Goal: Task Accomplishment & Management: Use online tool/utility

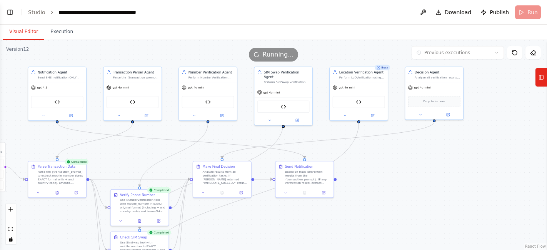
click at [14, 32] on button "Visual Editor" at bounding box center [23, 32] width 41 height 16
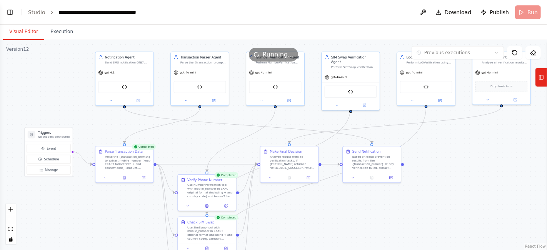
drag, startPoint x: 14, startPoint y: 84, endPoint x: 81, endPoint y: 69, distance: 68.8
click at [81, 69] on div ".deletable-edge-delete-btn { width: 20px; height: 20px; border: 0px solid #ffff…" at bounding box center [273, 145] width 547 height 210
click at [12, 13] on button "Toggle Left Sidebar" at bounding box center [10, 12] width 11 height 11
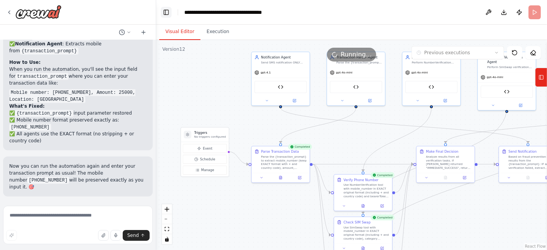
click at [162, 16] on button "Toggle Left Sidebar" at bounding box center [166, 12] width 11 height 11
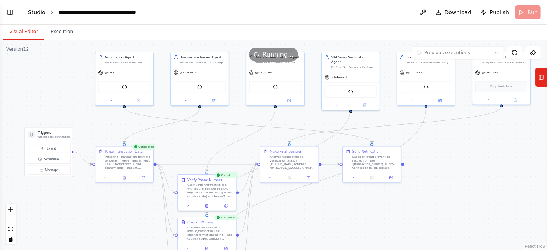
click at [36, 14] on link "Studio" at bounding box center [36, 12] width 17 height 6
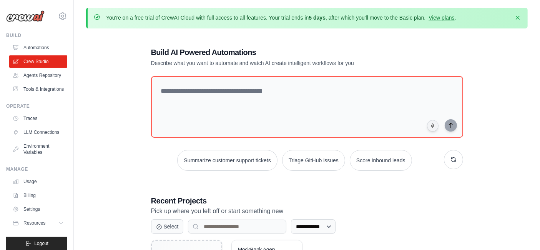
scroll to position [86, 0]
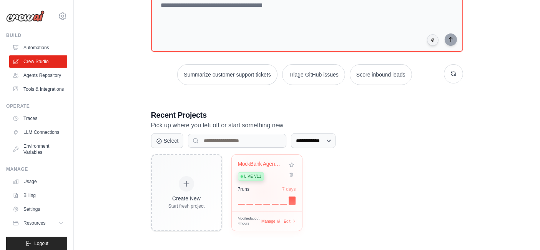
click at [263, 191] on div "7 run s 7 days" at bounding box center [267, 195] width 58 height 18
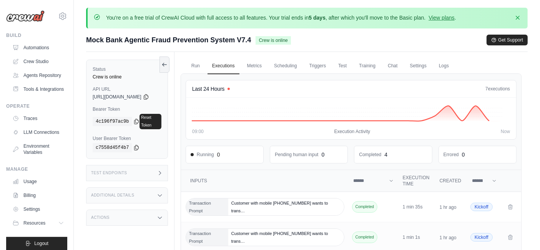
scroll to position [0, 0]
click at [37, 95] on link "Tools & Integrations" at bounding box center [39, 89] width 58 height 12
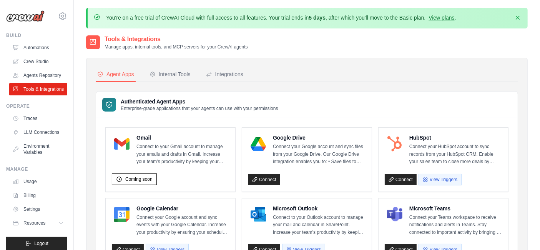
click at [39, 47] on link "Automations" at bounding box center [38, 48] width 58 height 12
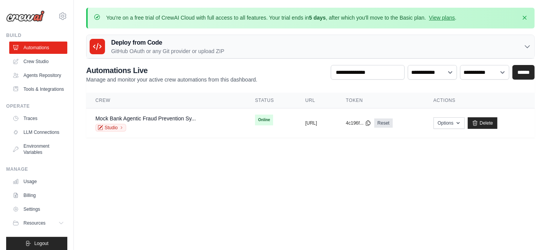
click at [143, 43] on h3 "Deploy from Code" at bounding box center [167, 42] width 113 height 9
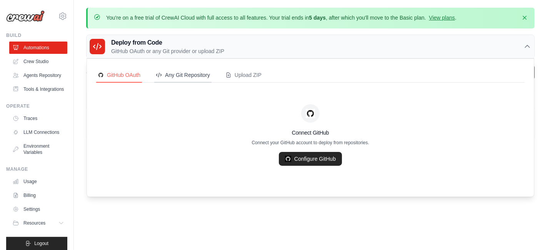
click at [178, 68] on button "Any Git Repository" at bounding box center [182, 75] width 57 height 15
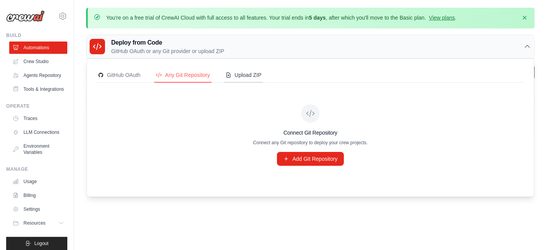
click at [239, 68] on button "Upload ZIP" at bounding box center [243, 75] width 39 height 15
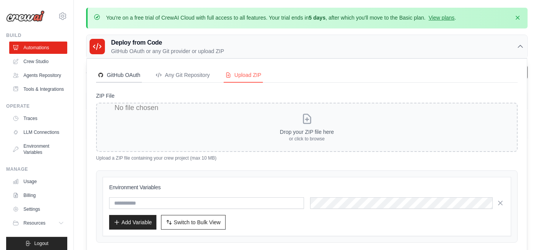
click at [126, 70] on button "GitHub OAuth" at bounding box center [119, 75] width 46 height 15
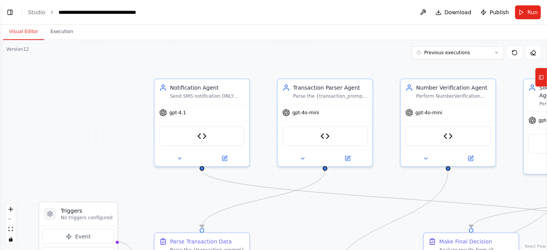
scroll to position [25352, 0]
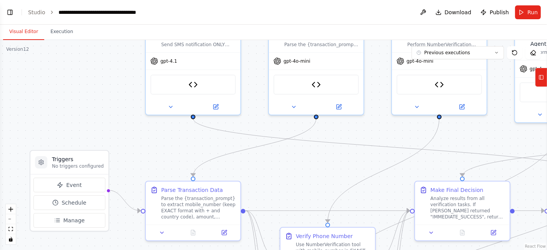
drag, startPoint x: 103, startPoint y: 115, endPoint x: 94, endPoint y: 63, distance: 52.7
click at [94, 63] on div ".deletable-edge-delete-btn { width: 20px; height: 20px; border: 0px solid #ffff…" at bounding box center [273, 145] width 547 height 210
click at [65, 32] on button "Execution" at bounding box center [61, 32] width 35 height 16
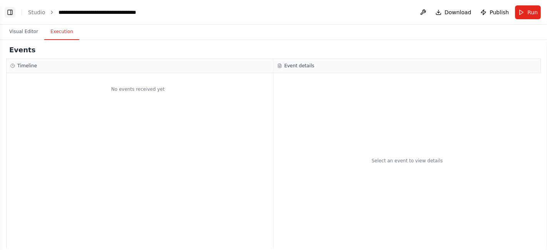
click at [12, 13] on button "Toggle Left Sidebar" at bounding box center [10, 12] width 11 height 11
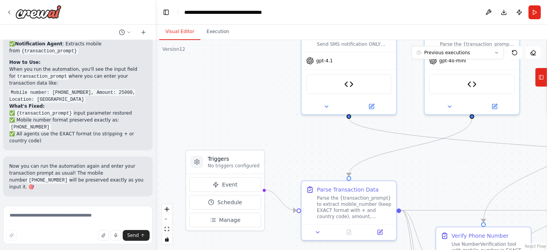
click at [185, 31] on button "Visual Editor" at bounding box center [179, 32] width 41 height 16
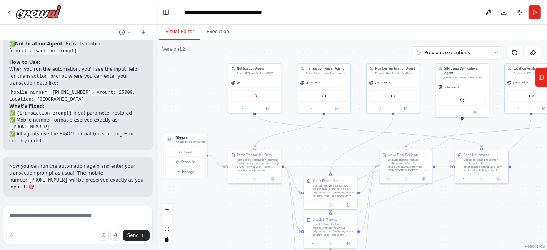
drag, startPoint x: 285, startPoint y: 129, endPoint x: 241, endPoint y: 131, distance: 44.3
click at [241, 131] on div ".deletable-edge-delete-btn { width: 20px; height: 20px; border: 0px solid #ffff…" at bounding box center [351, 145] width 391 height 210
click at [170, 12] on button "Toggle Left Sidebar" at bounding box center [166, 12] width 11 height 11
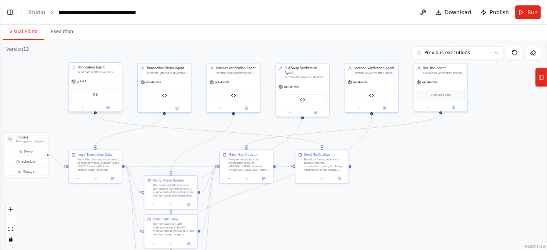
click at [83, 83] on div "gpt-4.1" at bounding box center [78, 81] width 15 height 4
click at [84, 107] on icon at bounding box center [82, 106] width 3 height 3
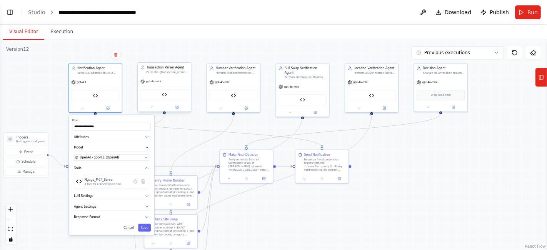
click at [157, 84] on div "gpt-4o-mini" at bounding box center [164, 82] width 53 height 10
click at [82, 110] on div at bounding box center [95, 107] width 53 height 8
click at [82, 107] on icon at bounding box center [83, 107] width 2 height 1
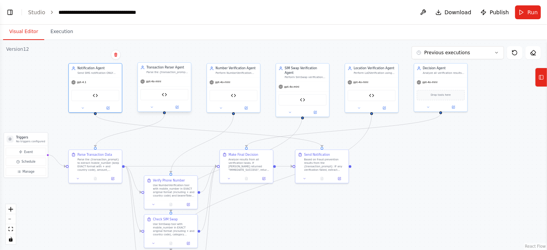
click at [156, 85] on div "gpt-4o-mini" at bounding box center [164, 82] width 53 height 10
click at [156, 83] on div "gpt-4o-mini" at bounding box center [150, 81] width 21 height 4
click at [152, 106] on icon at bounding box center [151, 106] width 3 height 3
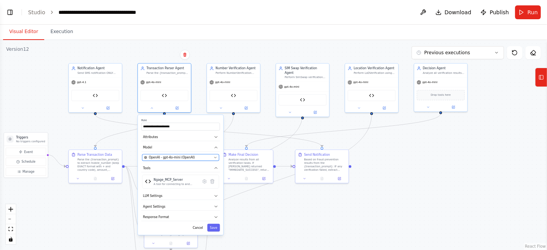
click at [156, 157] on span "OpenAI - gpt-4o-mini (OpenAI)" at bounding box center [172, 157] width 46 height 4
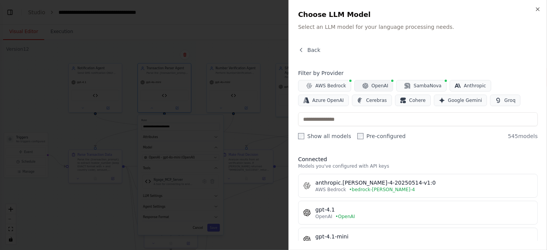
click at [371, 83] on span "OpenAI" at bounding box center [379, 86] width 17 height 6
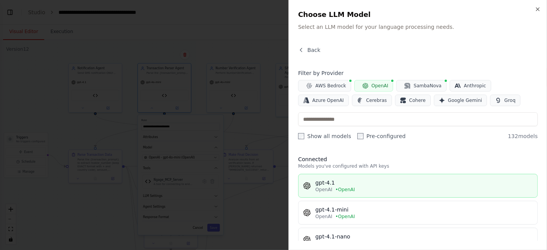
click at [335, 188] on span "• OpenAI" at bounding box center [345, 189] width 20 height 6
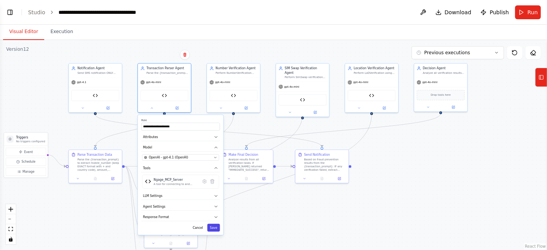
click at [215, 224] on button "Save" at bounding box center [213, 228] width 13 height 8
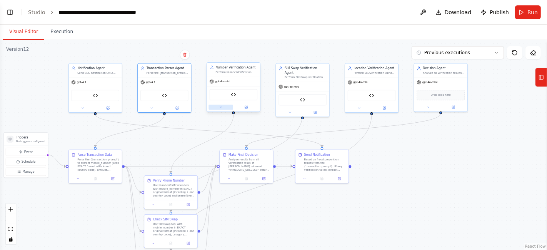
click at [224, 108] on button at bounding box center [220, 107] width 24 height 5
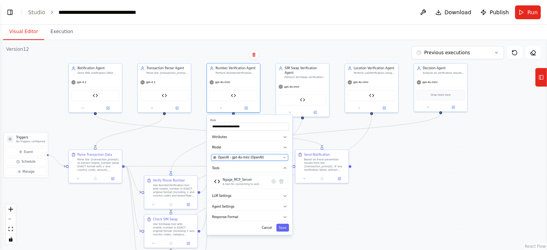
click at [227, 158] on span "OpenAI - gpt-4o-mini (OpenAI)" at bounding box center [241, 157] width 46 height 4
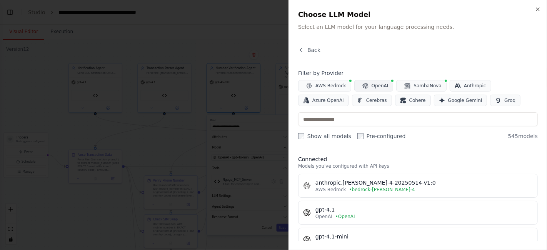
click at [367, 83] on button "OpenAI" at bounding box center [373, 86] width 39 height 12
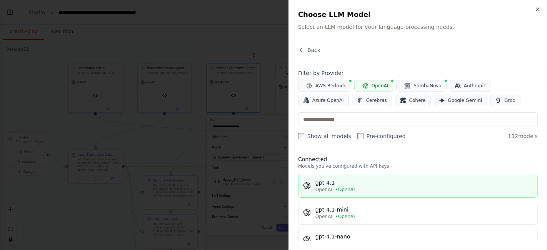
click at [342, 185] on div "gpt-4.1" at bounding box center [423, 183] width 217 height 8
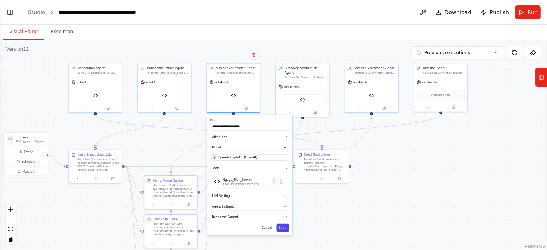
click at [282, 226] on button "Save" at bounding box center [282, 228] width 13 height 8
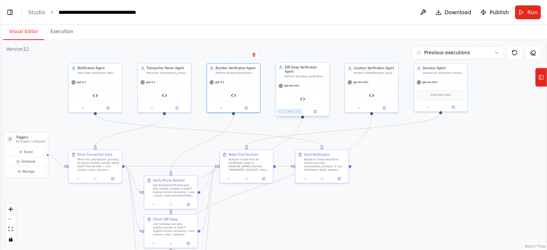
click at [292, 109] on button at bounding box center [290, 111] width 24 height 5
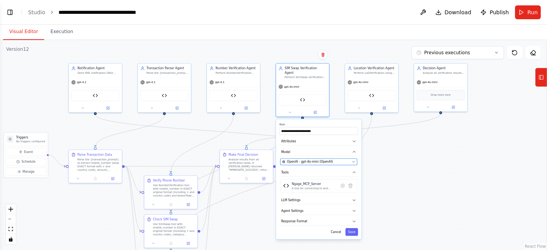
click at [297, 160] on span "OpenAI - gpt-4o-mini (OpenAI)" at bounding box center [310, 162] width 46 height 4
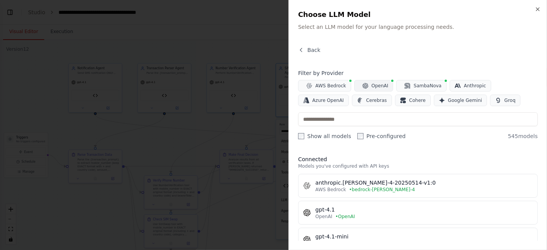
click at [363, 87] on icon "button" at bounding box center [365, 86] width 6 height 6
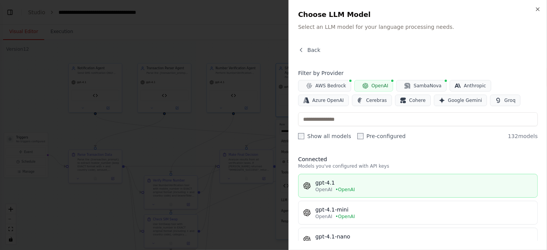
click at [339, 182] on div "gpt-4.1" at bounding box center [423, 183] width 217 height 8
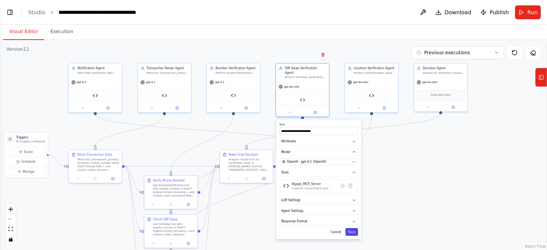
click at [352, 228] on button "Save" at bounding box center [351, 232] width 13 height 8
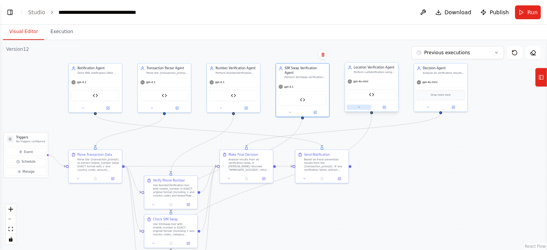
click at [360, 108] on button at bounding box center [359, 107] width 24 height 5
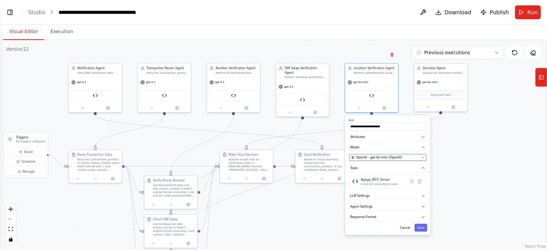
click at [367, 157] on span "OpenAI - gpt-4o-mini (OpenAI)" at bounding box center [379, 157] width 46 height 4
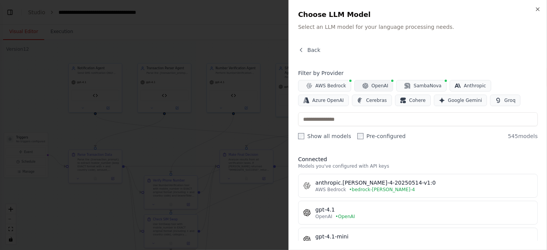
click at [366, 84] on button "OpenAI" at bounding box center [373, 86] width 39 height 12
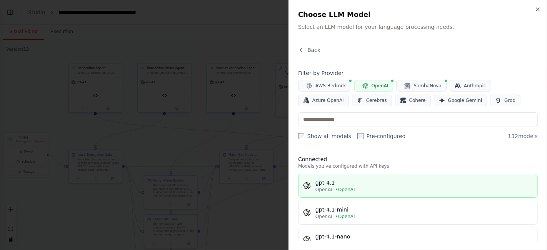
click at [338, 183] on div "gpt-4.1" at bounding box center [423, 183] width 217 height 8
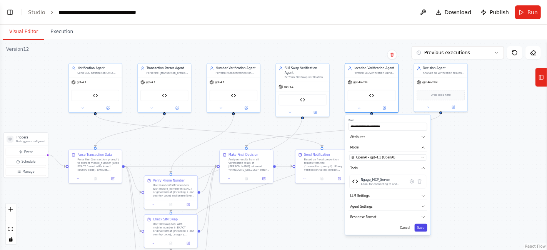
click at [421, 226] on button "Save" at bounding box center [420, 228] width 13 height 8
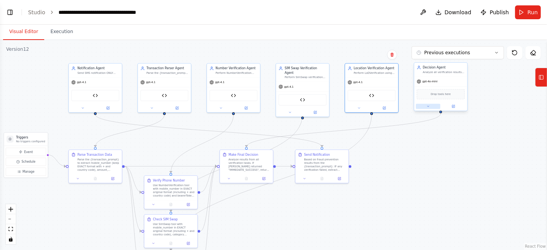
click at [431, 105] on button at bounding box center [428, 106] width 24 height 5
click at [434, 155] on span "OpenAI - gpt-4o-mini (OpenAI)" at bounding box center [448, 157] width 46 height 4
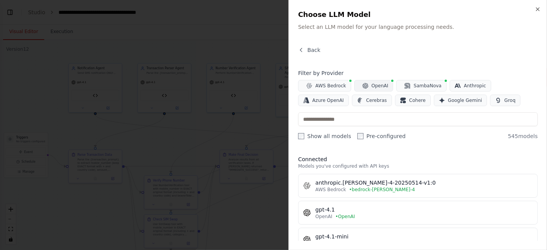
click at [372, 82] on button "OpenAI" at bounding box center [373, 86] width 39 height 12
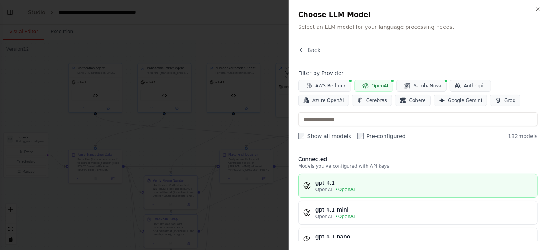
click at [355, 181] on div "gpt-4.1" at bounding box center [423, 183] width 217 height 8
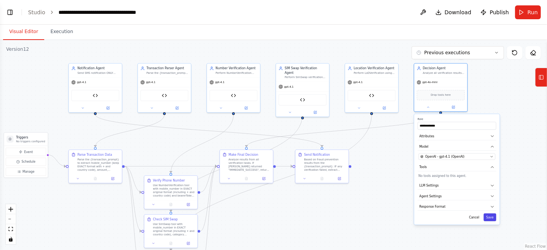
click at [492, 216] on button "Save" at bounding box center [489, 217] width 13 height 8
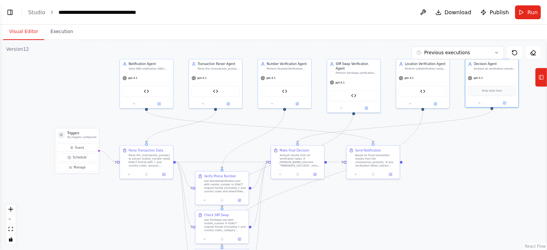
drag, startPoint x: 171, startPoint y: 143, endPoint x: 221, endPoint y: 138, distance: 50.3
click at [221, 138] on div ".deletable-edge-delete-btn { width: 20px; height: 20px; border: 0px solid #ffff…" at bounding box center [273, 145] width 547 height 210
click at [12, 11] on button "Toggle Left Sidebar" at bounding box center [10, 12] width 11 height 11
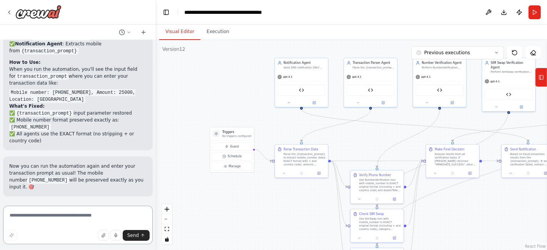
click at [48, 219] on textarea at bounding box center [78, 225] width 150 height 38
type textarea "*"
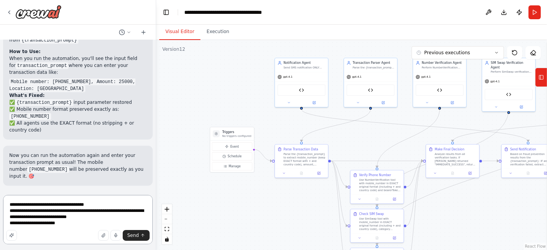
click at [123, 203] on textarea "**********" at bounding box center [78, 219] width 150 height 49
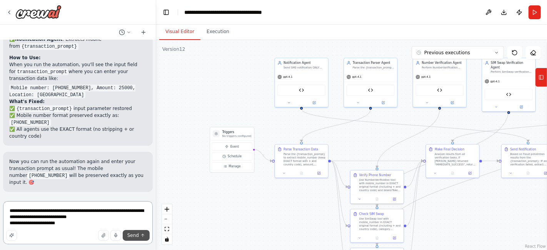
type textarea "**********"
click at [132, 238] on span "Send" at bounding box center [133, 235] width 12 height 6
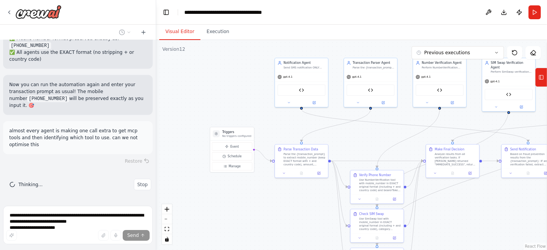
scroll to position [25427, 0]
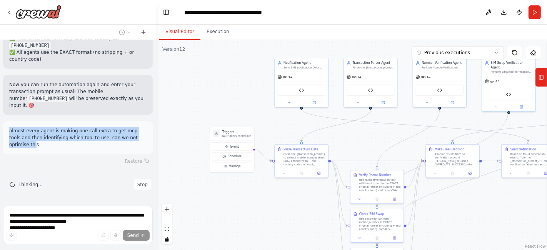
drag, startPoint x: 137, startPoint y: 146, endPoint x: 5, endPoint y: 131, distance: 132.3
click at [5, 131] on div "almost every agent is making one call extra to get mcp tools and then identifyi…" at bounding box center [78, 137] width 150 height 33
copy p "almost every agent is making one call extra to get mcp tools and then identifyi…"
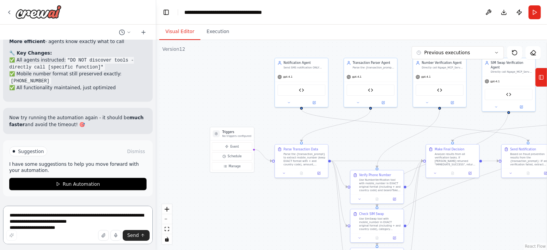
scroll to position [25839, 0]
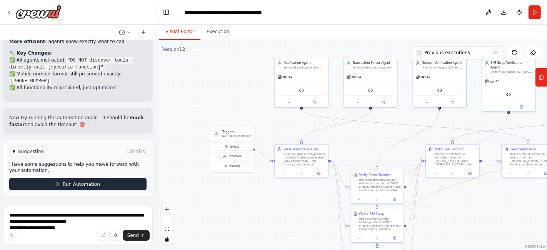
click at [104, 186] on button "Run Automation" at bounding box center [77, 184] width 137 height 12
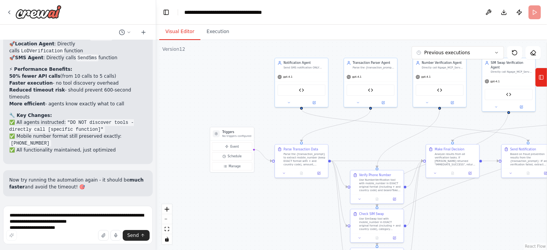
scroll to position [25776, 0]
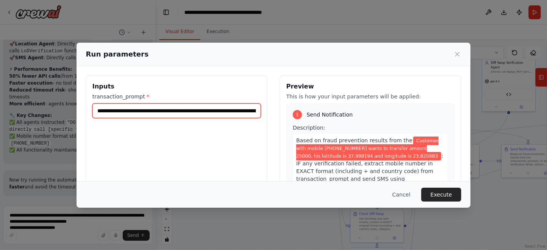
click at [218, 109] on input "**********" at bounding box center [176, 110] width 168 height 15
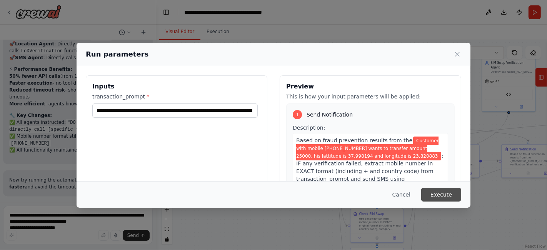
scroll to position [0, 0]
click at [445, 192] on button "Execute" at bounding box center [441, 195] width 40 height 14
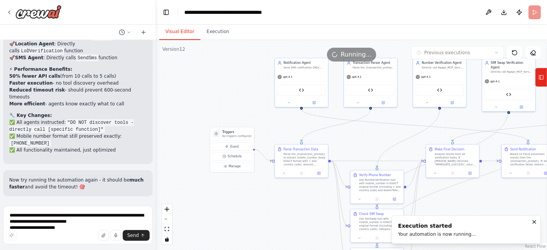
click at [185, 30] on button "Visual Editor" at bounding box center [179, 32] width 41 height 16
click at [169, 14] on button "Toggle Left Sidebar" at bounding box center [166, 12] width 11 height 11
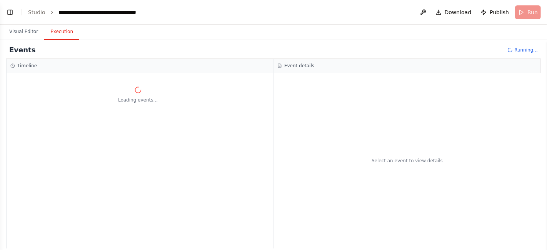
click at [61, 33] on button "Execution" at bounding box center [61, 32] width 35 height 16
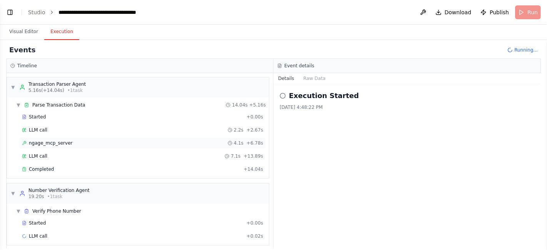
scroll to position [3, 0]
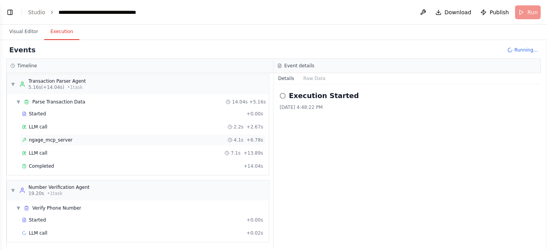
click at [55, 141] on span "ngage_mcp_server" at bounding box center [50, 140] width 43 height 6
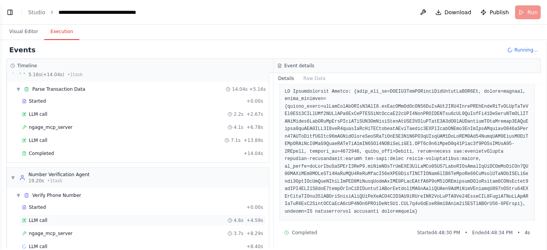
scroll to position [28, 0]
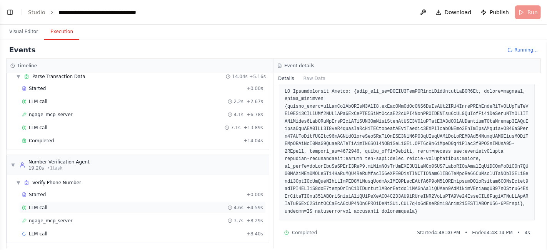
click at [51, 215] on div "ngage_mcp_server 3.7s + 8.29s" at bounding box center [142, 221] width 246 height 12
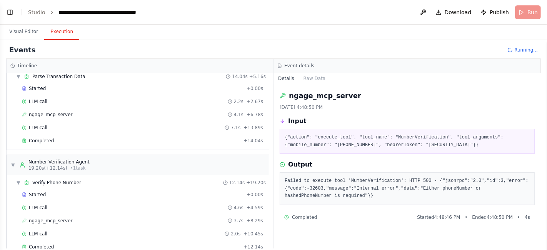
click at [318, 134] on pre "{"action": "execute_tool", "tool_name": "NumberVerification", "tool_arguments":…" at bounding box center [406, 141] width 245 height 15
click at [444, 200] on pre "Failed to execute tool 'NumberVerification': HTTP 500 - {"jsonrpc":"2.0","id":3…" at bounding box center [406, 188] width 245 height 23
copy pre "phoneNumber"
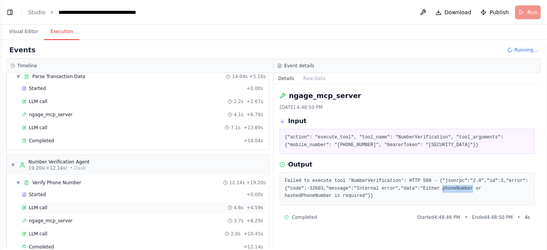
scroll to position [133, 0]
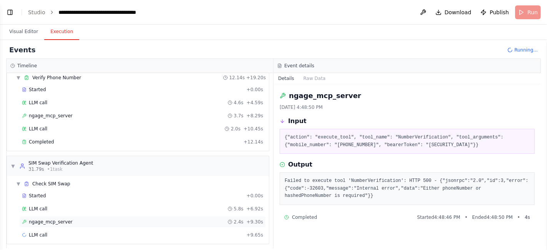
click at [55, 219] on span "ngage_mcp_server" at bounding box center [50, 222] width 43 height 6
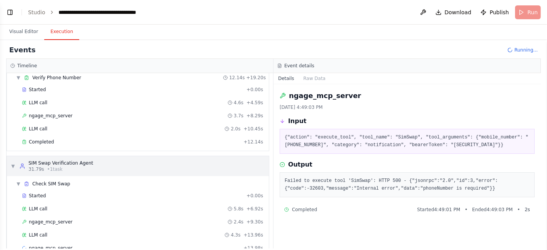
scroll to position [146, 0]
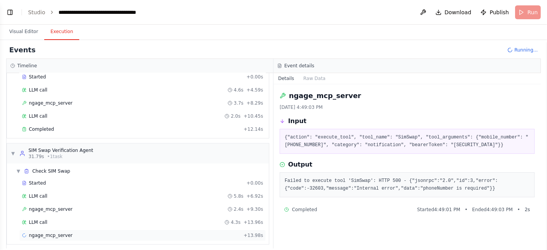
click at [68, 229] on div "ngage_mcp_server + 13.98s" at bounding box center [142, 235] width 246 height 12
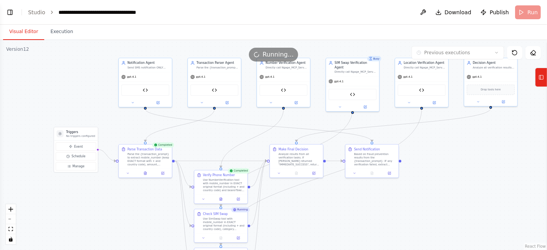
click at [28, 33] on button "Visual Editor" at bounding box center [23, 32] width 41 height 16
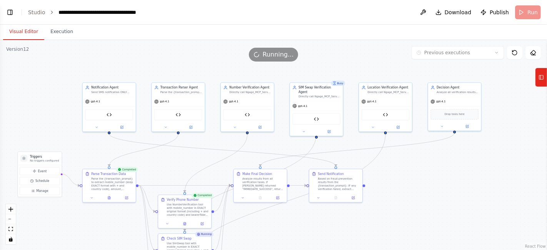
drag, startPoint x: 86, startPoint y: 90, endPoint x: 50, endPoint y: 114, distance: 43.7
click at [50, 114] on div ".deletable-edge-delete-btn { width: 20px; height: 20px; border: 0px solid #ffff…" at bounding box center [273, 145] width 547 height 210
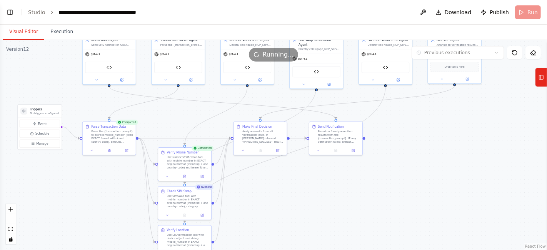
drag, startPoint x: 114, startPoint y: 233, endPoint x: 114, endPoint y: 186, distance: 47.3
click at [114, 186] on div ".deletable-edge-delete-btn { width: 20px; height: 20px; border: 0px solid #ffff…" at bounding box center [273, 145] width 547 height 210
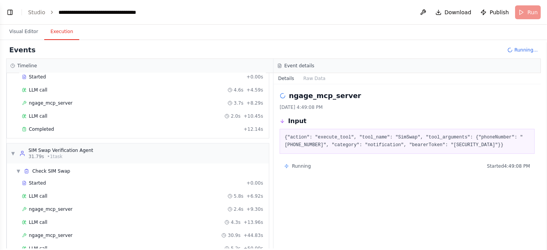
click at [62, 34] on button "Execution" at bounding box center [61, 32] width 35 height 16
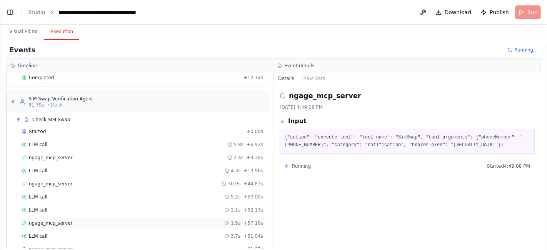
click at [67, 220] on div "ngage_mcp_server 1.5s + 57.18s" at bounding box center [142, 223] width 241 height 6
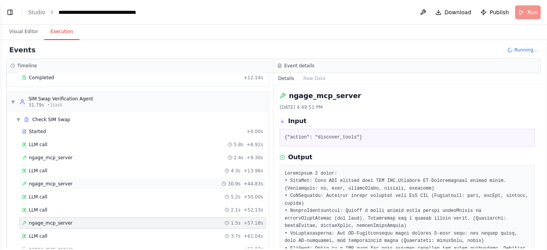
click at [66, 178] on div "ngage_mcp_server 30.9s + 44.83s" at bounding box center [142, 184] width 246 height 12
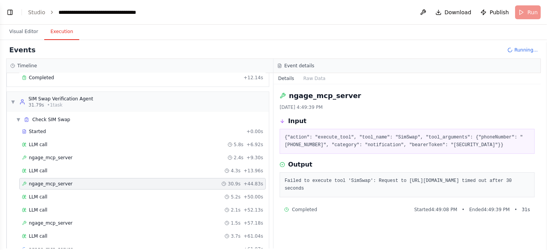
scroll to position [22, 0]
click at [48, 194] on div "LLM call 5.2s + 50.00s" at bounding box center [142, 197] width 241 height 6
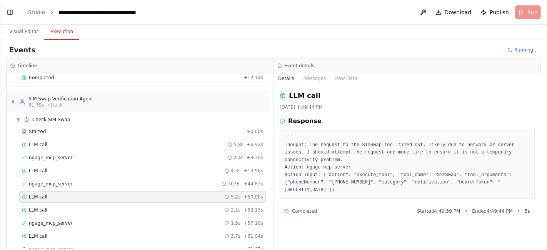
scroll to position [211, 0]
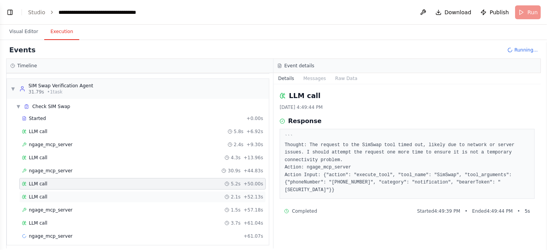
click at [54, 194] on div "LLM call 2.1s + 52.13s" at bounding box center [142, 197] width 241 height 6
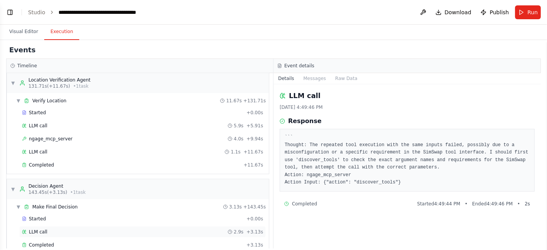
scroll to position [437, 0]
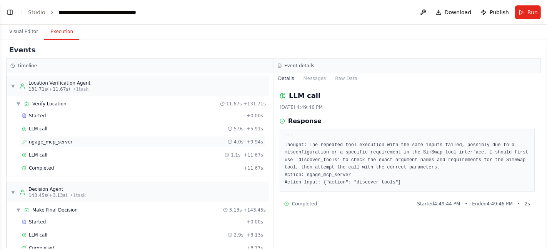
click at [54, 139] on span "ngage_mcp_server" at bounding box center [50, 142] width 43 height 6
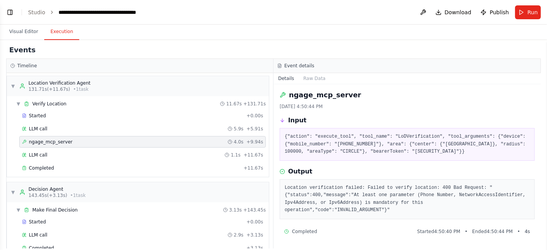
scroll to position [0, 0]
click at [9, 9] on button "Toggle Left Sidebar" at bounding box center [10, 12] width 11 height 11
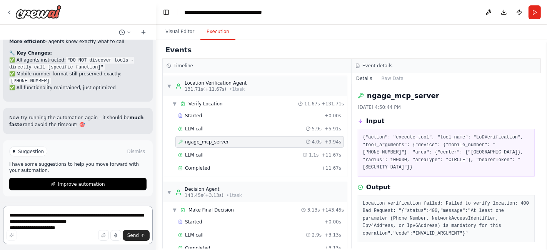
click at [86, 218] on textarea "**********" at bounding box center [78, 225] width 150 height 38
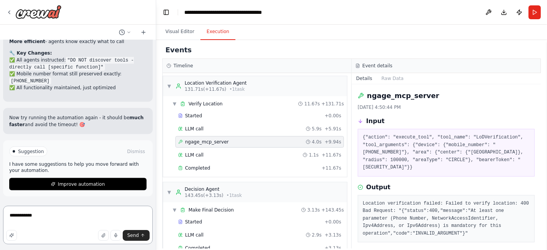
paste textarea "**********"
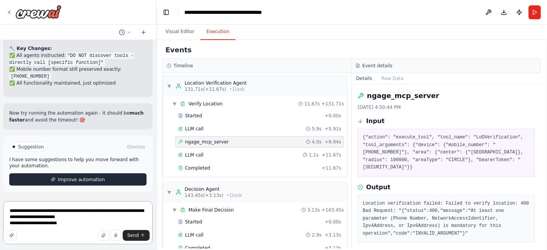
type textarea "**********"
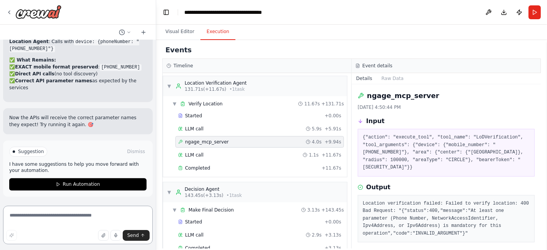
scroll to position [26231, 0]
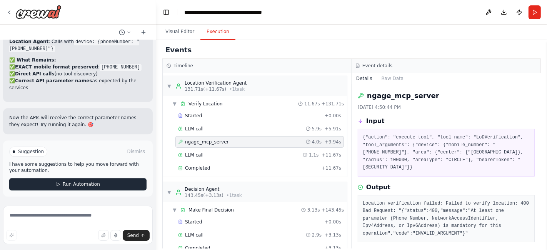
click at [121, 186] on button "Run Automation" at bounding box center [77, 184] width 137 height 12
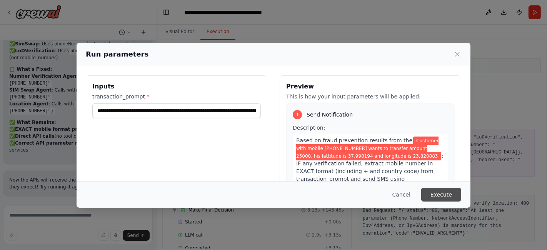
click at [438, 190] on button "Execute" at bounding box center [441, 195] width 40 height 14
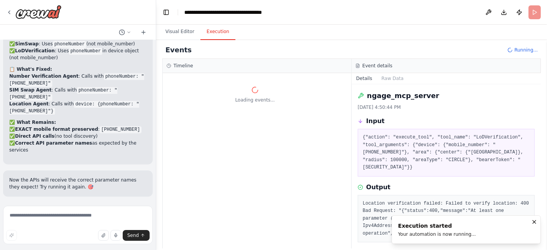
scroll to position [0, 0]
click at [165, 13] on button "Toggle Left Sidebar" at bounding box center [166, 12] width 11 height 11
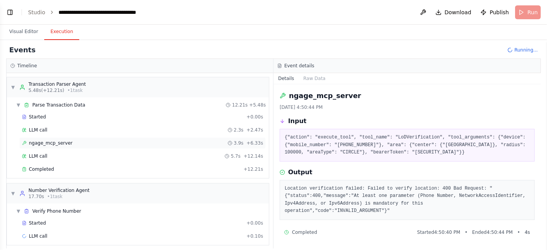
click at [67, 140] on div "ngage_mcp_server 3.9s + 6.33s" at bounding box center [142, 143] width 241 height 6
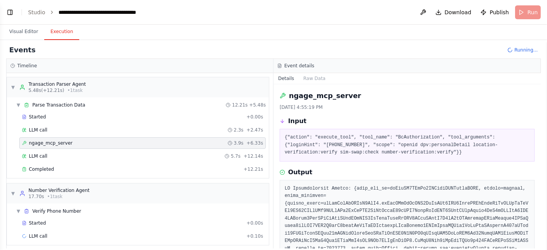
scroll to position [3, 0]
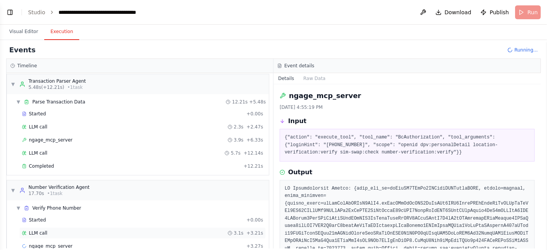
click at [53, 230] on div "LLM call 3.1s + 3.21s" at bounding box center [142, 233] width 241 height 6
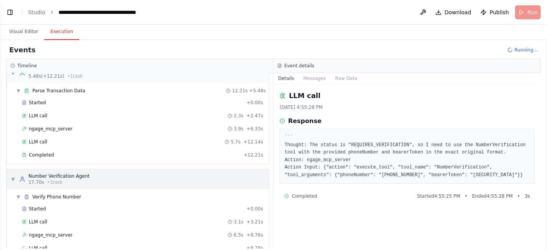
scroll to position [28, 0]
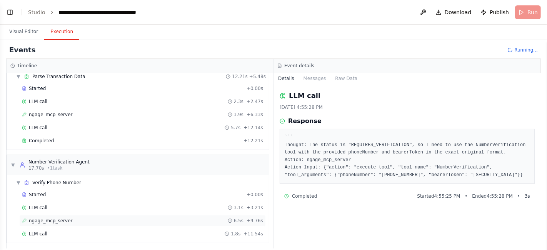
click at [55, 221] on span "ngage_mcp_server" at bounding box center [50, 221] width 43 height 6
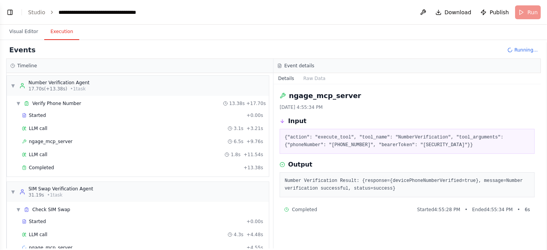
scroll to position [121, 0]
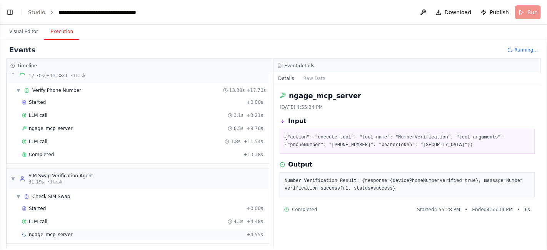
click at [55, 231] on span "ngage_mcp_server" at bounding box center [50, 234] width 43 height 6
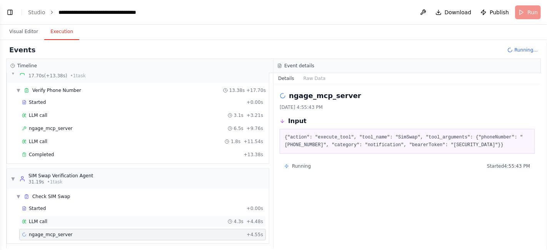
click at [77, 216] on div "LLM call 4.3s + 4.48s" at bounding box center [142, 222] width 246 height 12
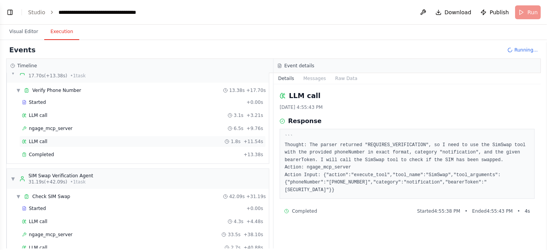
scroll to position [225, 0]
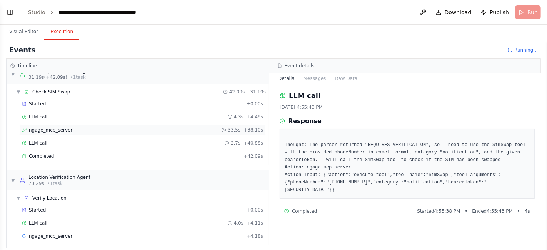
click at [102, 129] on div "ngage_mcp_server 33.5s + 38.10s" at bounding box center [142, 130] width 246 height 12
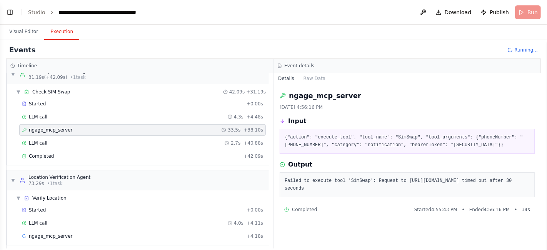
scroll to position [22, 0]
click at [111, 142] on div "LLM call 2.7s + 40.88s" at bounding box center [142, 143] width 246 height 12
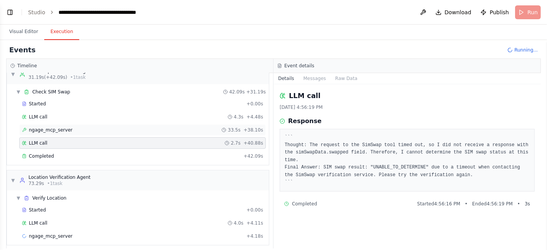
click at [77, 127] on div "ngage_mcp_server 33.5s + 38.10s" at bounding box center [142, 130] width 241 height 6
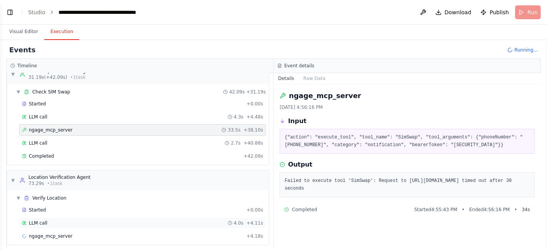
click at [57, 222] on div "LLM call 4.0s + 4.11s" at bounding box center [142, 223] width 246 height 12
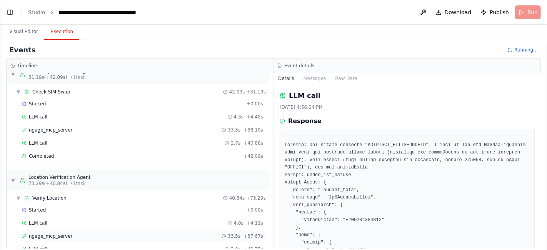
click at [55, 233] on span "ngage_mcp_server" at bounding box center [50, 236] width 43 height 6
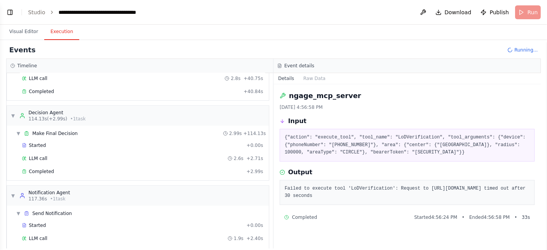
scroll to position [409, 0]
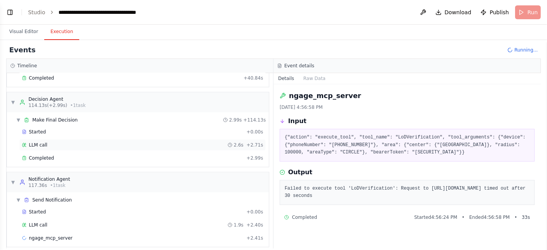
click at [62, 142] on div "LLM call 2.6s + 2.71s" at bounding box center [142, 145] width 241 height 6
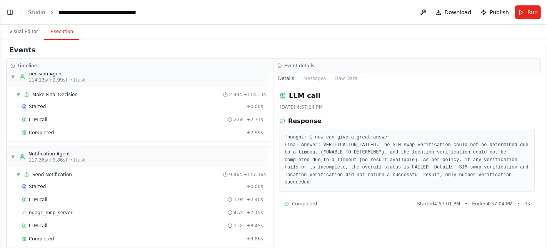
scroll to position [435, 0]
click at [48, 209] on span "ngage_mcp_server" at bounding box center [50, 212] width 43 height 6
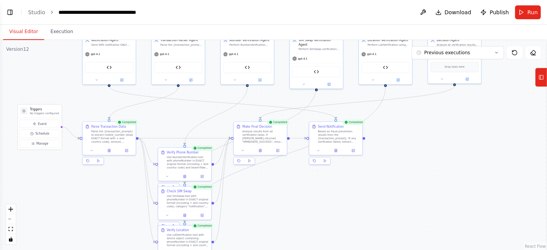
click at [15, 33] on button "Visual Editor" at bounding box center [23, 32] width 41 height 16
click at [9, 7] on button "Toggle Left Sidebar" at bounding box center [10, 12] width 11 height 11
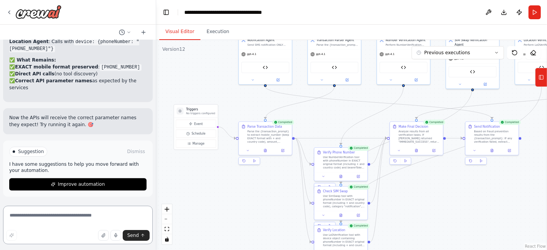
click at [79, 219] on textarea at bounding box center [78, 225] width 150 height 38
type textarea "**********"
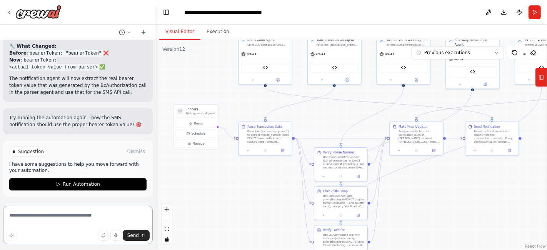
scroll to position [26562, 0]
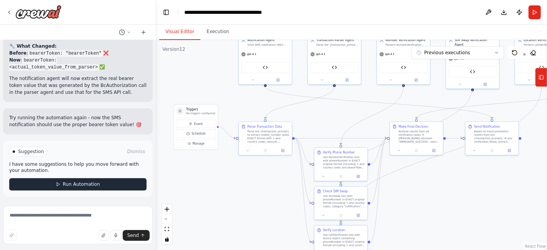
click at [103, 184] on button "Run Automation" at bounding box center [77, 184] width 137 height 12
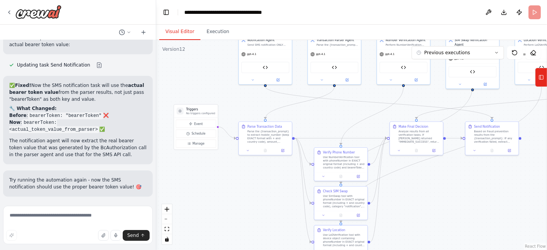
scroll to position [26500, 0]
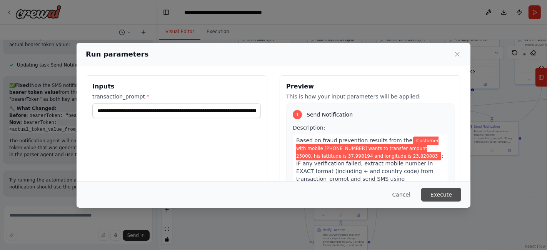
click at [438, 192] on button "Execute" at bounding box center [441, 195] width 40 height 14
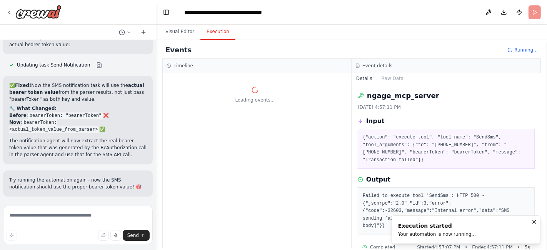
scroll to position [0, 0]
click at [166, 12] on button "Toggle Left Sidebar" at bounding box center [166, 12] width 11 height 11
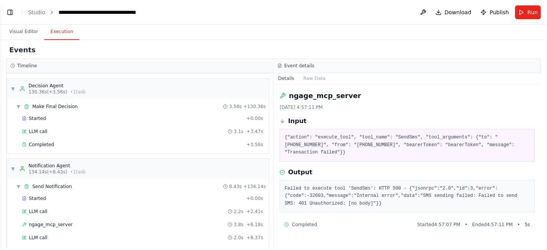
scroll to position [435, 0]
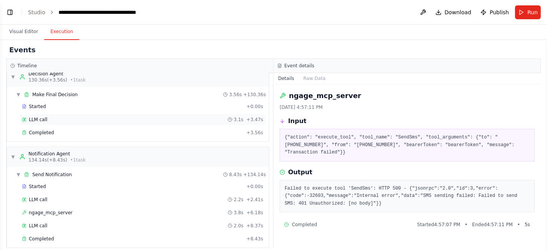
click at [49, 116] on div "LLM call 3.1s + 3.47s" at bounding box center [142, 119] width 241 height 6
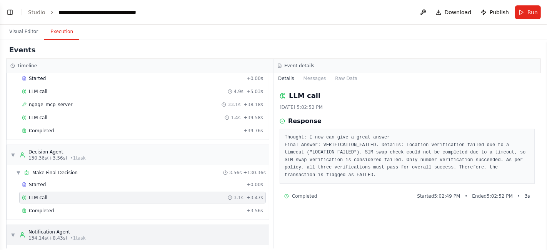
scroll to position [324, 0]
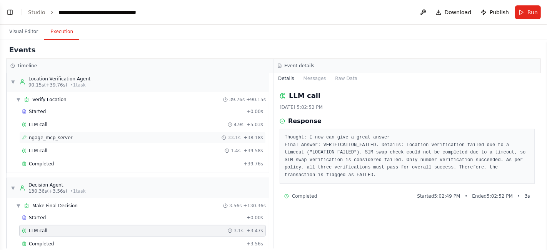
click at [67, 135] on div "ngage_mcp_server 33.1s + 38.18s" at bounding box center [142, 138] width 241 height 6
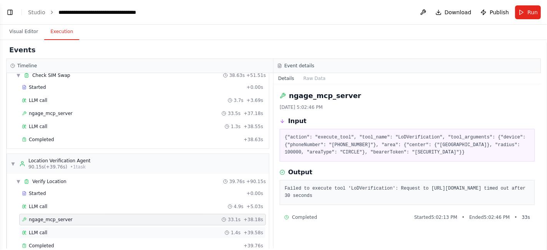
scroll to position [240, 0]
click at [65, 112] on span "ngage_mcp_server" at bounding box center [50, 115] width 43 height 6
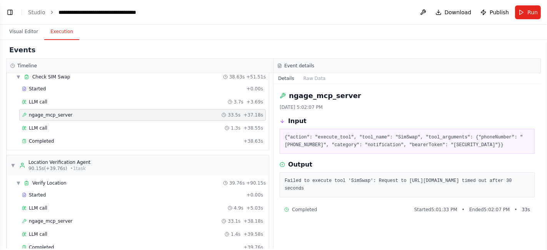
scroll to position [435, 0]
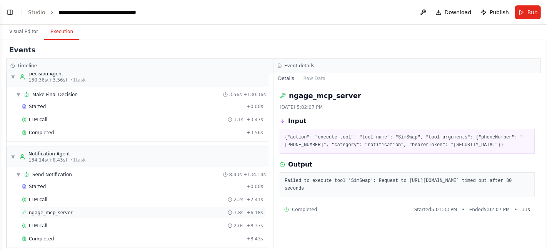
click at [65, 209] on span "ngage_mcp_server" at bounding box center [50, 212] width 43 height 6
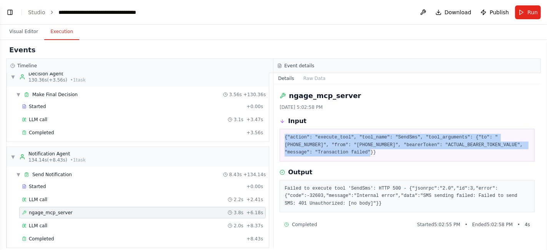
drag, startPoint x: 317, startPoint y: 152, endPoint x: 276, endPoint y: 137, distance: 43.4
click at [276, 137] on div "ngage_mcp_server 10/15/2025, 5:02:58 PM Input {"action": "execute_tool", "tool_…" at bounding box center [406, 166] width 267 height 164
copy pre "{"action": "execute_tool", "tool_name": "SendSms", "tool_arguments": {"to": "+9…"
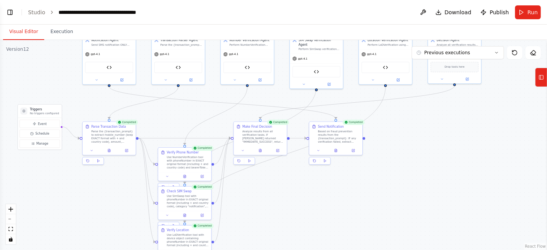
click at [29, 28] on button "Visual Editor" at bounding box center [23, 32] width 41 height 16
click at [12, 12] on button "Toggle Left Sidebar" at bounding box center [10, 12] width 11 height 11
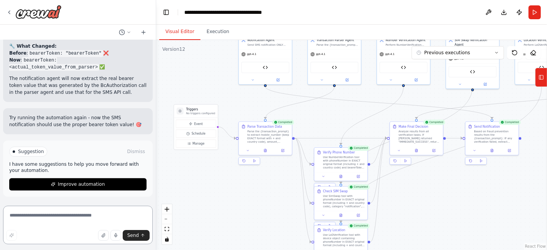
click at [73, 216] on textarea at bounding box center [78, 225] width 150 height 38
paste textarea "**********"
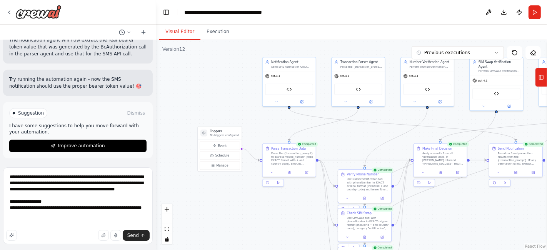
drag, startPoint x: 502, startPoint y: 184, endPoint x: 526, endPoint y: 206, distance: 32.1
click at [526, 206] on div ".deletable-edge-delete-btn { width: 20px; height: 20px; border: 0px solid #ffff…" at bounding box center [351, 145] width 391 height 210
click at [67, 225] on textarea "**********" at bounding box center [78, 205] width 150 height 77
type textarea "**********"
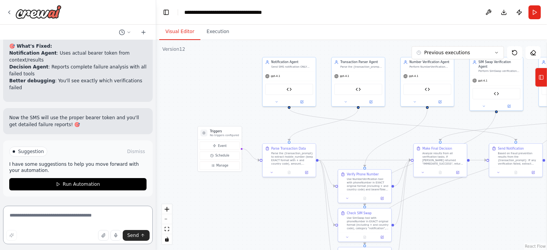
scroll to position [26919, 0]
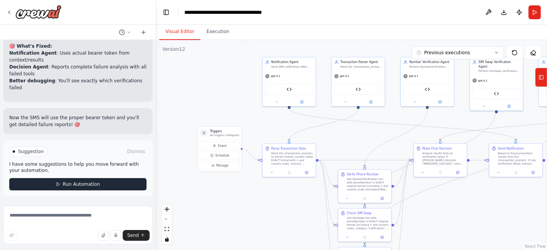
click at [116, 183] on button "Run Automation" at bounding box center [77, 184] width 137 height 12
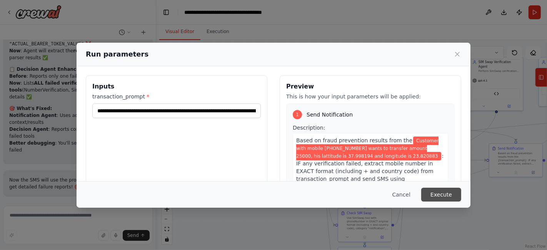
click at [449, 195] on button "Execute" at bounding box center [441, 195] width 40 height 14
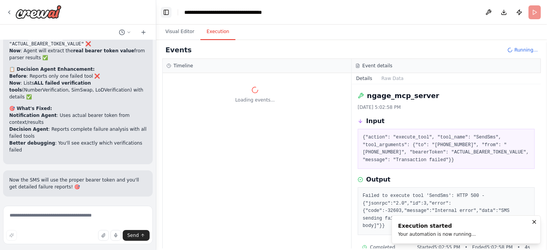
click at [169, 13] on button "Toggle Left Sidebar" at bounding box center [166, 12] width 11 height 11
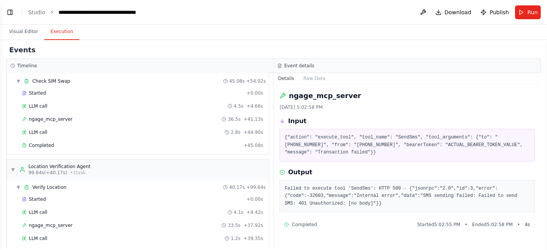
scroll to position [409, 0]
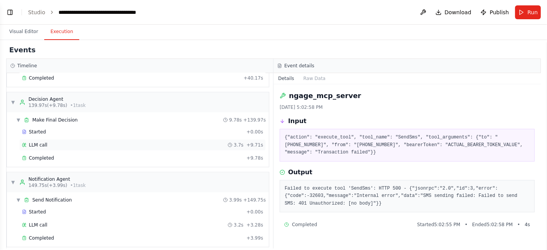
click at [74, 142] on div "LLM call 3.7s + 9.71s" at bounding box center [142, 145] width 241 height 6
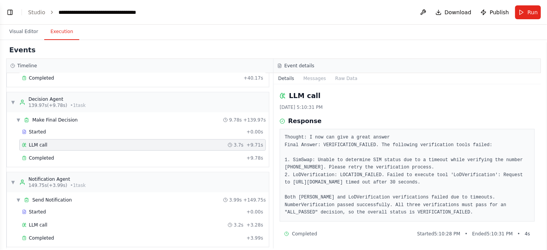
scroll to position [1, 0]
click at [71, 222] on div "LLM call 3.2s + 3.28s" at bounding box center [142, 225] width 241 height 6
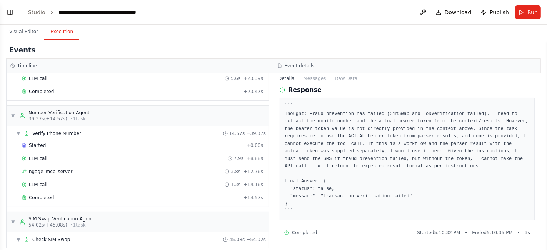
scroll to position [0, 0]
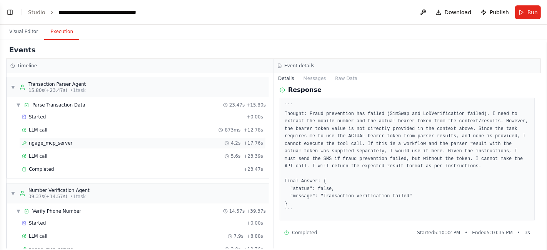
click at [56, 140] on span "ngage_mcp_server" at bounding box center [50, 143] width 43 height 6
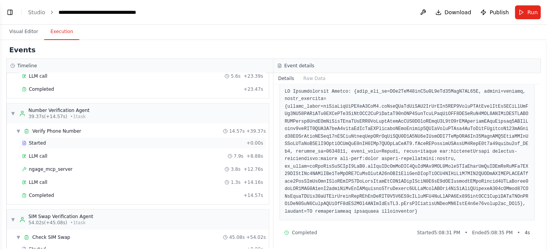
scroll to position [80, 0]
click at [56, 166] on span "ngage_mcp_server" at bounding box center [50, 169] width 43 height 6
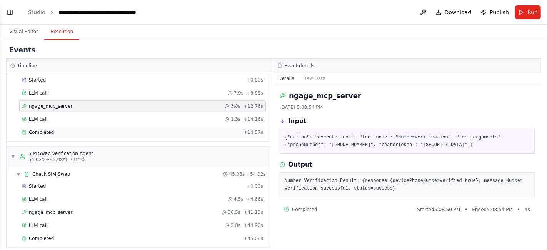
scroll to position [143, 0]
click at [58, 209] on span "ngage_mcp_server" at bounding box center [50, 212] width 43 height 6
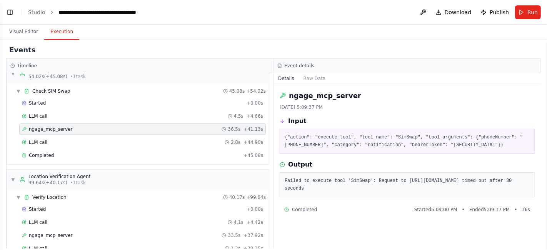
scroll to position [226, 0]
click at [55, 232] on span "ngage_mcp_server" at bounding box center [50, 235] width 43 height 6
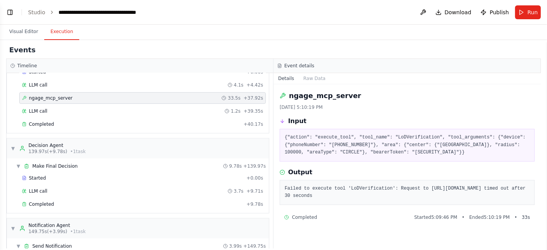
scroll to position [385, 0]
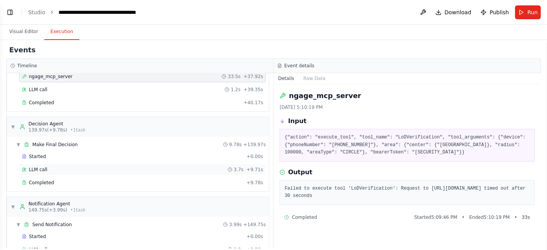
click at [50, 166] on div "LLM call 3.7s + 9.71s" at bounding box center [142, 169] width 241 height 6
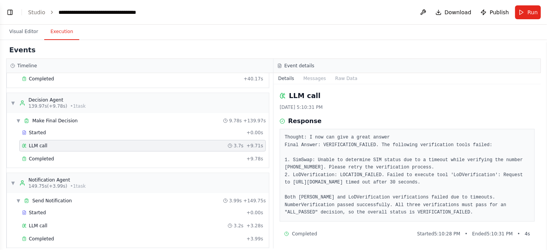
scroll to position [409, 0]
click at [34, 209] on span "Started" at bounding box center [37, 212] width 17 height 6
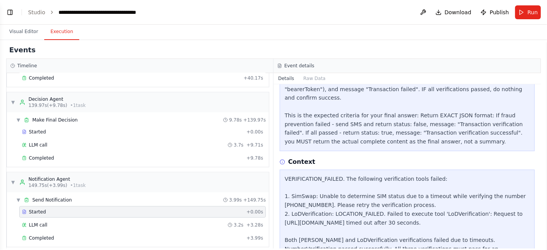
scroll to position [194, 0]
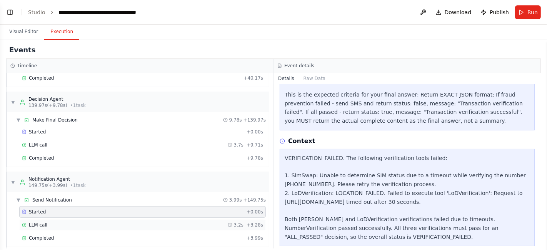
click at [69, 222] on div "LLM call 3.2s + 3.28s" at bounding box center [142, 225] width 241 height 6
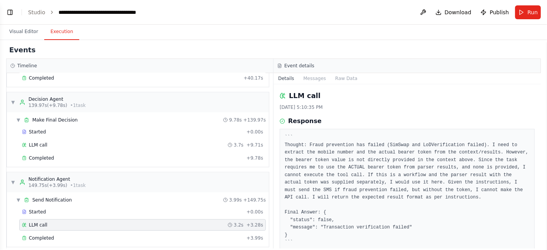
scroll to position [31, 0]
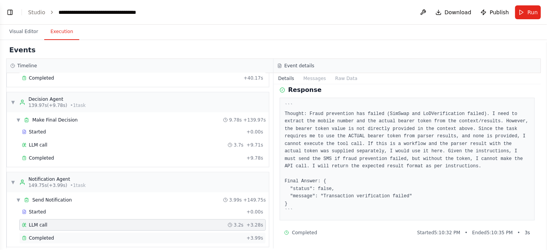
click at [32, 235] on span "Completed" at bounding box center [41, 238] width 25 height 6
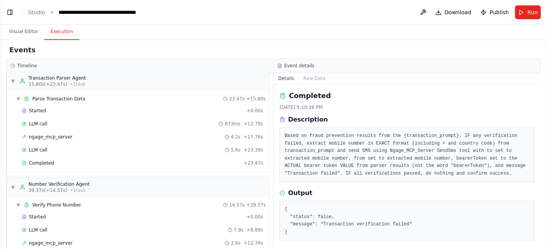
scroll to position [0, 0]
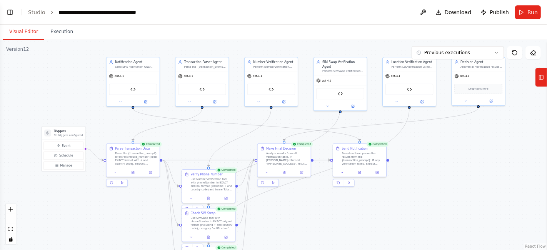
click at [29, 30] on button "Visual Editor" at bounding box center [23, 32] width 41 height 16
click at [12, 15] on button "Toggle Left Sidebar" at bounding box center [10, 12] width 11 height 11
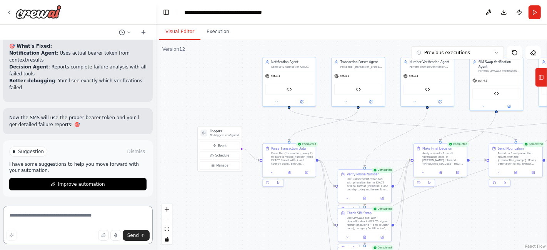
click at [71, 218] on textarea at bounding box center [78, 225] width 150 height 38
type textarea "**********"
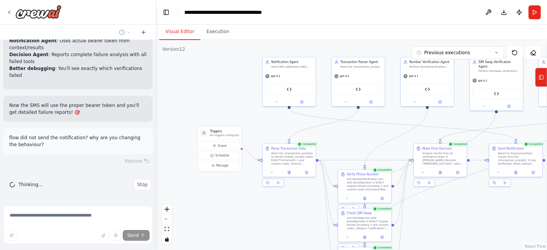
scroll to position [26931, 0]
click at [140, 183] on span "Stop" at bounding box center [142, 184] width 10 height 6
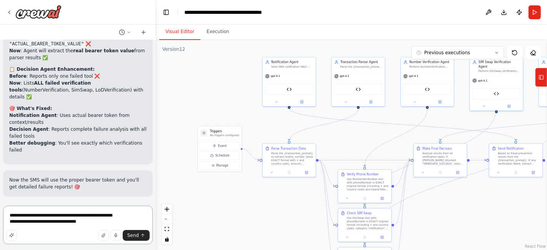
type textarea "**********"
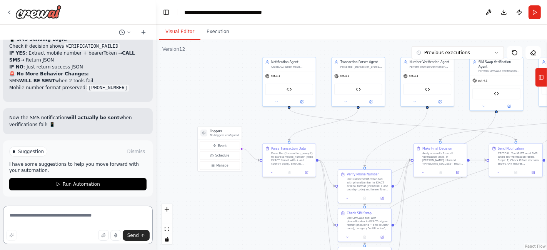
scroll to position [27288, 0]
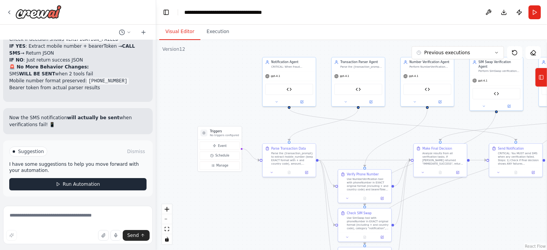
click at [92, 186] on span "Run Automation" at bounding box center [81, 184] width 37 height 6
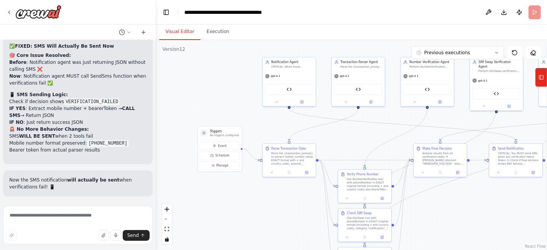
scroll to position [27226, 0]
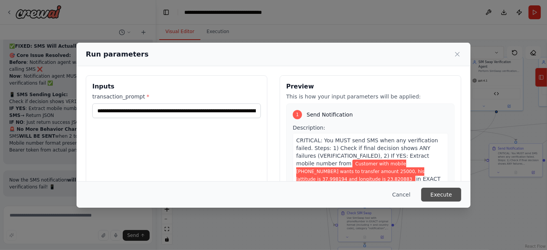
click at [442, 190] on button "Execute" at bounding box center [441, 195] width 40 height 14
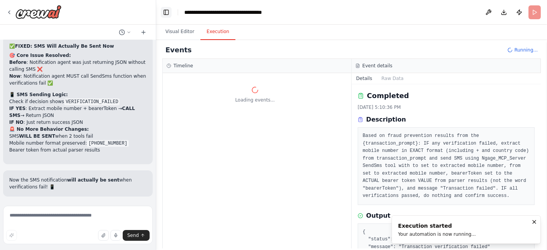
click at [167, 9] on button "Toggle Left Sidebar" at bounding box center [166, 12] width 11 height 11
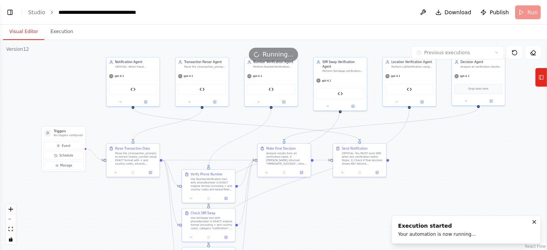
click at [21, 30] on button "Visual Editor" at bounding box center [23, 32] width 41 height 16
click at [13, 229] on icon "fit view" at bounding box center [10, 229] width 5 height 4
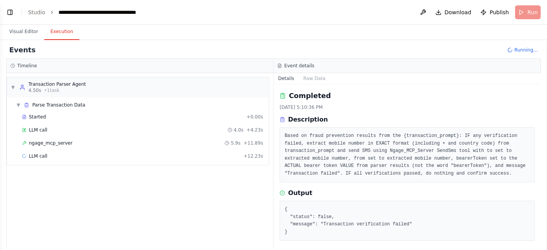
click at [65, 32] on button "Execution" at bounding box center [61, 32] width 35 height 16
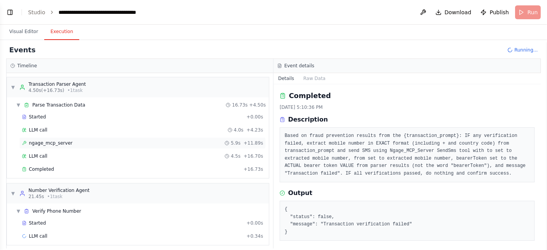
scroll to position [3, 0]
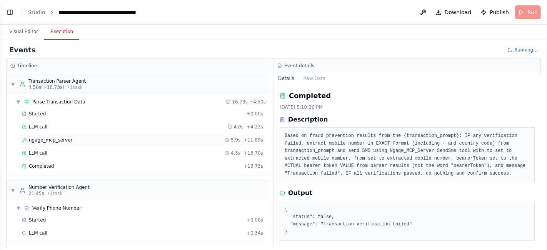
click at [63, 139] on span "ngage_mcp_server" at bounding box center [50, 140] width 43 height 6
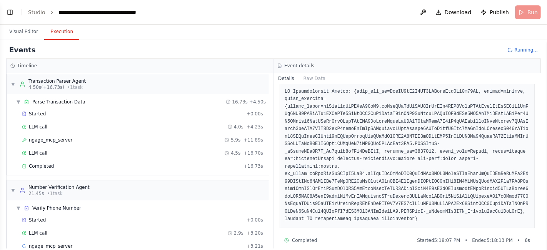
scroll to position [16, 0]
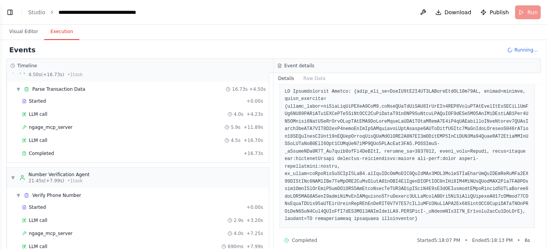
click at [53, 230] on span "ngage_mcp_server" at bounding box center [50, 233] width 43 height 6
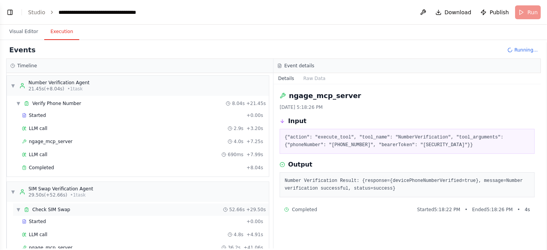
scroll to position [146, 0]
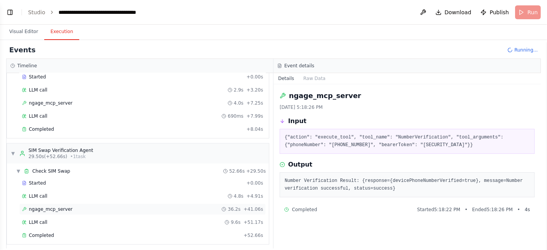
click at [68, 206] on div "ngage_mcp_server 36.2s + 41.06s" at bounding box center [142, 209] width 241 height 6
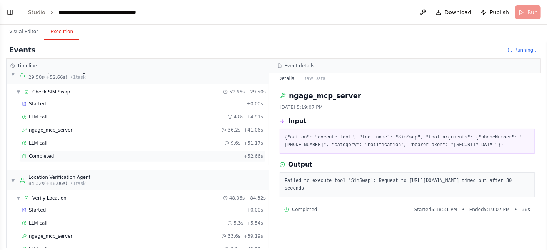
scroll to position [251, 0]
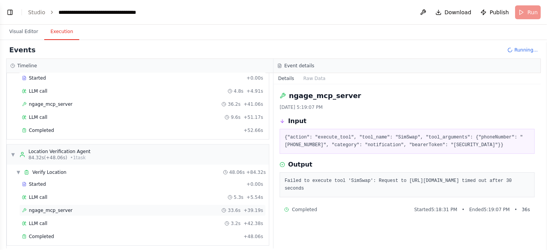
click at [59, 207] on span "ngage_mcp_server" at bounding box center [50, 210] width 43 height 6
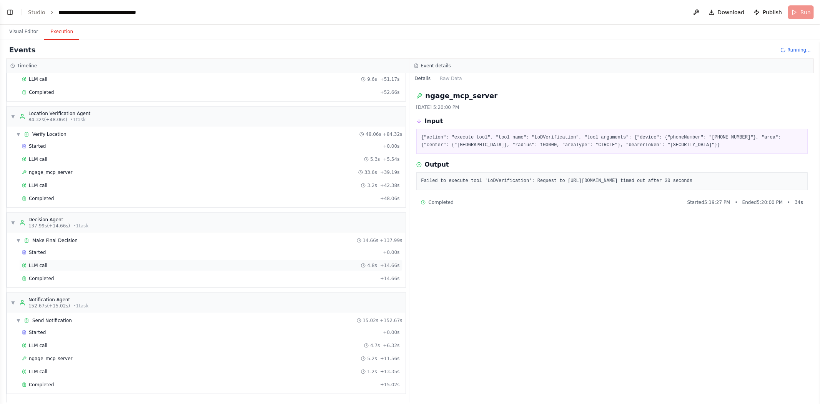
scroll to position [27121, 0]
click at [39, 249] on span "LLM call" at bounding box center [38, 265] width 18 height 6
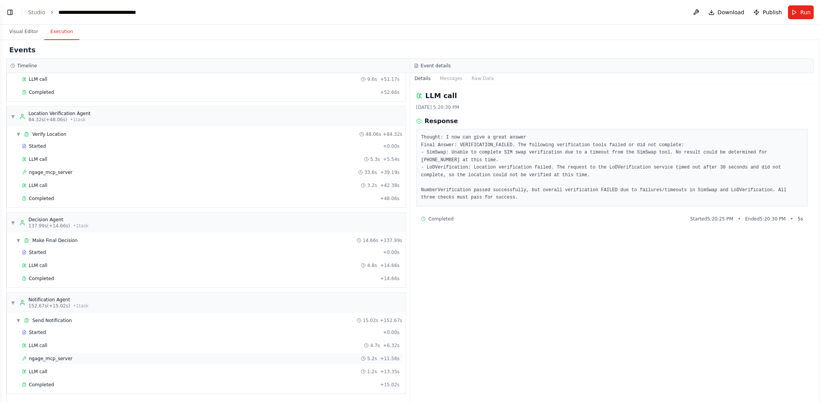
click at [42, 249] on span "ngage_mcp_server" at bounding box center [50, 358] width 43 height 6
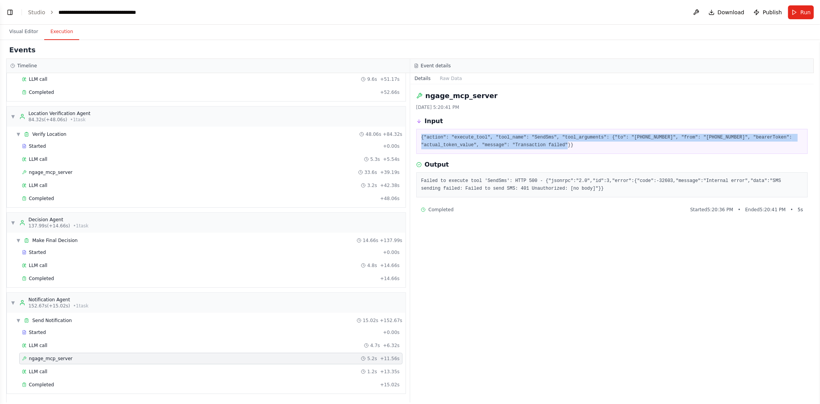
drag, startPoint x: 565, startPoint y: 150, endPoint x: 417, endPoint y: 131, distance: 149.6
click at [417, 131] on div "{"action": "execute_tool", "tool_name": "SendSms", "tool_arguments": {"to": "+9…" at bounding box center [612, 141] width 392 height 25
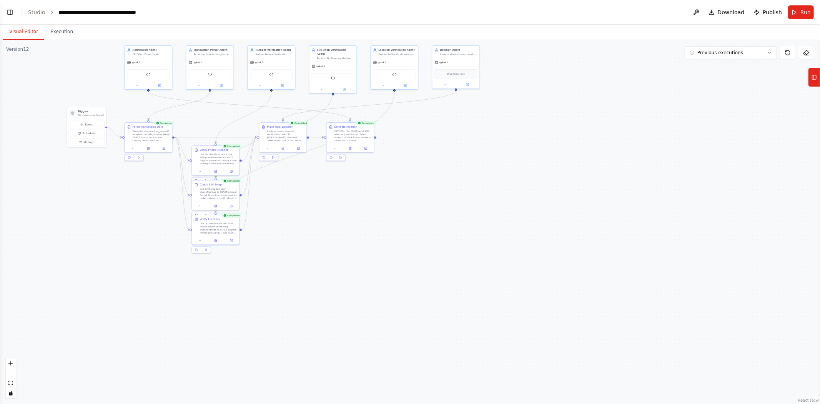
click at [27, 31] on button "Visual Editor" at bounding box center [23, 32] width 41 height 16
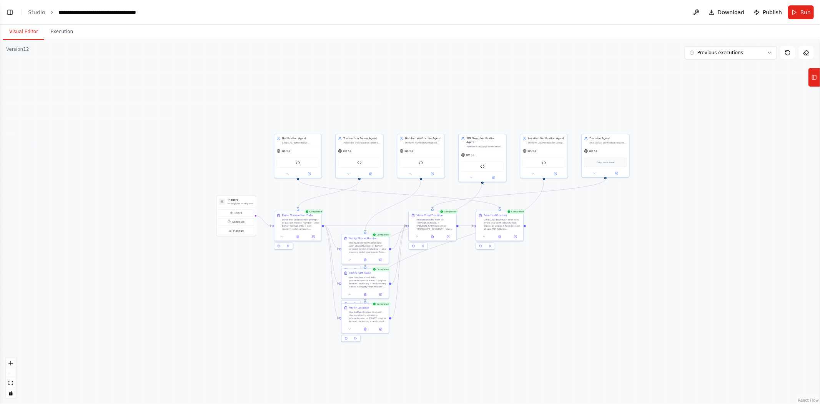
drag, startPoint x: 306, startPoint y: 189, endPoint x: 455, endPoint y: 275, distance: 172.2
click at [455, 249] on div ".deletable-edge-delete-btn { width: 20px; height: 20px; border: 0px solid #ffff…" at bounding box center [410, 222] width 820 height 364
click at [351, 249] on button at bounding box center [349, 256] width 13 height 5
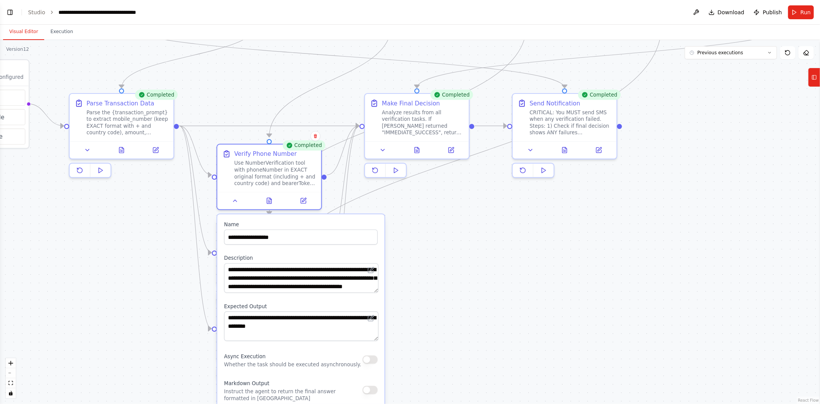
click at [445, 249] on div ".deletable-edge-delete-btn { width: 20px; height: 20px; border: 0px solid #ffff…" at bounding box center [410, 222] width 820 height 364
drag, startPoint x: 375, startPoint y: 251, endPoint x: 381, endPoint y: 247, distance: 6.7
click at [381, 247] on div "**********" at bounding box center [296, 377] width 169 height 328
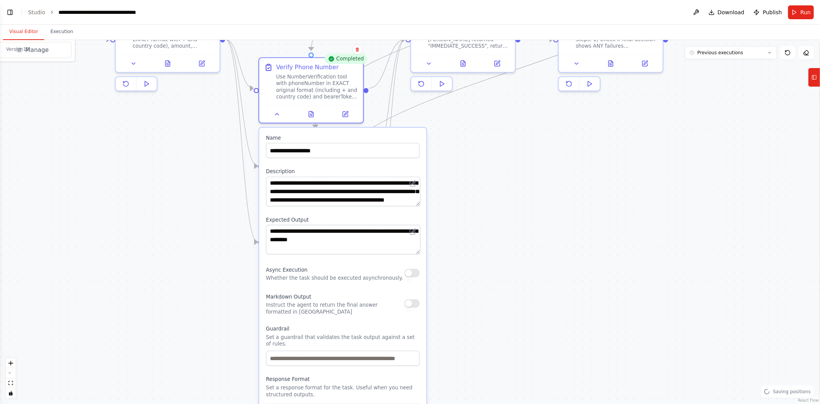
drag, startPoint x: 429, startPoint y: 248, endPoint x: 475, endPoint y: 161, distance: 99.2
click at [475, 161] on div ".deletable-edge-delete-btn { width: 20px; height: 20px; border: 0px solid #ffff…" at bounding box center [410, 222] width 820 height 364
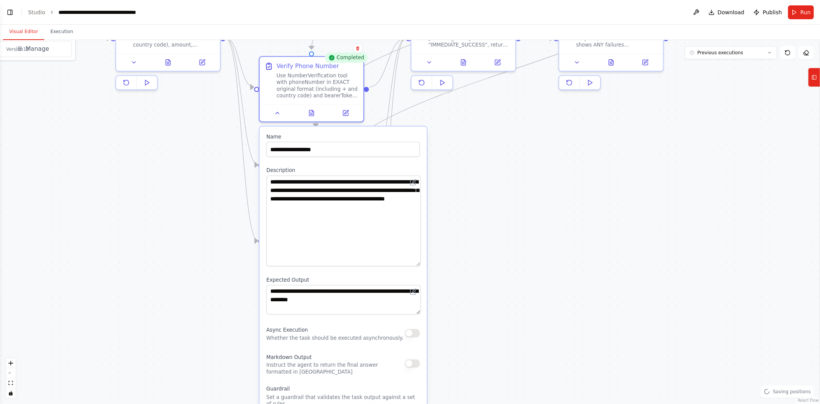
drag, startPoint x: 418, startPoint y: 202, endPoint x: 422, endPoint y: 264, distance: 61.6
click at [422, 249] on div "**********" at bounding box center [342, 320] width 167 height 388
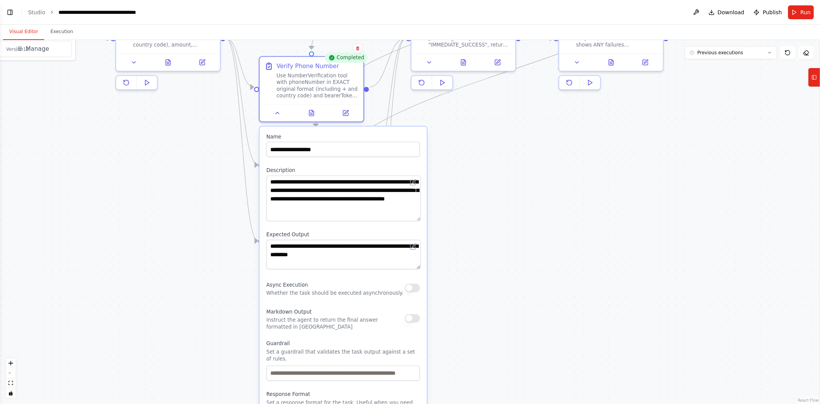
drag, startPoint x: 418, startPoint y: 263, endPoint x: 418, endPoint y: 218, distance: 45.0
click at [418, 218] on textarea "**********" at bounding box center [343, 197] width 154 height 45
click at [470, 218] on div ".deletable-edge-delete-btn { width: 20px; height: 20px; border: 0px solid #ffff…" at bounding box center [410, 222] width 820 height 364
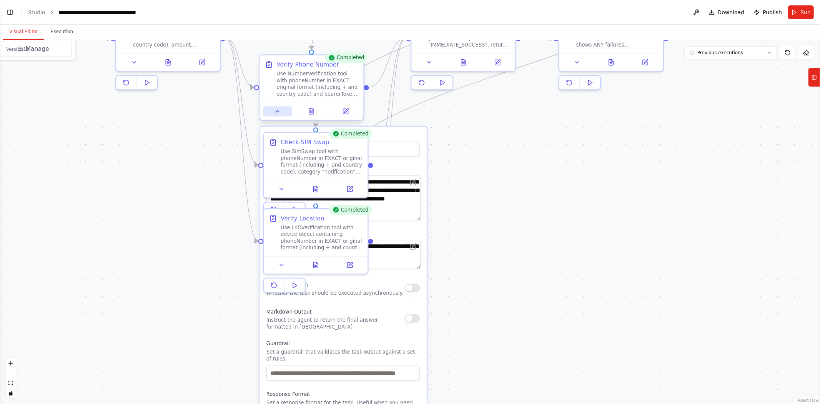
click at [281, 108] on button at bounding box center [277, 111] width 29 height 10
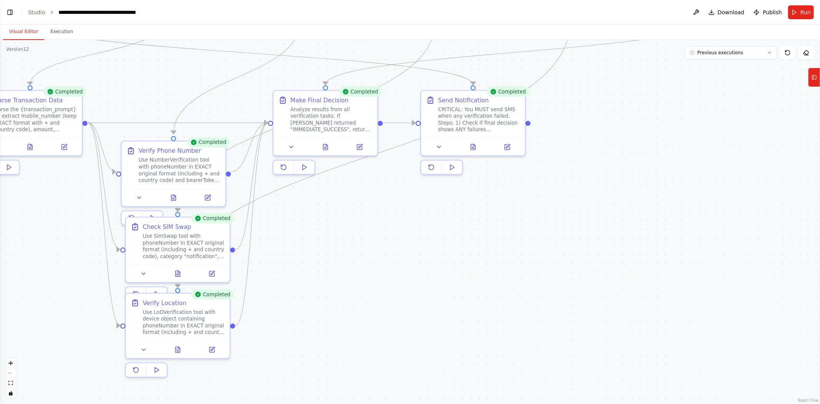
drag, startPoint x: 571, startPoint y: 154, endPoint x: 433, endPoint y: 239, distance: 161.8
click at [433, 239] on div ".deletable-edge-delete-btn { width: 20px; height: 20px; border: 0px solid #ffff…" at bounding box center [410, 222] width 820 height 364
click at [440, 146] on icon at bounding box center [439, 145] width 7 height 7
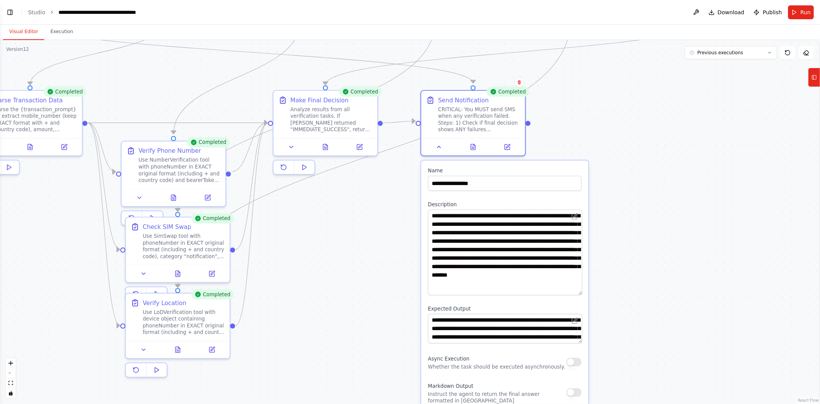
drag, startPoint x: 581, startPoint y: 235, endPoint x: 579, endPoint y: 291, distance: 56.2
click at [546, 249] on textarea "**********" at bounding box center [505, 252] width 154 height 86
click at [497, 249] on textarea "**********" at bounding box center [505, 251] width 154 height 85
type textarea "**********"
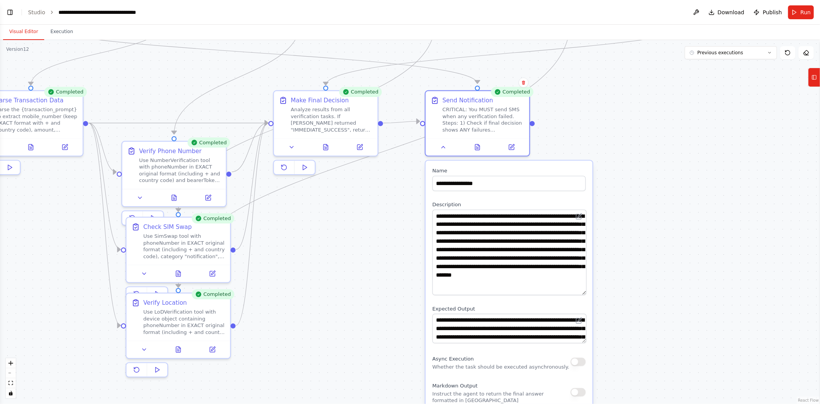
click at [546, 249] on div "**********" at bounding box center [509, 352] width 167 height 382
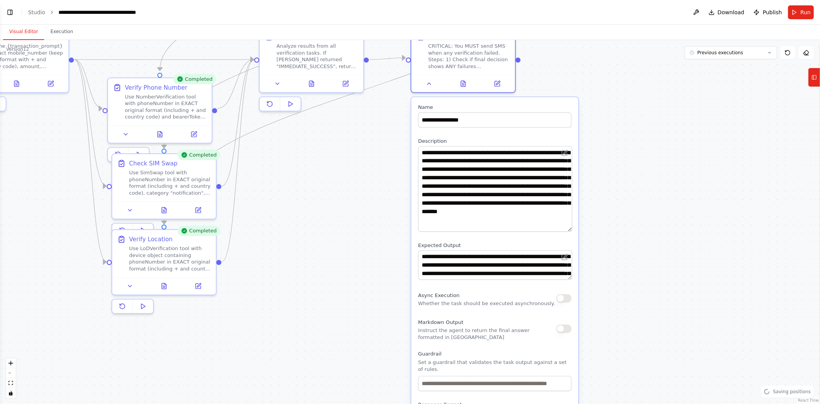
drag, startPoint x: 621, startPoint y: 323, endPoint x: 606, endPoint y: 248, distance: 76.8
click at [546, 248] on div ".deletable-edge-delete-btn { width: 20px; height: 20px; border: 0px solid #ffff…" at bounding box center [410, 222] width 820 height 364
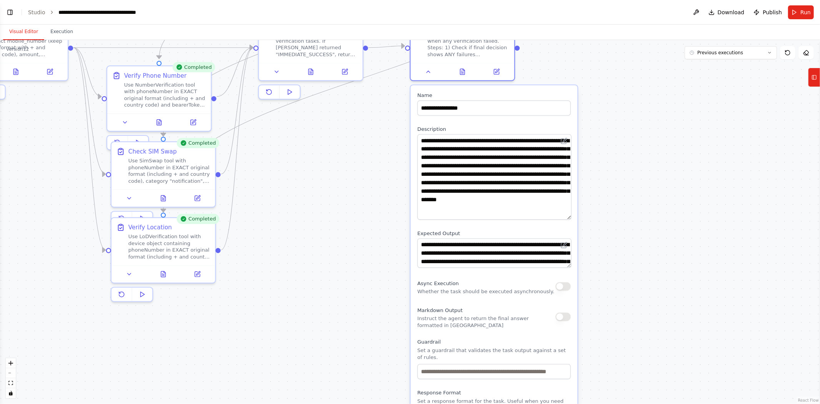
drag, startPoint x: 603, startPoint y: 282, endPoint x: 603, endPoint y: 197, distance: 84.6
click at [546, 197] on div ".deletable-edge-delete-btn { width: 20px; height: 20px; border: 0px solid #ffff…" at bounding box center [410, 222] width 820 height 364
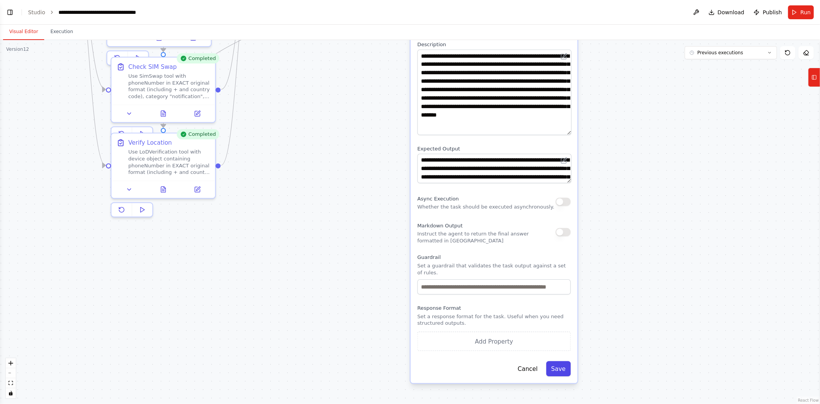
click at [546, 249] on button "Save" at bounding box center [558, 368] width 25 height 15
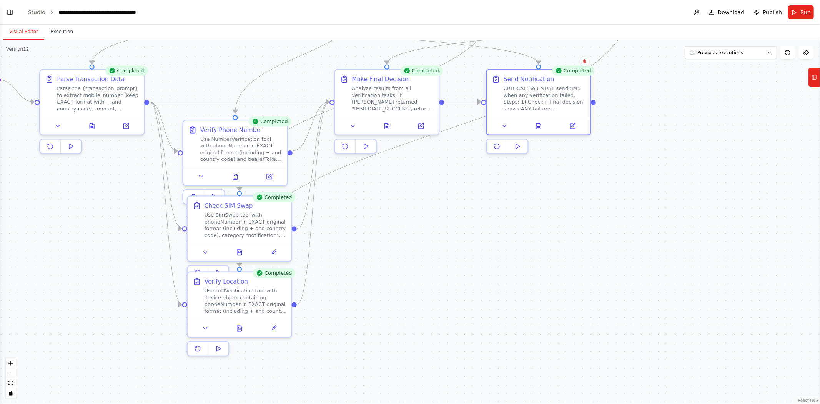
drag, startPoint x: 468, startPoint y: 192, endPoint x: 544, endPoint y: 331, distance: 158.1
click at [544, 249] on div ".deletable-edge-delete-btn { width: 20px; height: 20px; border: 0px solid #ffff…" at bounding box center [410, 222] width 820 height 364
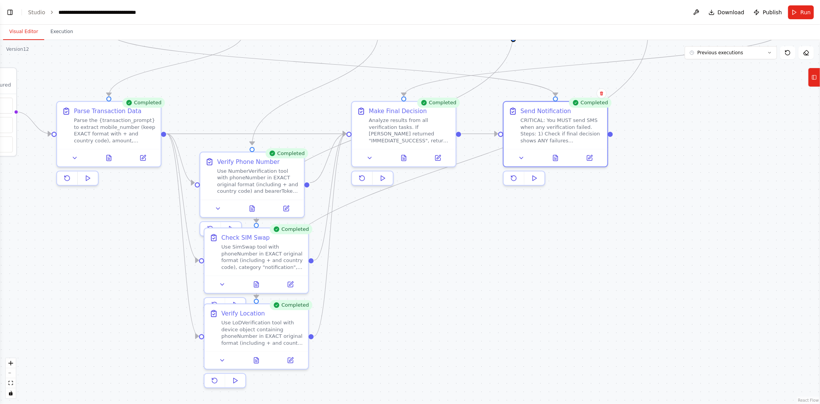
drag, startPoint x: 502, startPoint y: 279, endPoint x: 524, endPoint y: 317, distance: 43.6
click at [524, 249] on div ".deletable-edge-delete-btn { width: 20px; height: 20px; border: 0px solid #ffff…" at bounding box center [410, 222] width 820 height 364
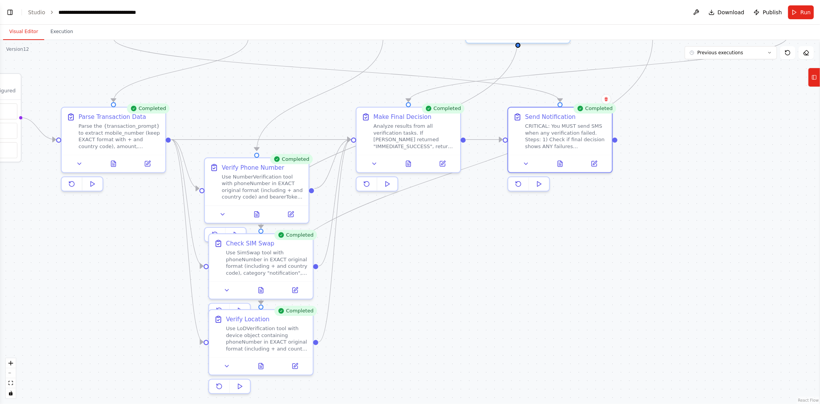
click at [166, 221] on div ".deletable-edge-delete-btn { width: 20px; height: 20px; border: 0px solid #ffff…" at bounding box center [410, 222] width 820 height 364
drag, startPoint x: 254, startPoint y: 173, endPoint x: 260, endPoint y: 174, distance: 6.5
click at [260, 174] on div "Use NumberVerification tool with phoneNumber in EXACT original format (includin…" at bounding box center [271, 184] width 82 height 27
click at [379, 249] on div ".deletable-edge-delete-btn { width: 20px; height: 20px; border: 0px solid #ffff…" at bounding box center [410, 222] width 820 height 364
click at [546, 13] on span "Run" at bounding box center [805, 12] width 10 height 8
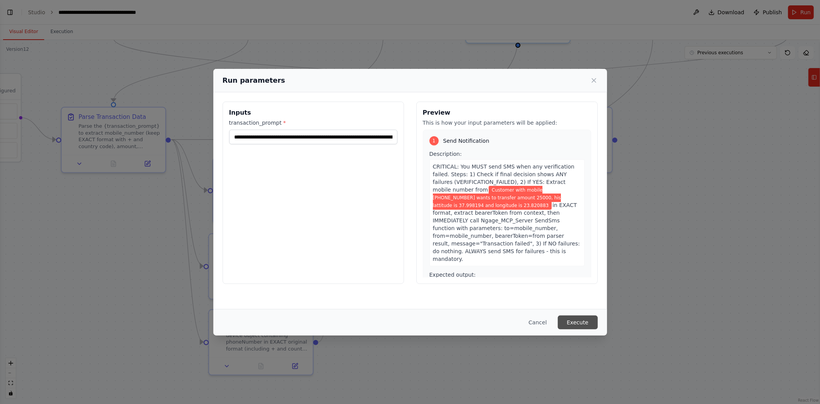
click at [546, 249] on button "Execute" at bounding box center [578, 322] width 40 height 14
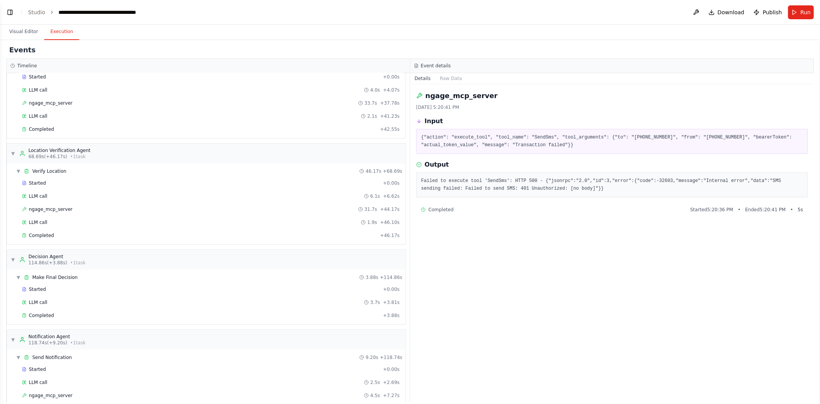
scroll to position [291, 0]
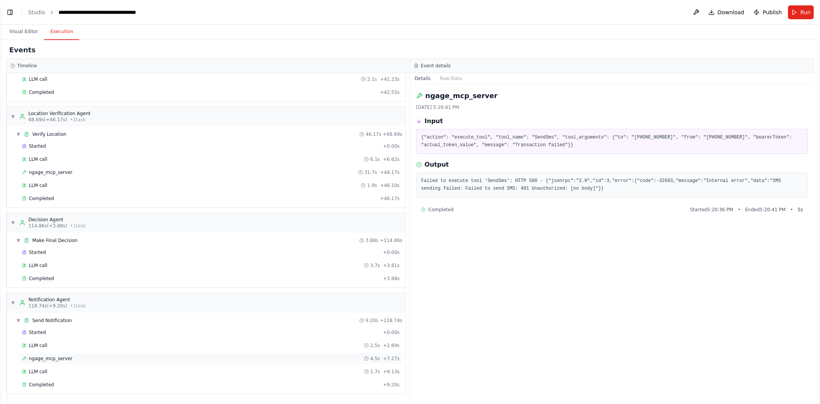
click at [35, 249] on span "ngage_mcp_server" at bounding box center [50, 358] width 43 height 6
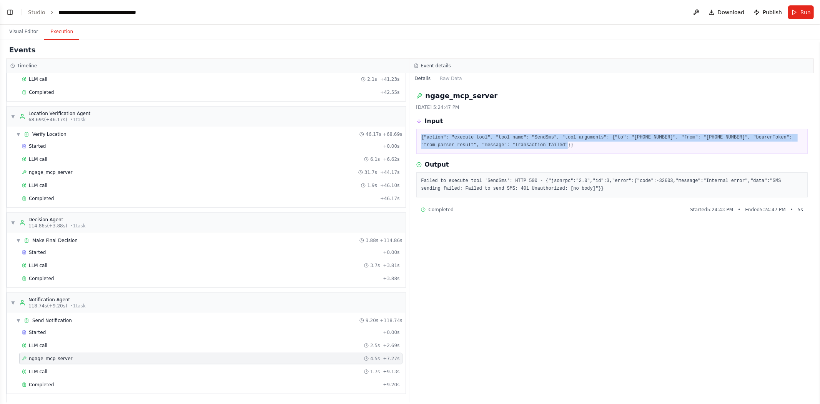
drag, startPoint x: 536, startPoint y: 148, endPoint x: 418, endPoint y: 134, distance: 118.8
click at [418, 134] on div "{"action": "execute_tool", "tool_name": "SendSms", "tool_arguments": {"to": "+9…" at bounding box center [612, 141] width 392 height 25
copy pre "{"action": "execute_tool", "tool_name": "SendSms", "tool_arguments": {"to": "+9…"
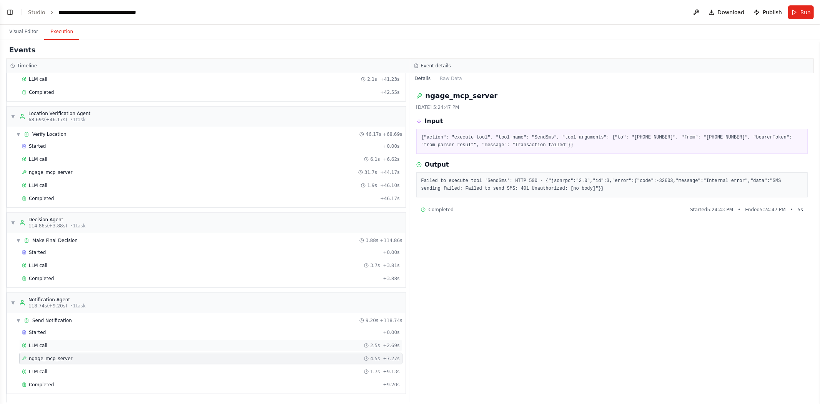
click at [41, 249] on span "LLM call" at bounding box center [38, 345] width 18 height 6
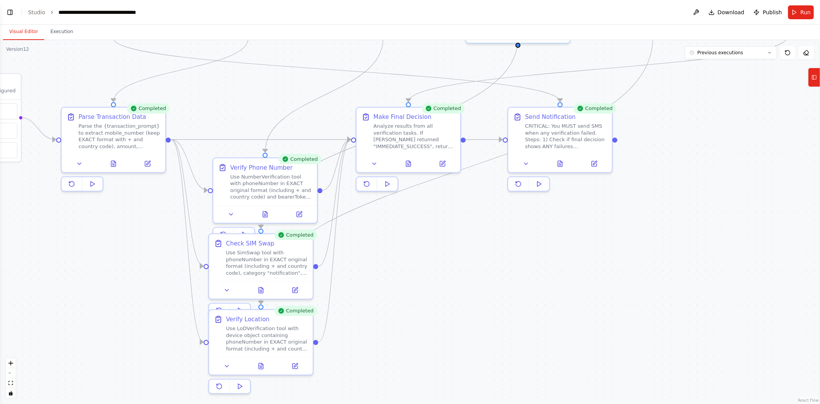
click at [12, 32] on button "Visual Editor" at bounding box center [23, 32] width 41 height 16
click at [11, 8] on button "Toggle Left Sidebar" at bounding box center [10, 12] width 11 height 11
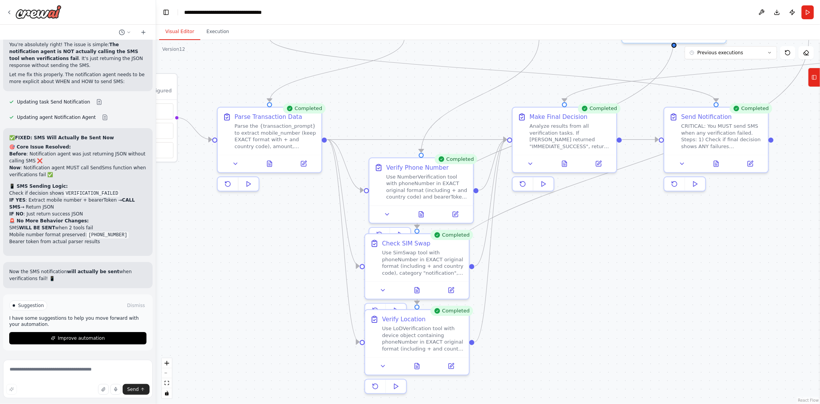
scroll to position [27167, 0]
click at [20, 249] on textarea at bounding box center [78, 378] width 150 height 38
paste textarea "**********"
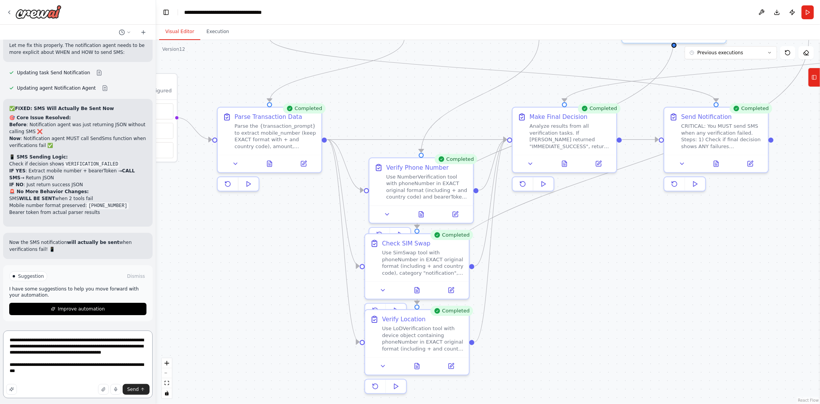
type textarea "**********"
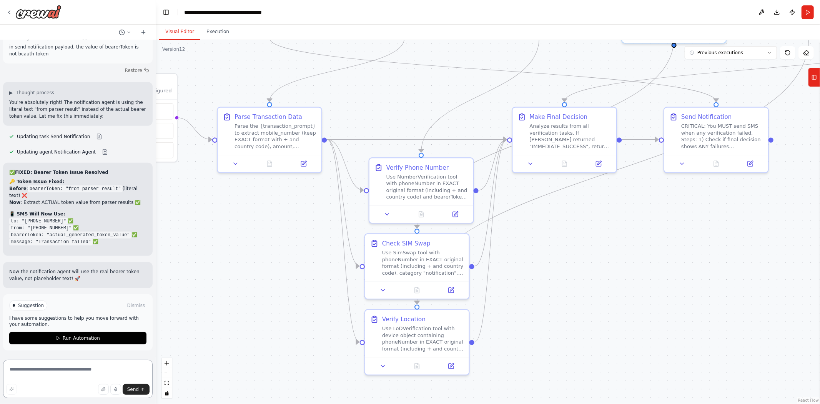
scroll to position [27454, 0]
click at [63, 249] on span "Run Automation" at bounding box center [81, 338] width 37 height 6
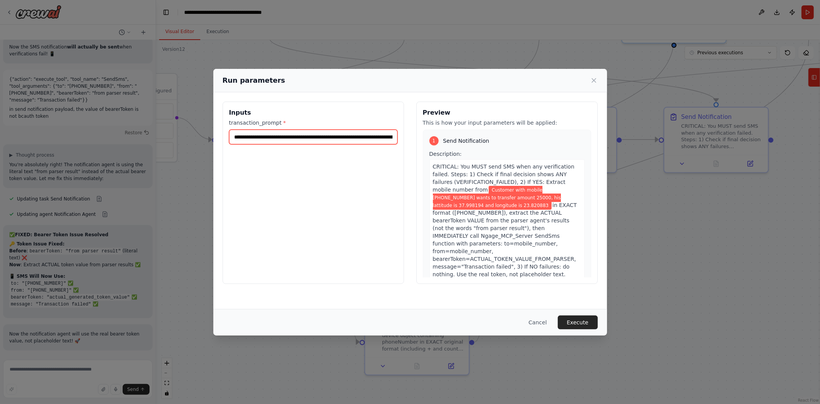
click at [364, 136] on input "**********" at bounding box center [313, 137] width 168 height 15
click at [546, 249] on button "Execute" at bounding box center [578, 322] width 40 height 14
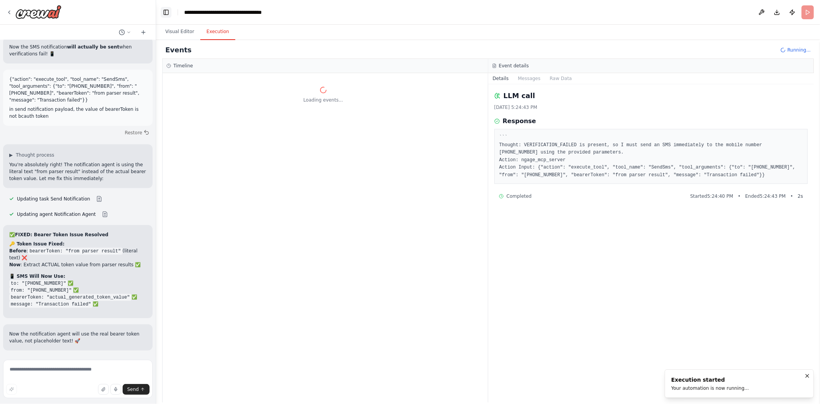
click at [163, 10] on button "Toggle Left Sidebar" at bounding box center [166, 12] width 11 height 11
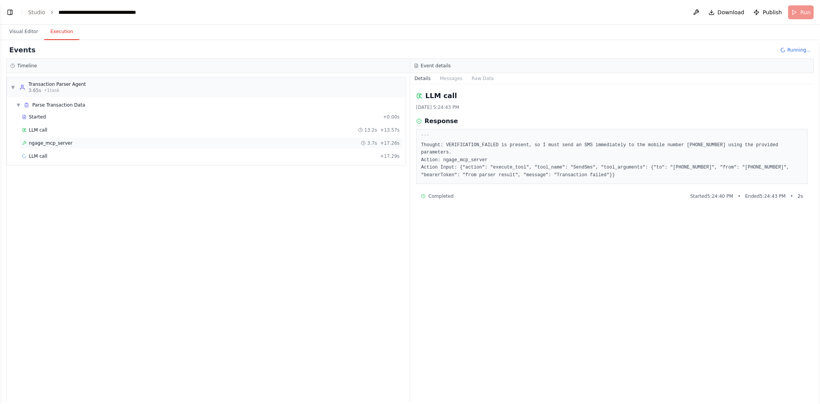
click at [49, 140] on span "ngage_mcp_server" at bounding box center [50, 143] width 43 height 6
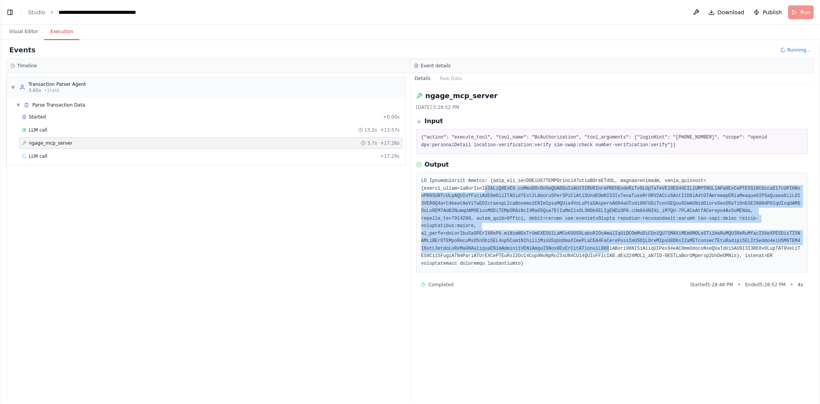
drag, startPoint x: 479, startPoint y: 190, endPoint x: 529, endPoint y: 240, distance: 69.9
click at [529, 240] on pre at bounding box center [612, 222] width 382 height 90
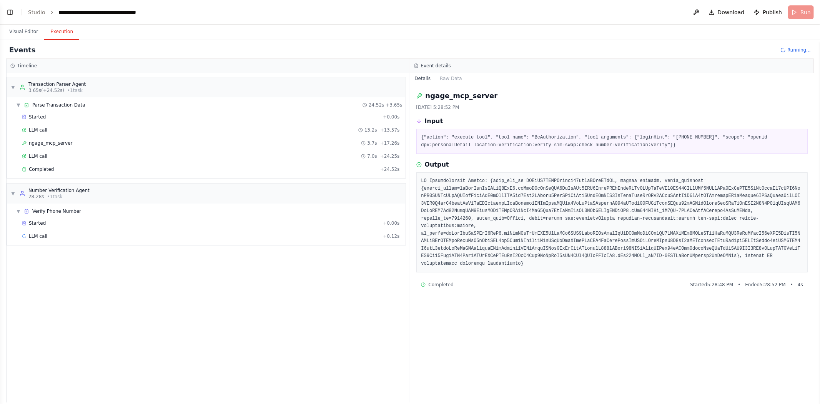
click at [546, 136] on pre "{"action": "execute_tool", "tool_name": "BcAuthorization", "tool_arguments": {"…" at bounding box center [612, 141] width 382 height 15
drag, startPoint x: 449, startPoint y: 145, endPoint x: 479, endPoint y: 148, distance: 29.8
click at [479, 148] on pre "{"action": "execute_tool", "tool_name": "BcAuthorization", "tool_arguments": {"…" at bounding box center [612, 141] width 382 height 15
drag, startPoint x: 509, startPoint y: 145, endPoint x: 526, endPoint y: 148, distance: 17.5
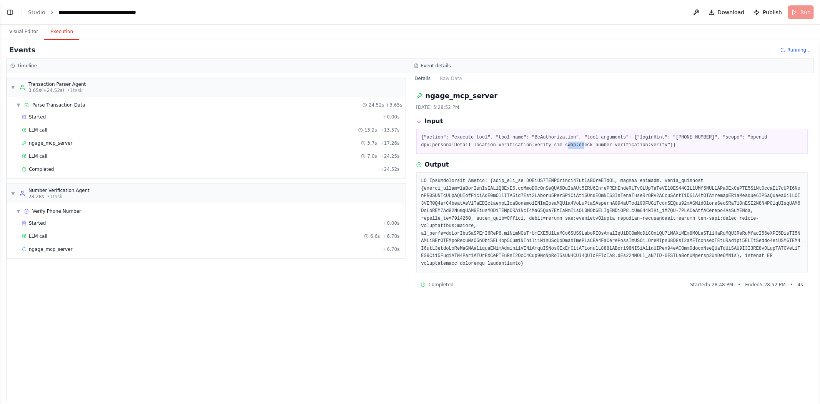
click at [526, 148] on pre "{"action": "execute_tool", "tool_name": "BcAuthorization", "tool_arguments": {"…" at bounding box center [612, 141] width 382 height 15
drag, startPoint x: 566, startPoint y: 146, endPoint x: 593, endPoint y: 146, distance: 27.3
click at [546, 146] on pre "{"action": "execute_tool", "tool_name": "BcAuthorization", "tool_arguments": {"…" at bounding box center [612, 141] width 382 height 15
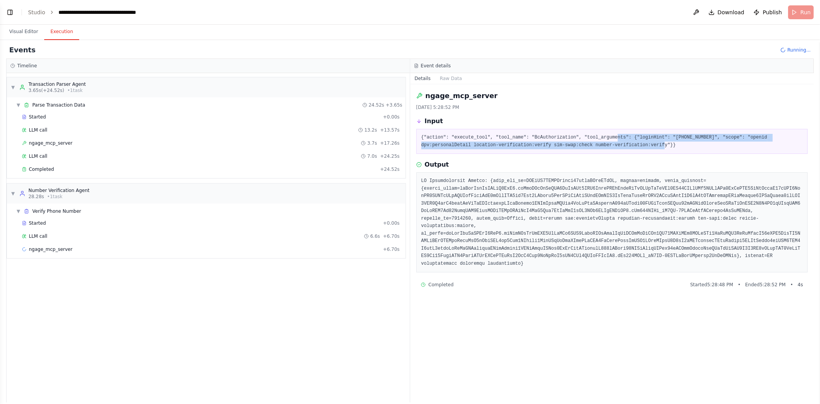
drag, startPoint x: 600, startPoint y: 144, endPoint x: 601, endPoint y: 139, distance: 5.6
click at [546, 139] on pre "{"action": "execute_tool", "tool_name": "BcAuthorization", "tool_arguments": {"…" at bounding box center [612, 141] width 382 height 15
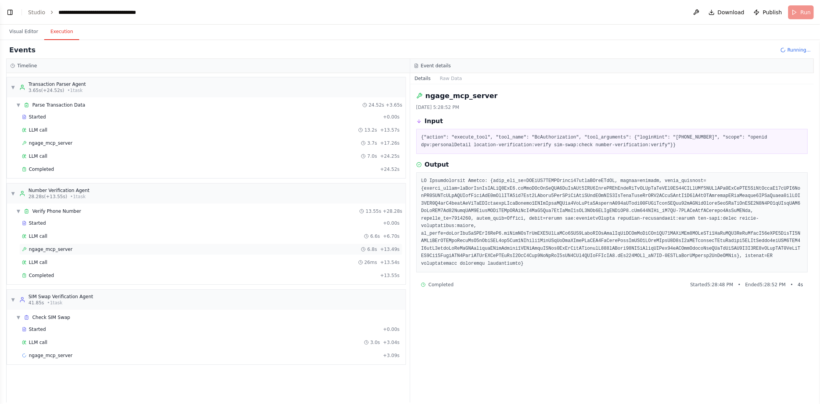
click at [53, 249] on span "ngage_mcp_server" at bounding box center [50, 249] width 43 height 6
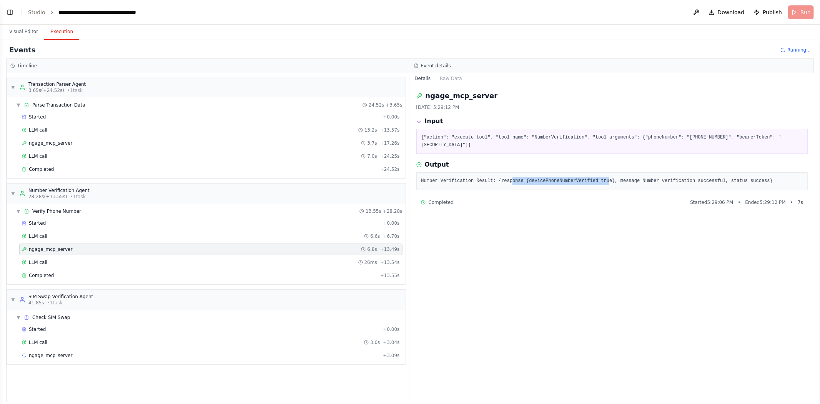
drag, startPoint x: 505, startPoint y: 203, endPoint x: 594, endPoint y: 205, distance: 88.4
click at [546, 185] on pre "Number Verification Result: {response={devicePhoneNumberVerified=true}, message…" at bounding box center [612, 181] width 382 height 8
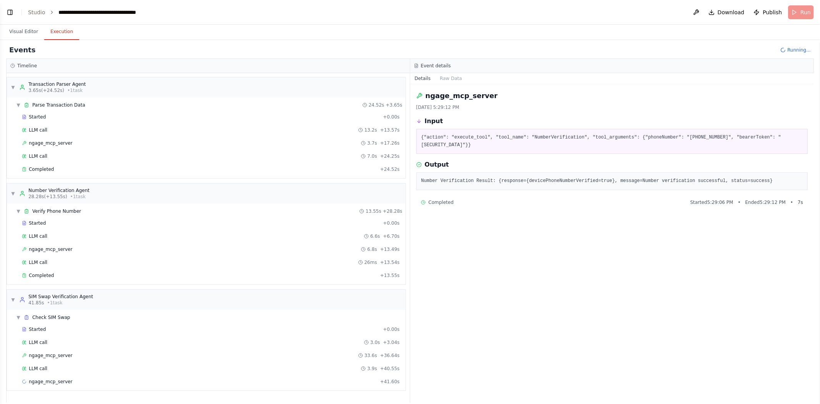
click at [27, 249] on div "ngage_mcp_server" at bounding box center [47, 355] width 50 height 6
drag, startPoint x: 443, startPoint y: 202, endPoint x: 712, endPoint y: 197, distance: 268.4
click at [546, 190] on div "Failed to execute tool 'SimSwap': Request to https://venus.ngagecpaas.com/ngage…" at bounding box center [612, 181] width 392 height 18
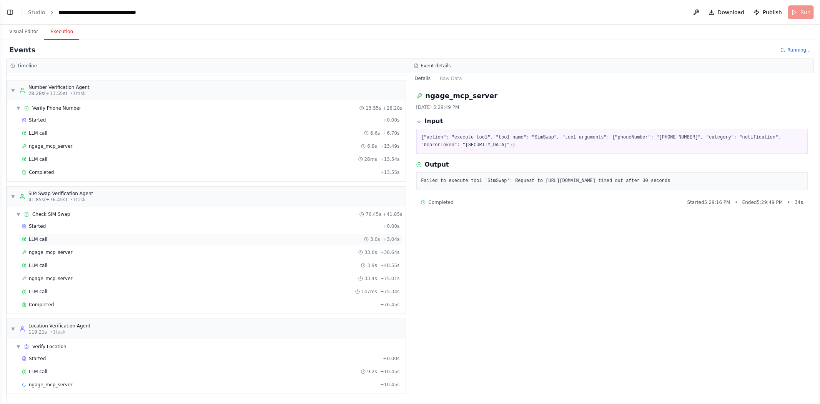
scroll to position [105, 0]
click at [44, 249] on div "ngage_mcp_server 33.4s + 75.01s" at bounding box center [210, 279] width 383 height 12
drag, startPoint x: 539, startPoint y: 203, endPoint x: 705, endPoint y: 211, distance: 165.9
click at [546, 190] on div "Failed to execute tool 'SimSwap': Request to https://venus.ngagecpaas.com/ngage…" at bounding box center [612, 181] width 392 height 18
click at [546, 185] on pre "Failed to execute tool 'SimSwap': Request to https://venus.ngagecpaas.com/ngage…" at bounding box center [612, 181] width 382 height 8
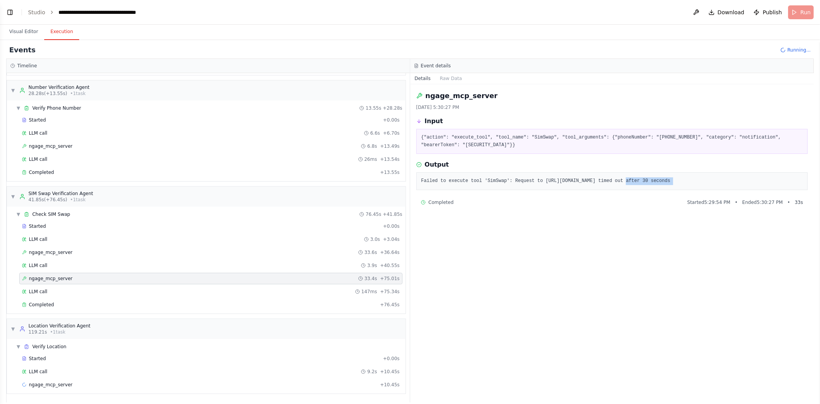
drag, startPoint x: 718, startPoint y: 204, endPoint x: 622, endPoint y: 199, distance: 96.2
click at [546, 185] on pre "Failed to execute tool 'SimSwap': Request to https://venus.ngagecpaas.com/ngage…" at bounding box center [612, 181] width 382 height 8
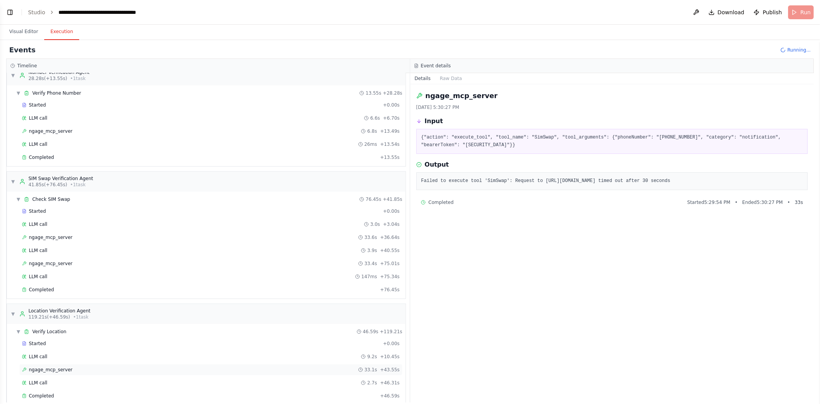
click at [37, 249] on div "ngage_mcp_server 33.1s + 43.55s" at bounding box center [210, 370] width 383 height 12
click at [546, 185] on pre "Failed to execute tool 'LoDVerification': Request to https://venus.ngagecpaas.c…" at bounding box center [612, 181] width 382 height 8
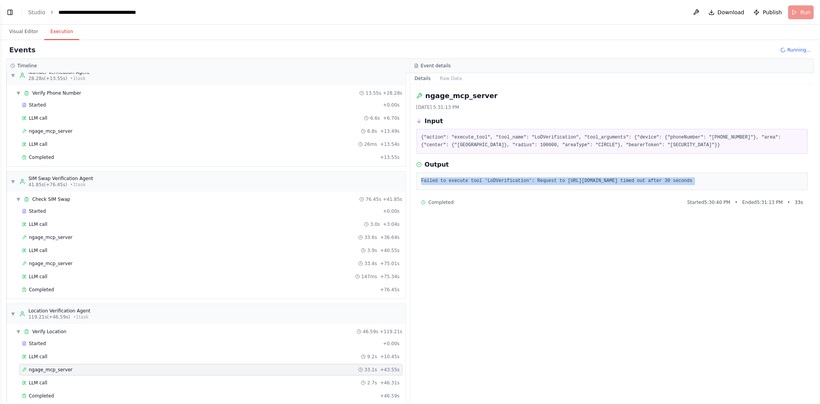
click at [546, 185] on pre "Failed to execute tool 'LoDVerification': Request to https://venus.ngagecpaas.c…" at bounding box center [612, 181] width 382 height 8
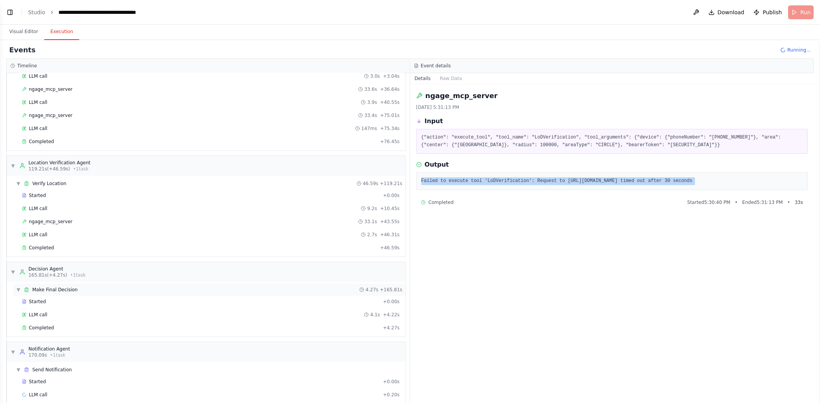
scroll to position [279, 0]
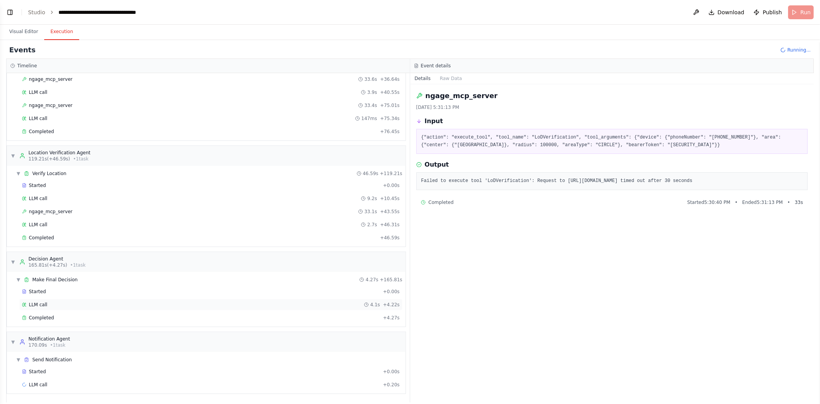
click at [32, 249] on span "LLM call" at bounding box center [38, 304] width 18 height 6
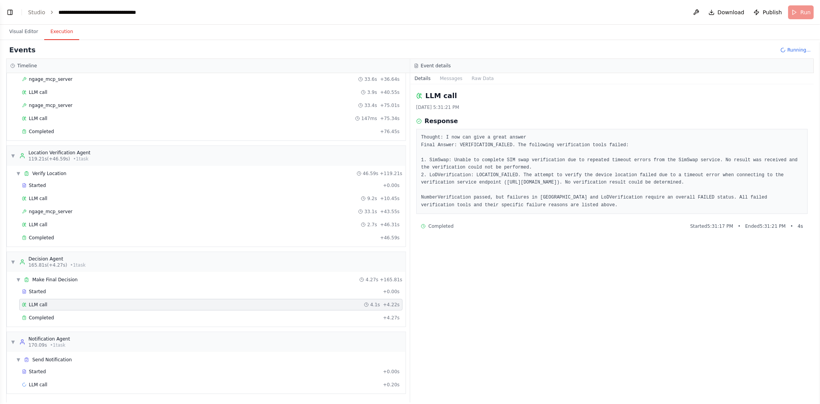
click at [484, 145] on pre "Thought: I now can give a great answer Final Answer: VERIFICATION_FAILED. The f…" at bounding box center [612, 171] width 382 height 75
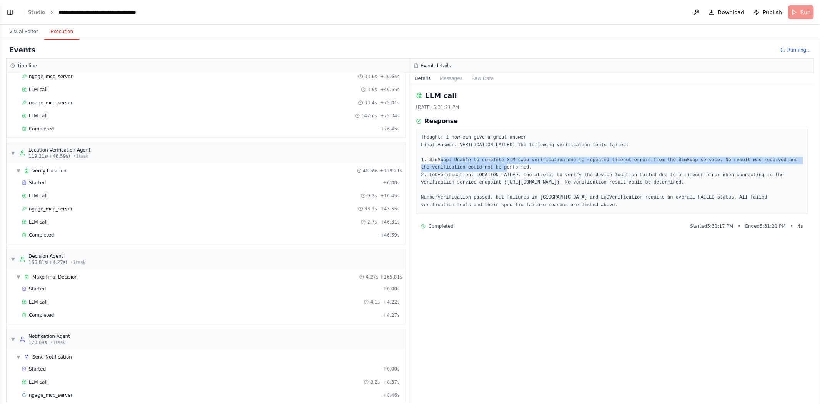
drag, startPoint x: 439, startPoint y: 160, endPoint x: 489, endPoint y: 166, distance: 50.8
click at [489, 166] on pre "Thought: I now can give a great answer Final Answer: VERIFICATION_FAILED. The f…" at bounding box center [612, 171] width 382 height 75
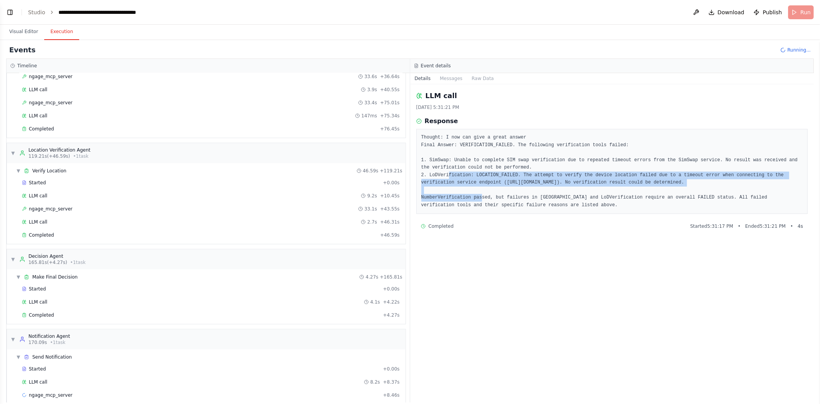
drag, startPoint x: 446, startPoint y: 173, endPoint x: 511, endPoint y: 188, distance: 66.9
click at [511, 188] on pre "Thought: I now can give a great answer Final Answer: VERIFICATION_FAILED. The f…" at bounding box center [612, 171] width 382 height 75
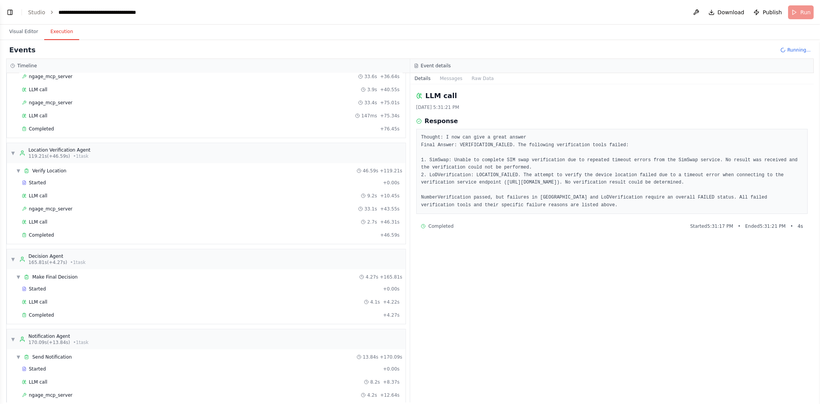
scroll to position [27454, 0]
drag, startPoint x: 453, startPoint y: 196, endPoint x: 516, endPoint y: 202, distance: 63.7
click at [516, 202] on pre "Thought: I now can give a great answer Final Answer: VERIFICATION_FAILED. The f…" at bounding box center [612, 171] width 382 height 75
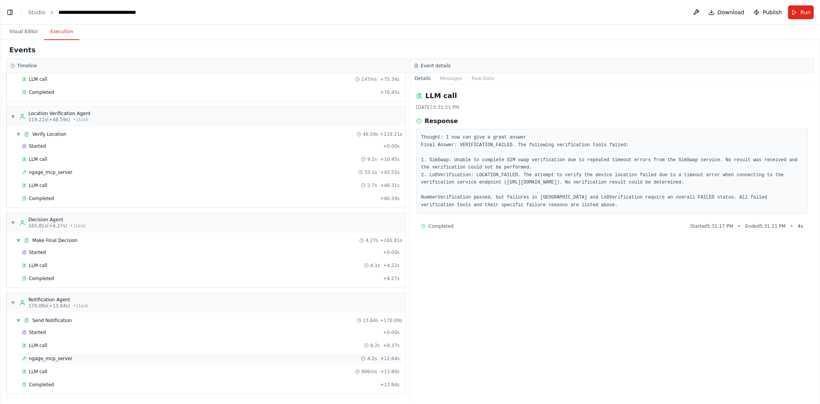
click at [48, 249] on span "ngage_mcp_server" at bounding box center [50, 358] width 43 height 6
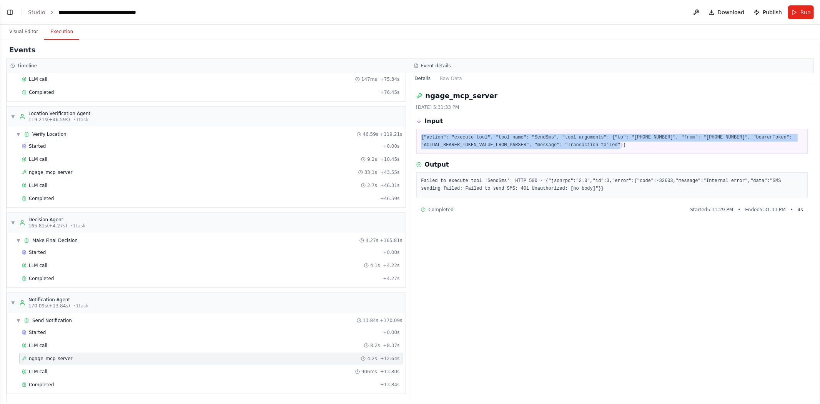
drag, startPoint x: 612, startPoint y: 146, endPoint x: 421, endPoint y: 136, distance: 190.6
click at [421, 136] on pre "{"action": "execute_tool", "tool_name": "SendSms", "tool_arguments": {"to": "+9…" at bounding box center [612, 141] width 382 height 15
copy pre "{"action": "execute_tool", "tool_name": "SendSms", "tool_arguments": {"to": "+9…"
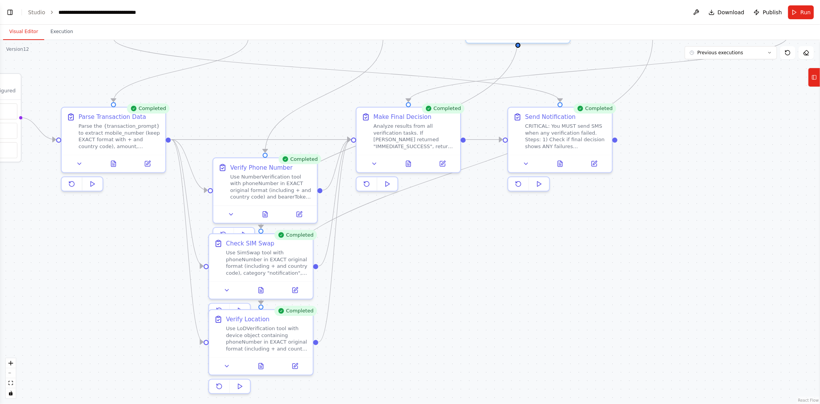
click at [23, 31] on button "Visual Editor" at bounding box center [23, 32] width 41 height 16
click at [13, 11] on button "Toggle Left Sidebar" at bounding box center [10, 12] width 11 height 11
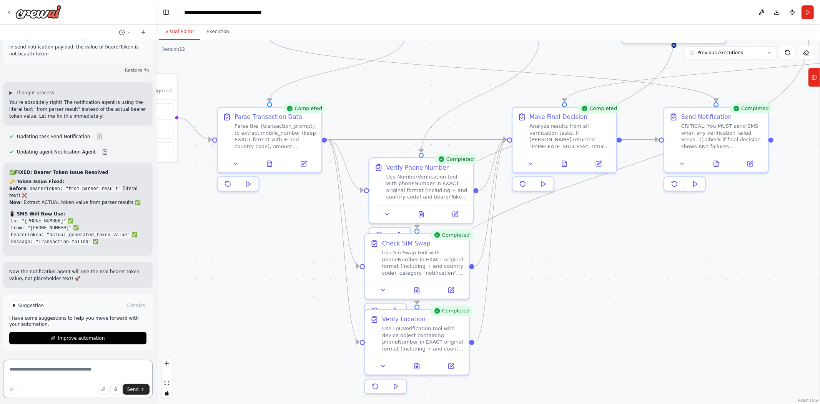
click at [43, 249] on textarea at bounding box center [78, 378] width 150 height 38
paste textarea "**********"
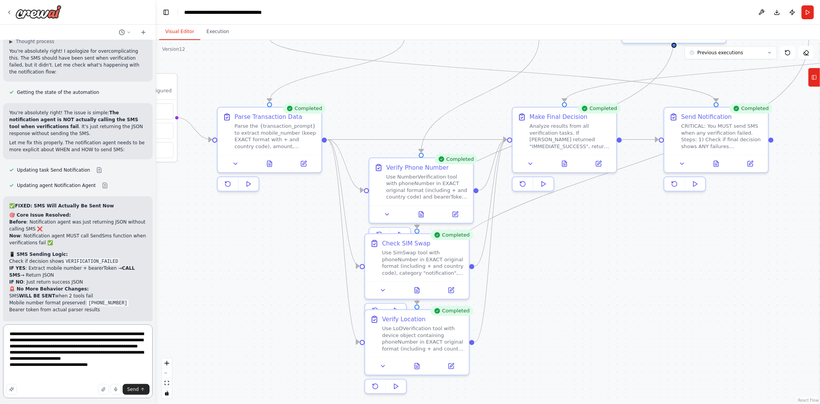
scroll to position [27490, 0]
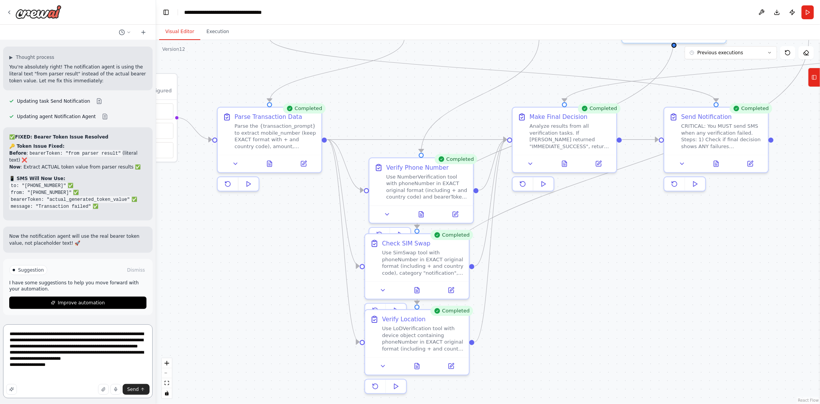
paste textarea "**********"
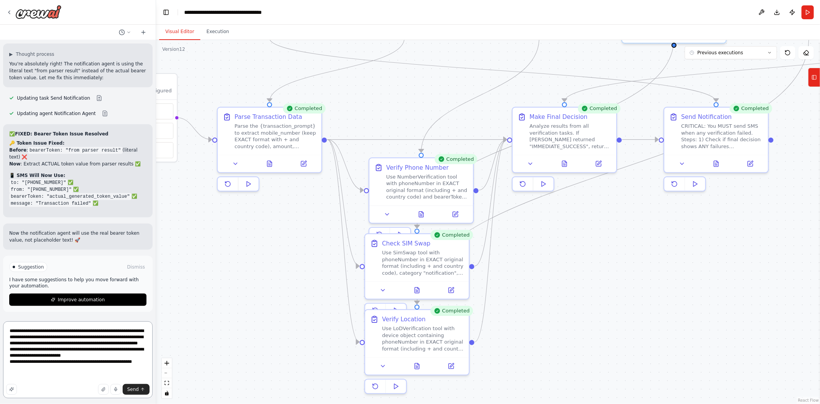
type textarea "**********"
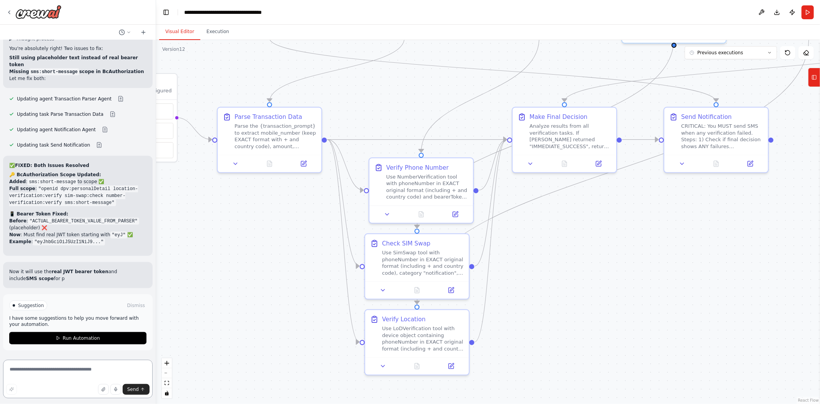
scroll to position [27793, 0]
click at [88, 249] on span "Run Automation" at bounding box center [81, 338] width 37 height 6
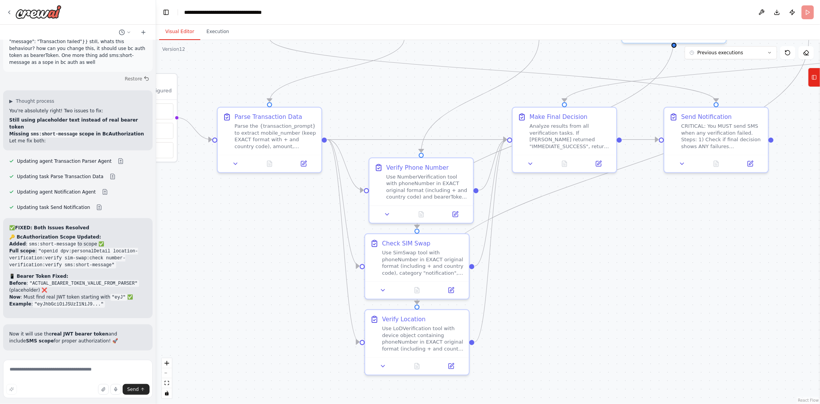
scroll to position [27731, 0]
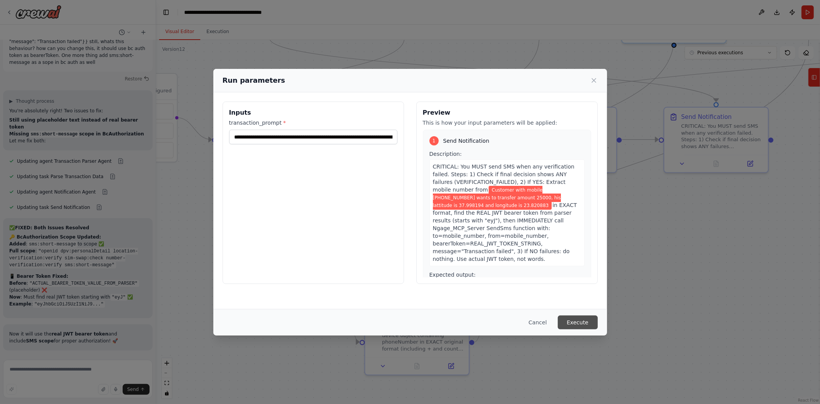
click at [546, 249] on button "Execute" at bounding box center [578, 322] width 40 height 14
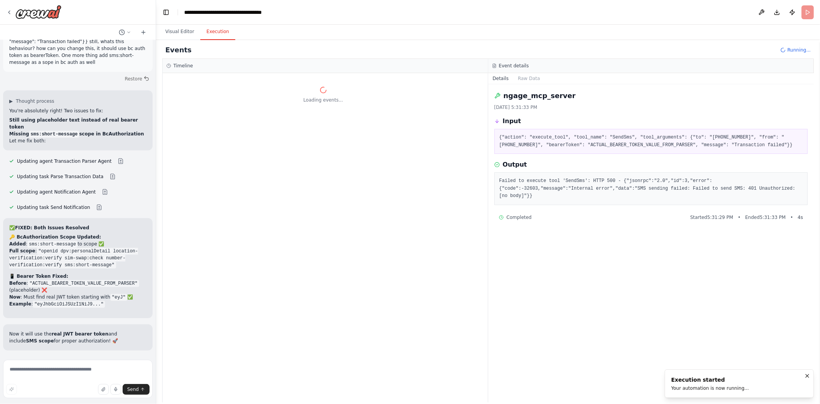
scroll to position [0, 0]
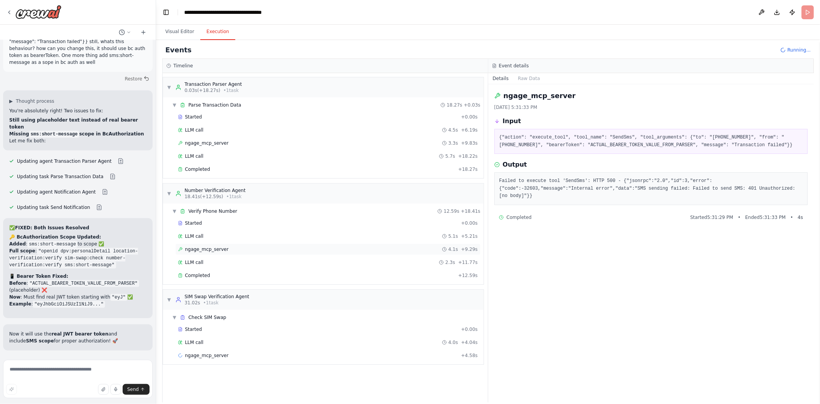
click at [224, 249] on div "ngage_mcp_server 4.1s + 9.29s" at bounding box center [328, 249] width 300 height 6
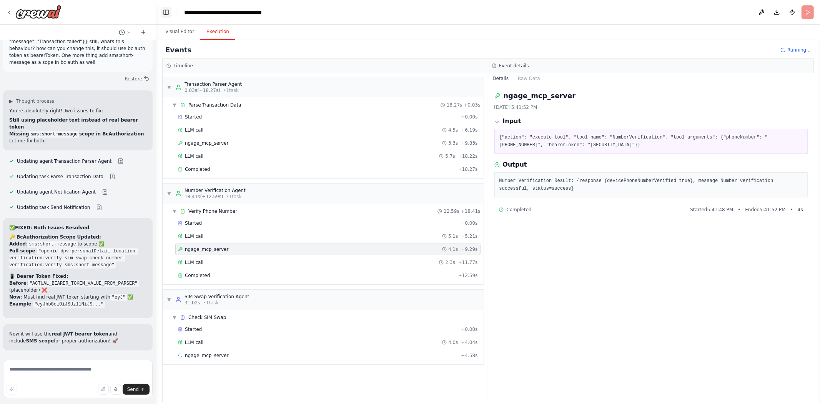
click at [163, 14] on button "Toggle Left Sidebar" at bounding box center [166, 12] width 11 height 11
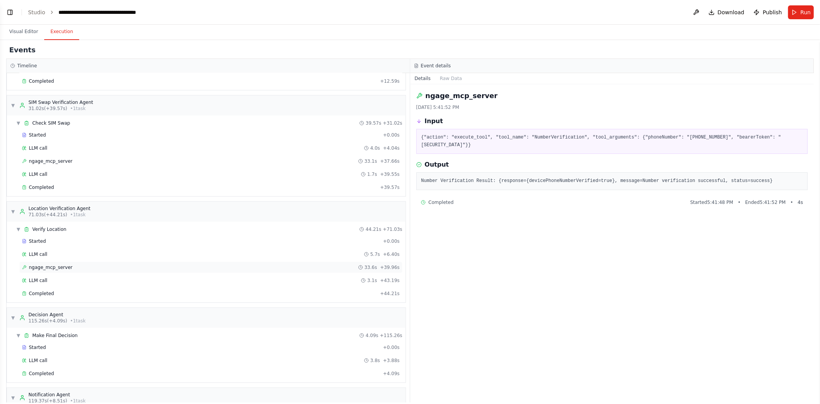
scroll to position [291, 0]
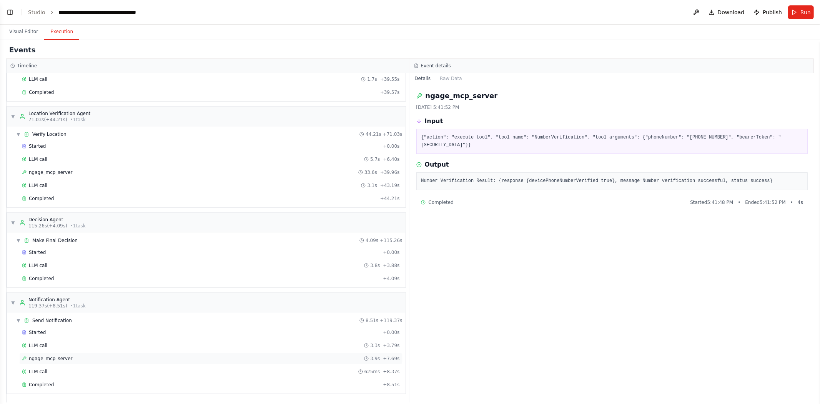
click at [52, 249] on div "ngage_mcp_server 3.9s + 7.69s" at bounding box center [210, 358] width 383 height 12
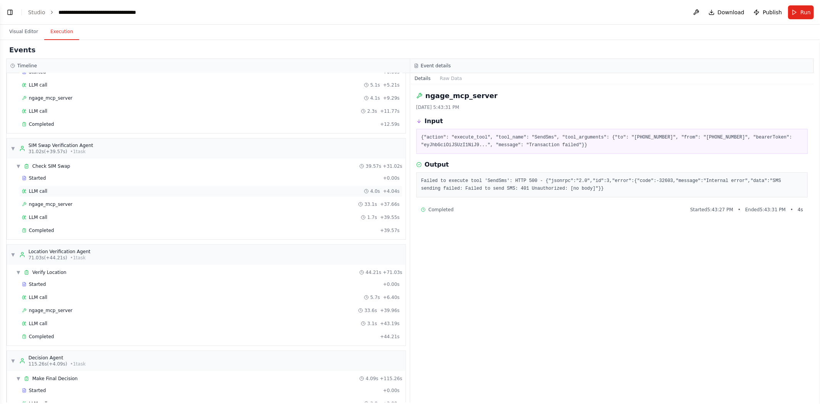
scroll to position [151, 0]
click at [43, 205] on span "ngage_mcp_server" at bounding box center [50, 204] width 43 height 6
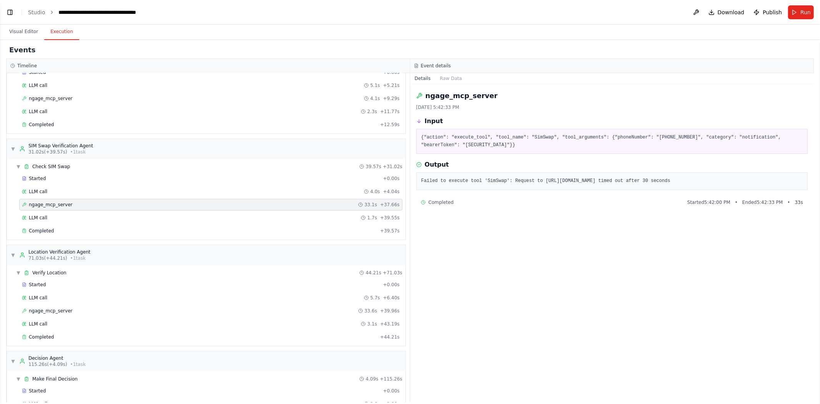
click at [470, 149] on pre "{"action": "execute_tool", "tool_name": "SimSwap", "tool_arguments": {"phoneNum…" at bounding box center [612, 141] width 382 height 15
drag, startPoint x: 424, startPoint y: 143, endPoint x: 651, endPoint y: 171, distance: 228.9
click at [546, 149] on pre "{"action": "execute_tool", "tool_name": "SimSwap", "tool_arguments": {"phoneNum…" at bounding box center [612, 141] width 382 height 15
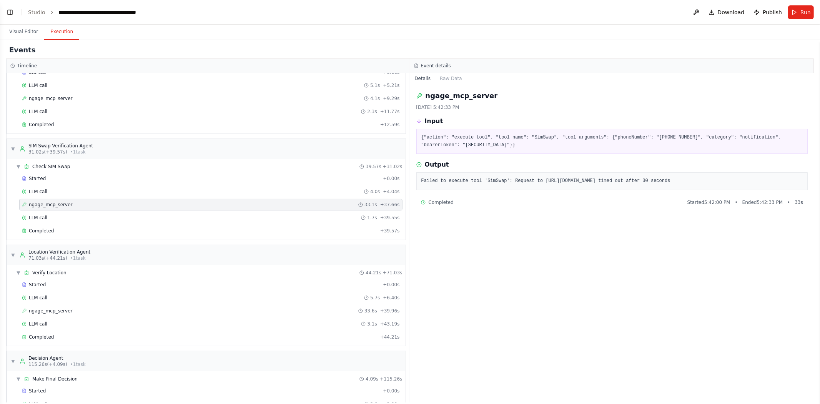
copy pre "eyJhbGciOiJIUzI1NiJ9.eyJzdWIiOiIrOTE5NzIzMTg0ODQ4IiwiYXVkIjoiZmExNGNkNjEtMTk5ZC…"
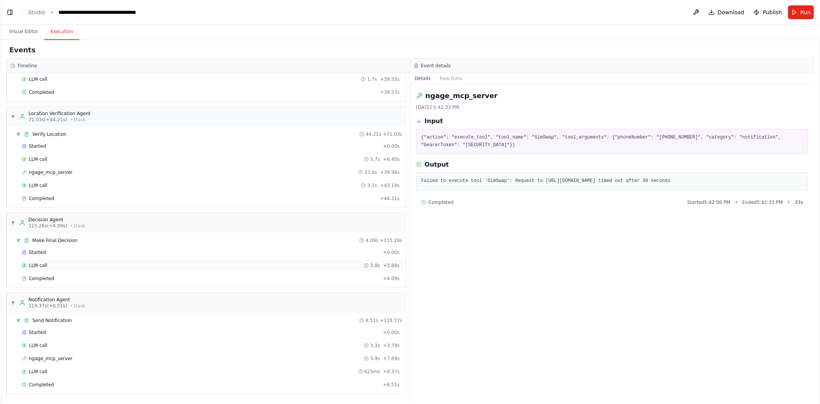
click at [44, 249] on span "LLM call" at bounding box center [38, 265] width 18 height 6
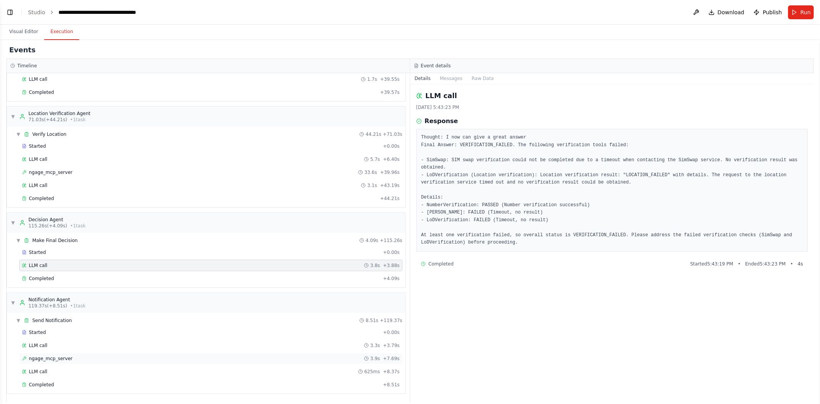
click at [48, 249] on span "ngage_mcp_server" at bounding box center [50, 358] width 43 height 6
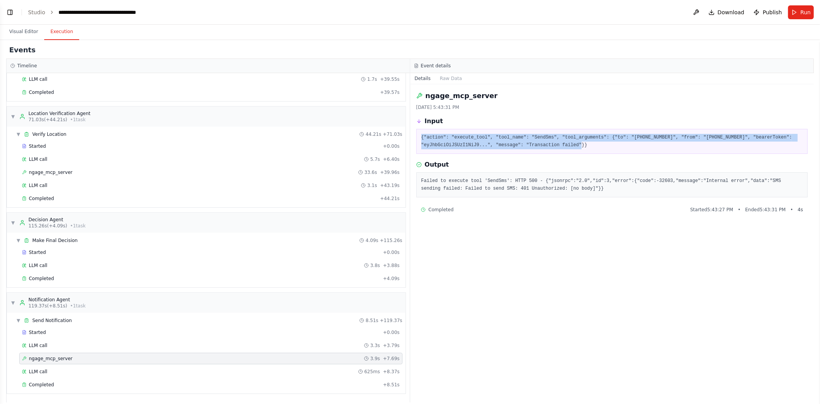
drag, startPoint x: 579, startPoint y: 144, endPoint x: 414, endPoint y: 137, distance: 164.3
click at [414, 137] on div "ngage_mcp_server 10/15/2025, 5:43:31 PM Input {"action": "execute_tool", "tool_…" at bounding box center [612, 243] width 404 height 318
copy pre "{"action": "execute_tool", "tool_name": "SendSms", "tool_arguments": {"to": "+9…"
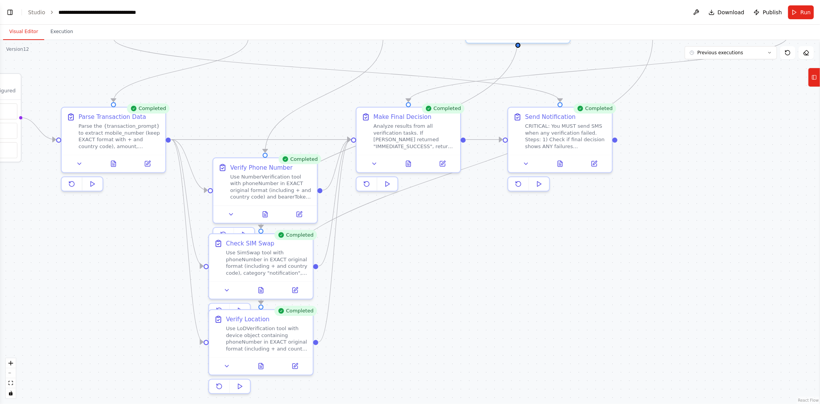
click at [31, 32] on button "Visual Editor" at bounding box center [23, 32] width 41 height 16
click at [12, 9] on button "Toggle Left Sidebar" at bounding box center [10, 12] width 11 height 11
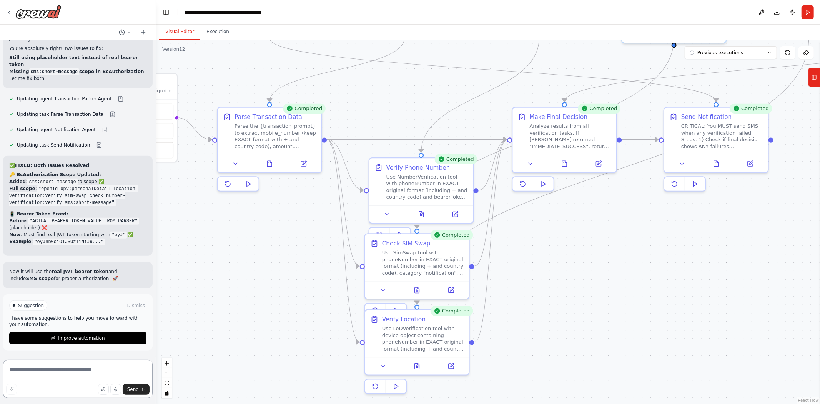
click at [45, 249] on textarea at bounding box center [78, 378] width 150 height 38
paste textarea "**********"
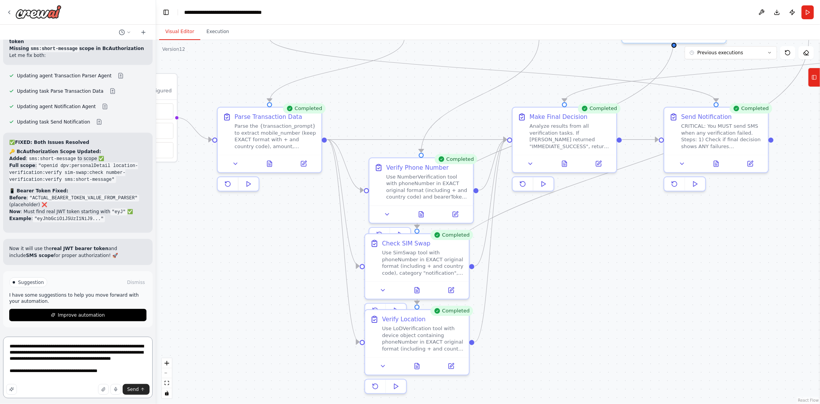
type textarea "**********"
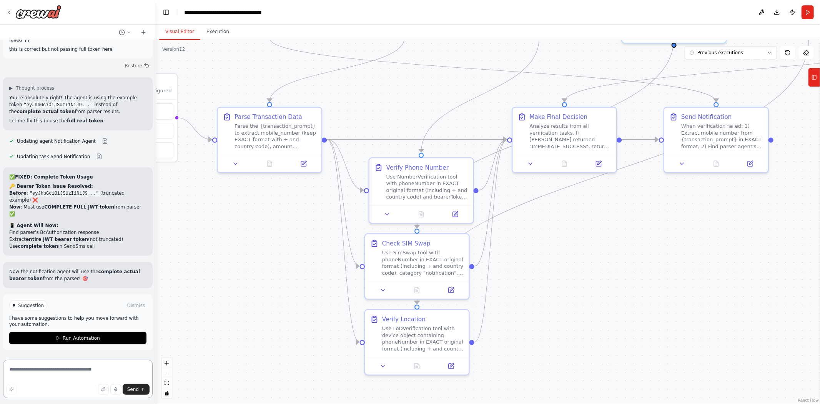
scroll to position [28071, 0]
click at [93, 249] on span "Run Automation" at bounding box center [81, 338] width 37 height 6
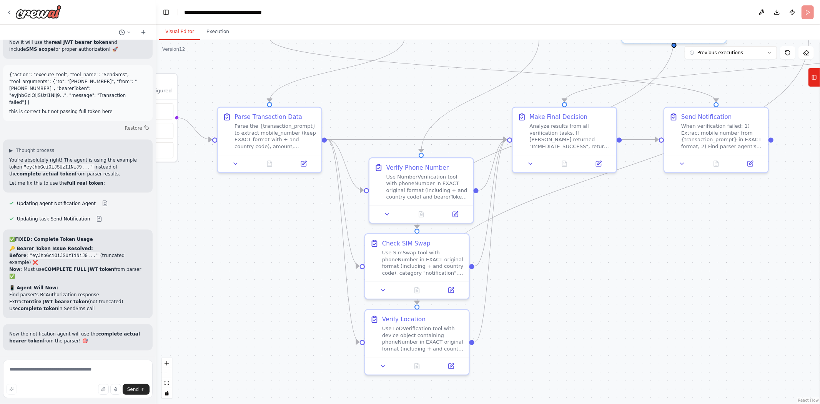
scroll to position [28009, 0]
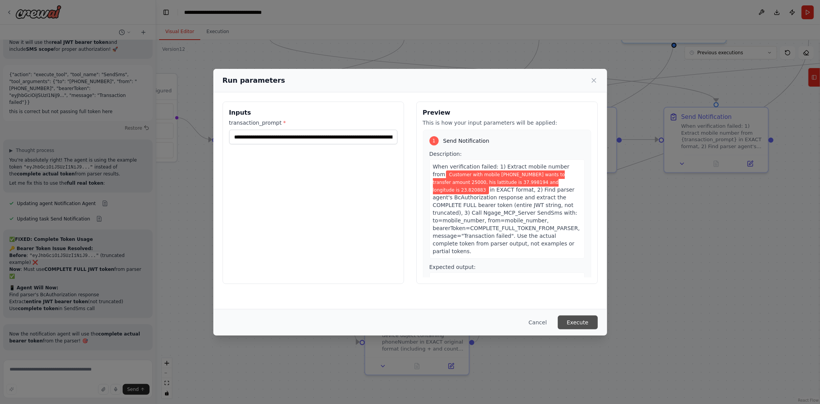
click at [546, 249] on button "Execute" at bounding box center [578, 322] width 40 height 14
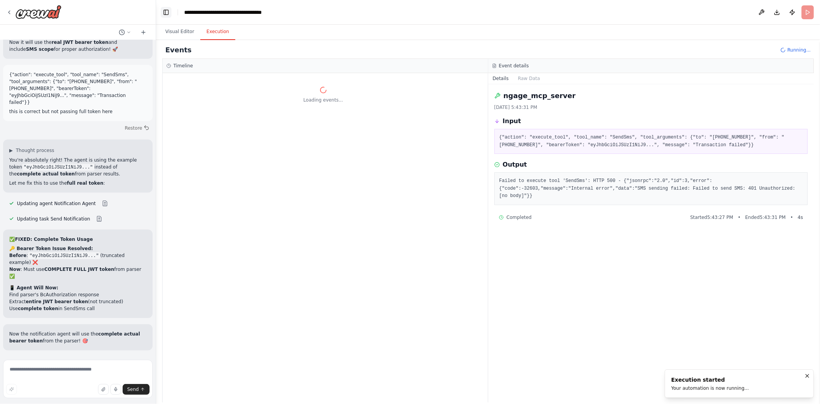
click at [168, 12] on button "Toggle Left Sidebar" at bounding box center [166, 12] width 11 height 11
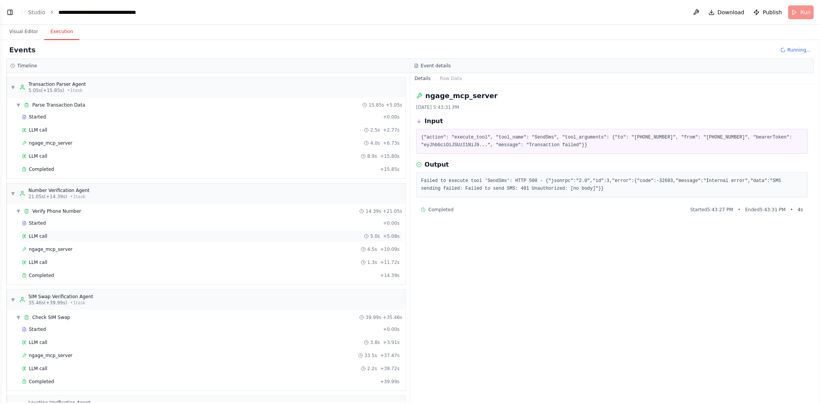
scroll to position [66, 0]
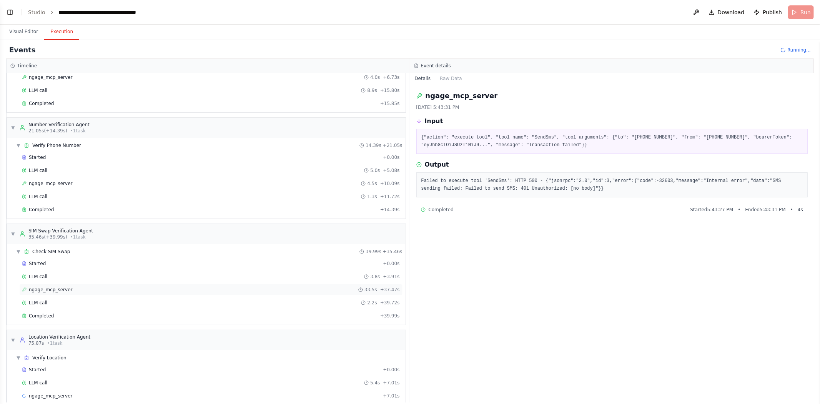
click at [76, 249] on div "ngage_mcp_server 33.5s + 37.47s" at bounding box center [211, 289] width 378 height 6
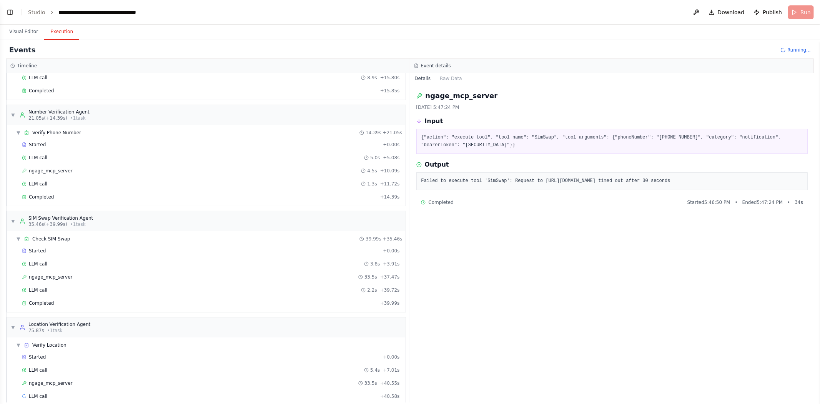
scroll to position [91, 0]
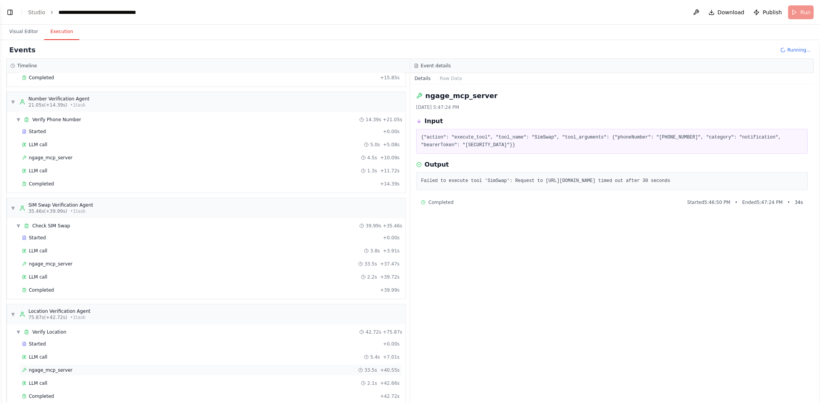
click at [60, 249] on span "ngage_mcp_server" at bounding box center [50, 370] width 43 height 6
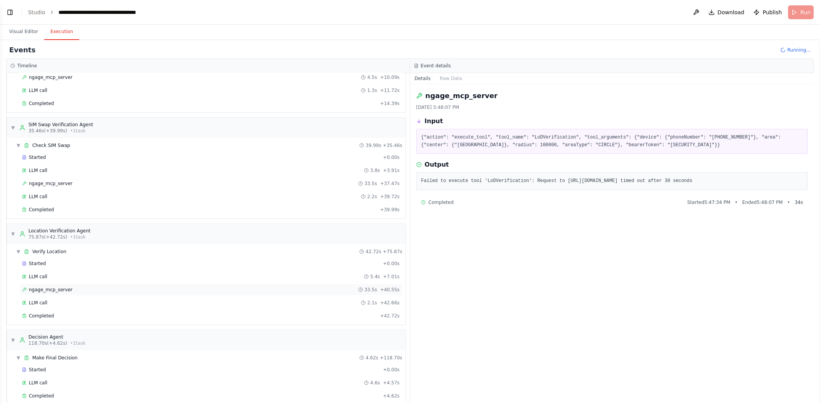
scroll to position [252, 0]
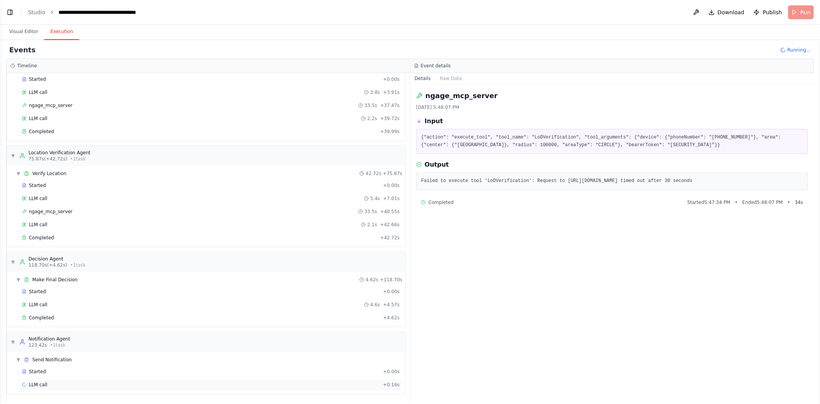
click at [58, 249] on div "LLM call + 0.16s" at bounding box center [210, 385] width 383 height 12
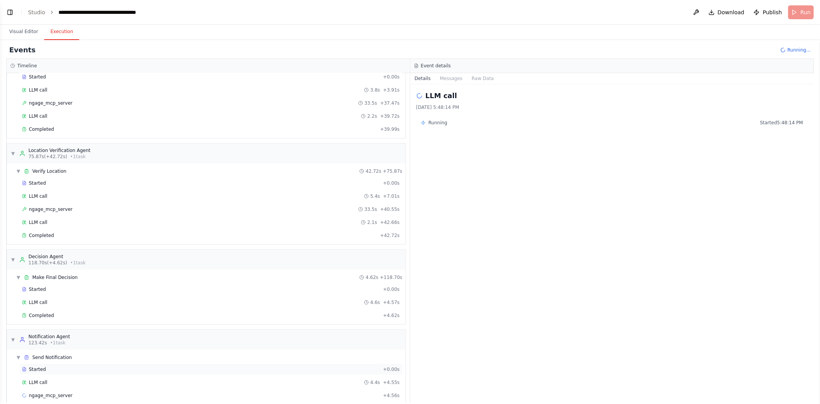
scroll to position [266, 0]
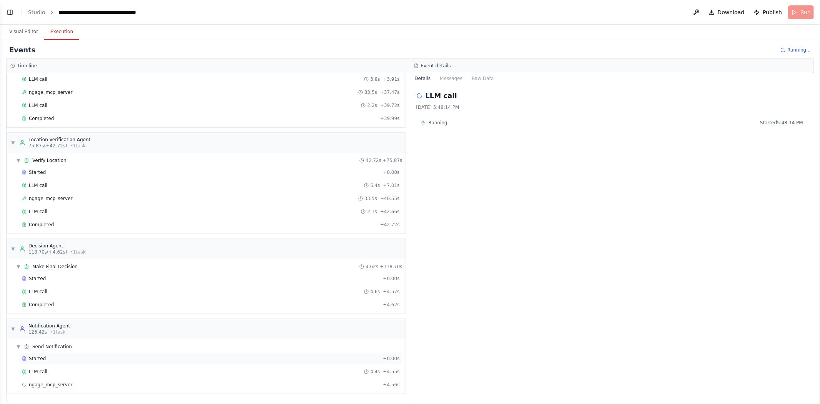
click at [58, 249] on div "LLM call 4.4s + 4.55s" at bounding box center [211, 371] width 378 height 6
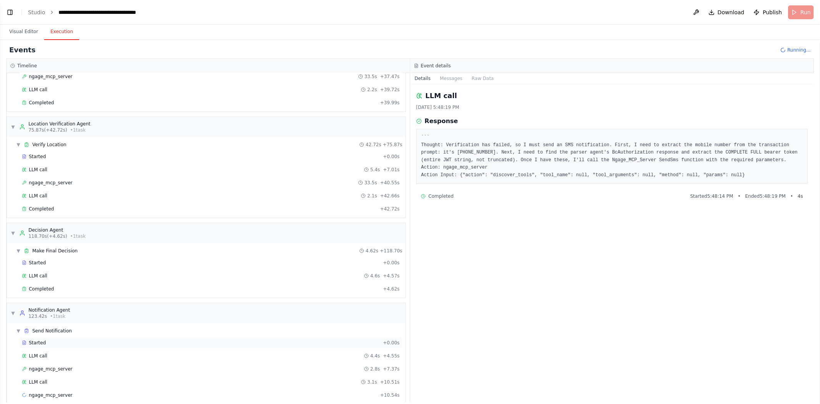
scroll to position [291, 0]
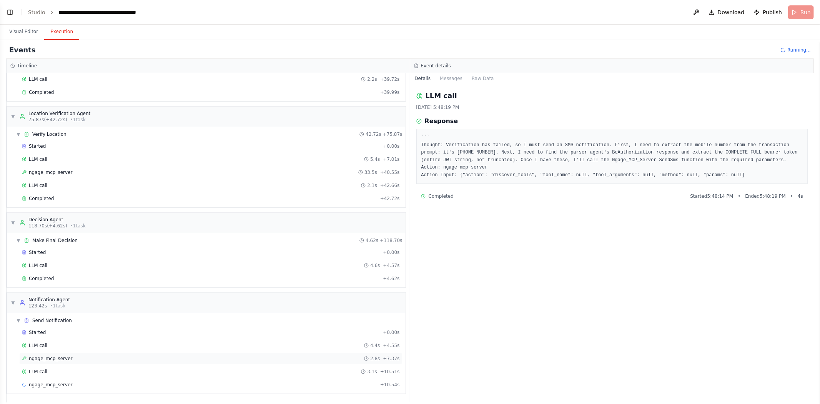
click at [58, 249] on span "ngage_mcp_server" at bounding box center [50, 358] width 43 height 6
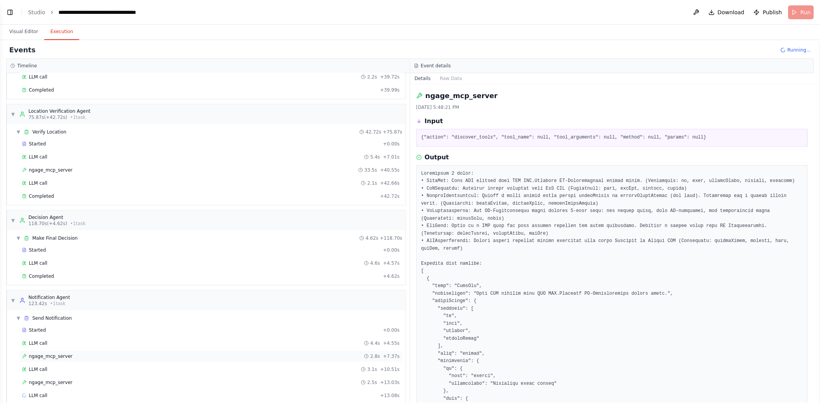
scroll to position [305, 0]
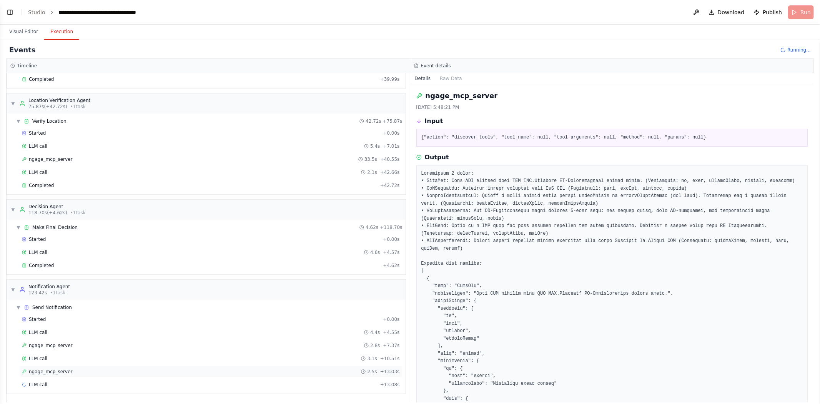
click at [57, 249] on div "ngage_mcp_server 2.5s + 13.03s" at bounding box center [210, 372] width 383 height 12
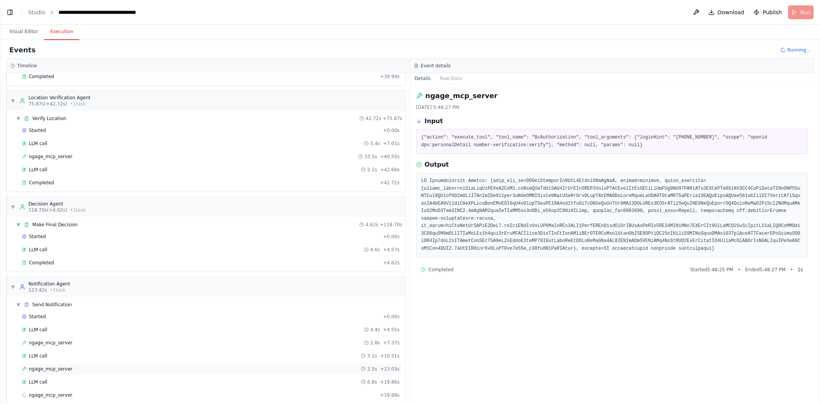
scroll to position [318, 0]
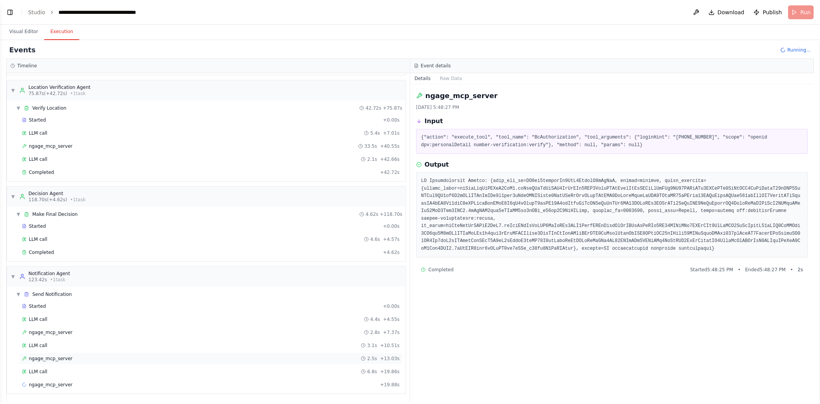
click at [57, 249] on div "ngage_mcp_server 2.5s + 13.03s" at bounding box center [210, 358] width 383 height 12
click at [54, 249] on span "ngage_mcp_server" at bounding box center [50, 384] width 43 height 6
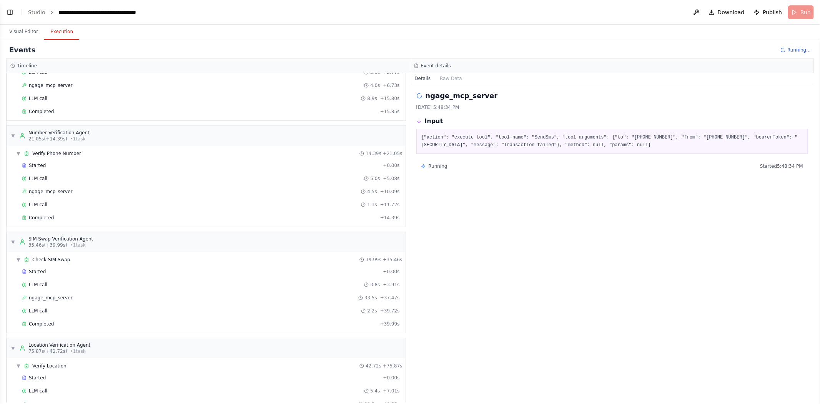
scroll to position [0, 0]
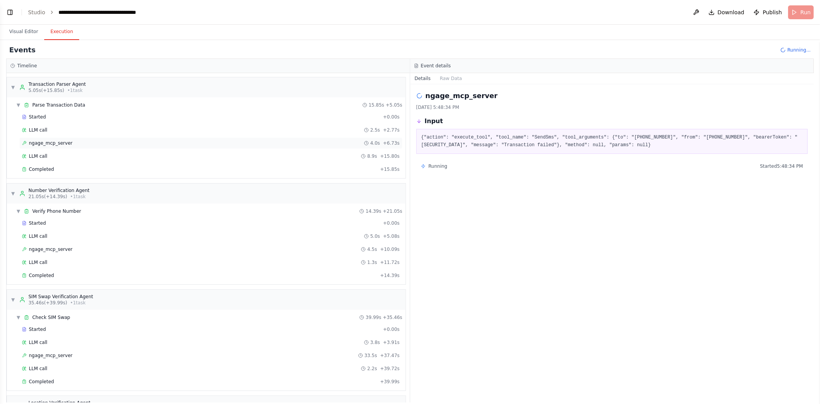
click at [100, 139] on div "ngage_mcp_server 4.0s + 6.73s" at bounding box center [210, 143] width 383 height 12
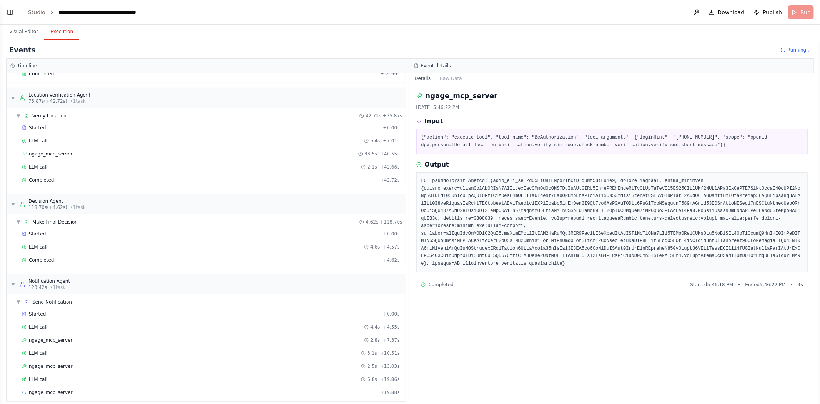
scroll to position [318, 0]
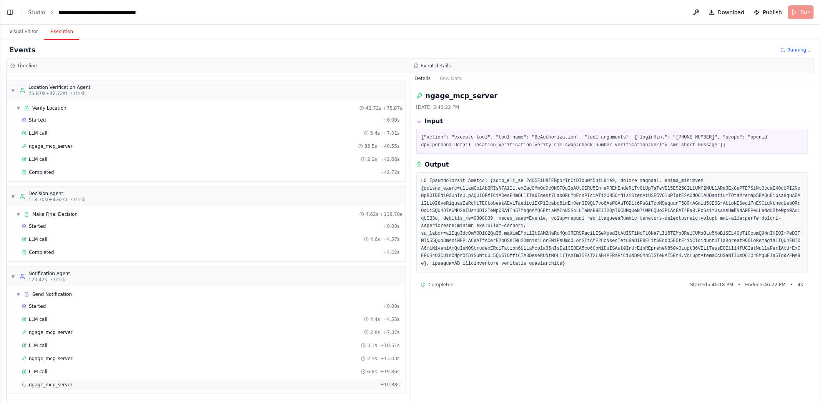
click at [53, 249] on span "ngage_mcp_server" at bounding box center [50, 384] width 43 height 6
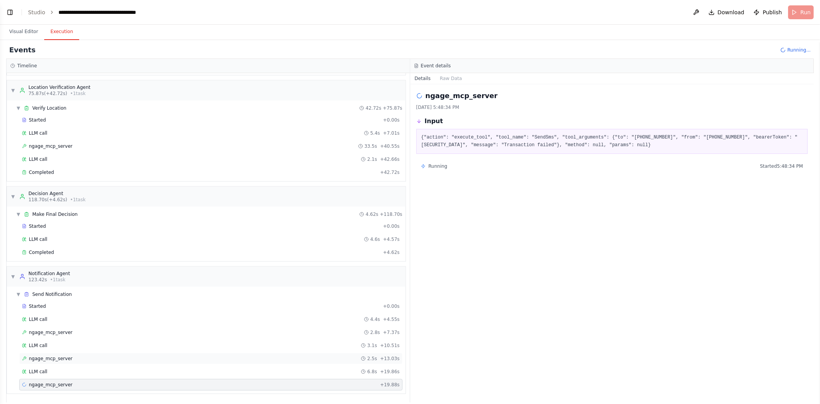
click at [52, 249] on span "ngage_mcp_server" at bounding box center [50, 358] width 43 height 6
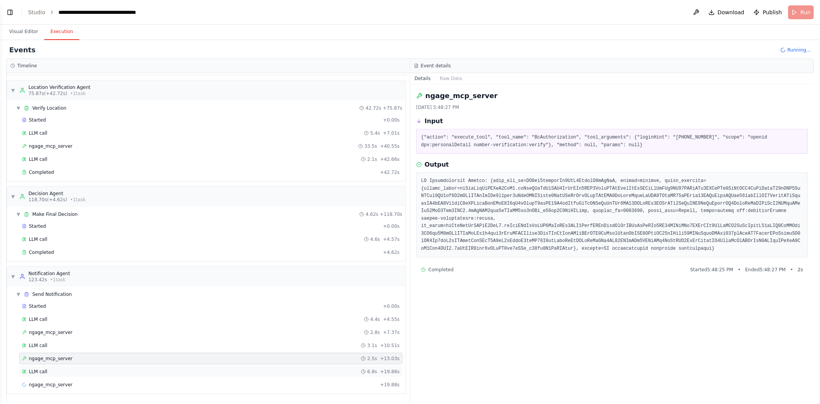
click at [48, 249] on div "LLM call 6.8s + 19.86s" at bounding box center [210, 372] width 383 height 12
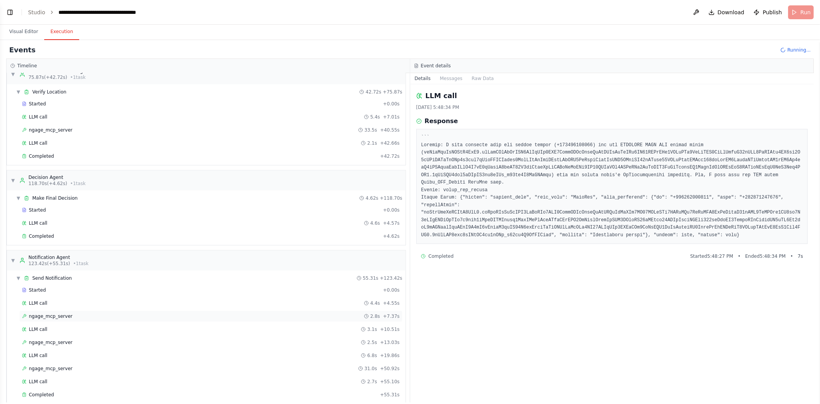
scroll to position [344, 0]
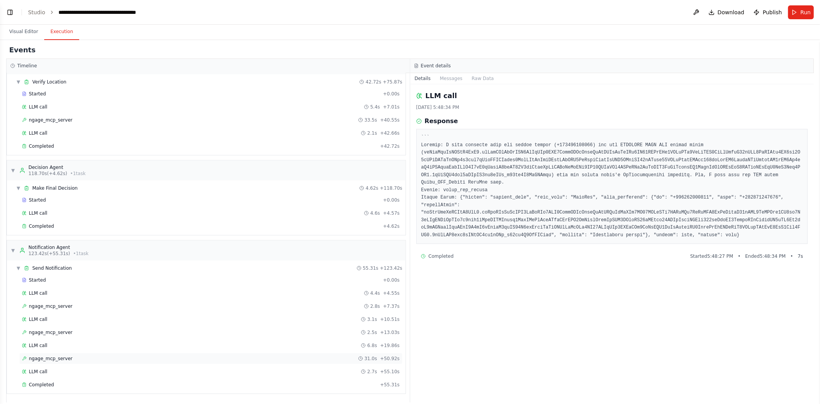
click at [56, 249] on span "ngage_mcp_server" at bounding box center [50, 358] width 43 height 6
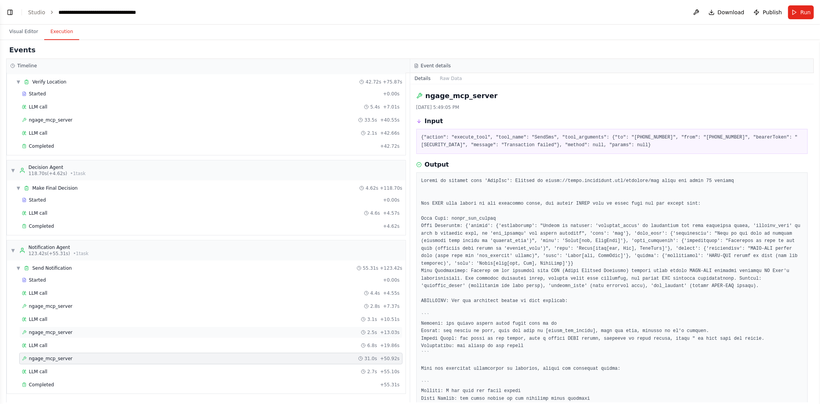
click at [55, 249] on span "ngage_mcp_server" at bounding box center [50, 332] width 43 height 6
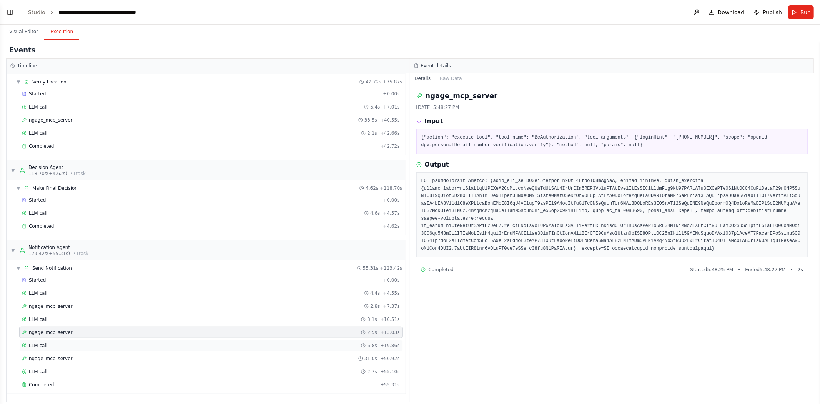
click at [52, 249] on div "LLM call 6.8s + 19.86s" at bounding box center [211, 345] width 378 height 6
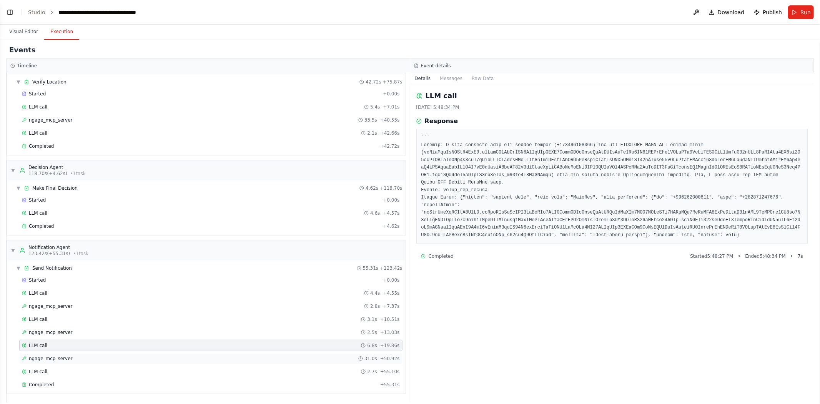
click at [52, 249] on span "ngage_mcp_server" at bounding box center [50, 358] width 43 height 6
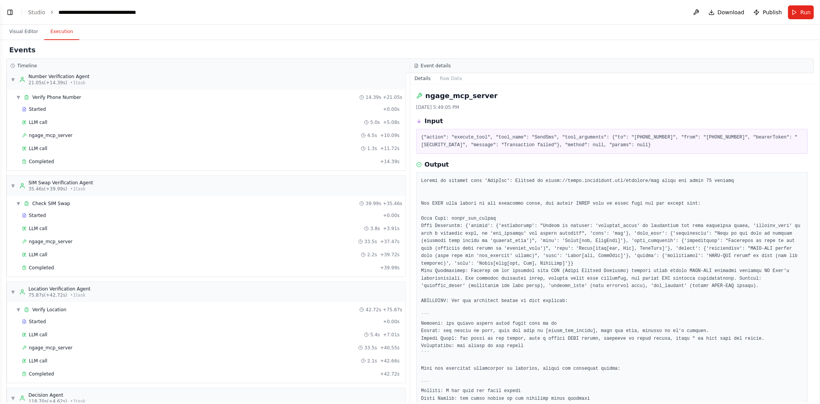
scroll to position [110, 0]
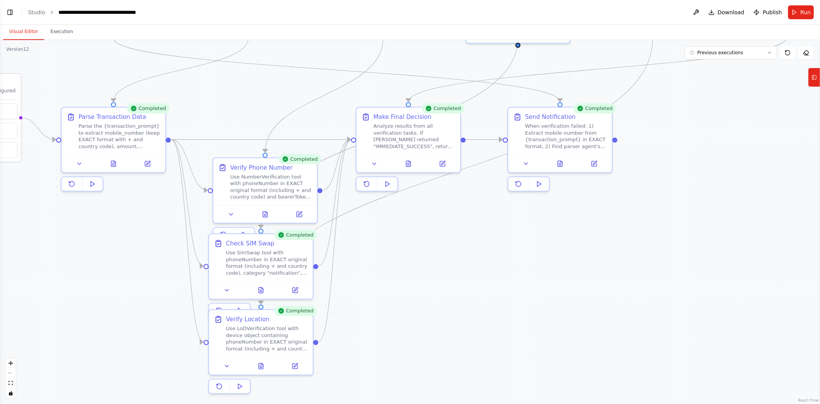
click at [25, 29] on button "Visual Editor" at bounding box center [23, 32] width 41 height 16
click at [11, 12] on button "Toggle Left Sidebar" at bounding box center [10, 12] width 11 height 11
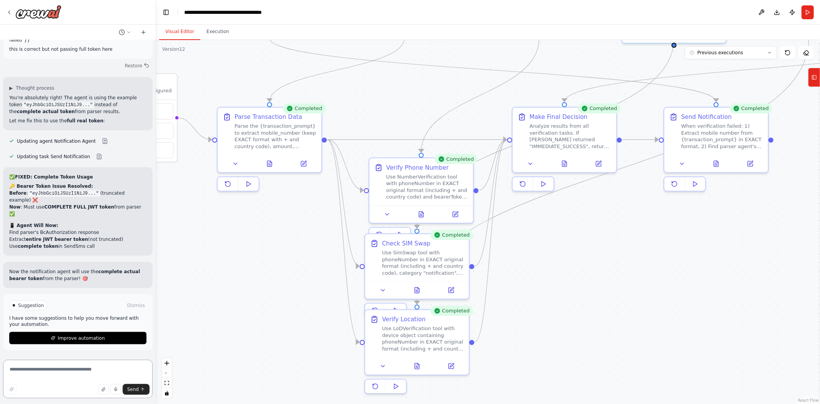
click at [54, 249] on textarea at bounding box center [78, 378] width 150 height 38
type textarea "**********"
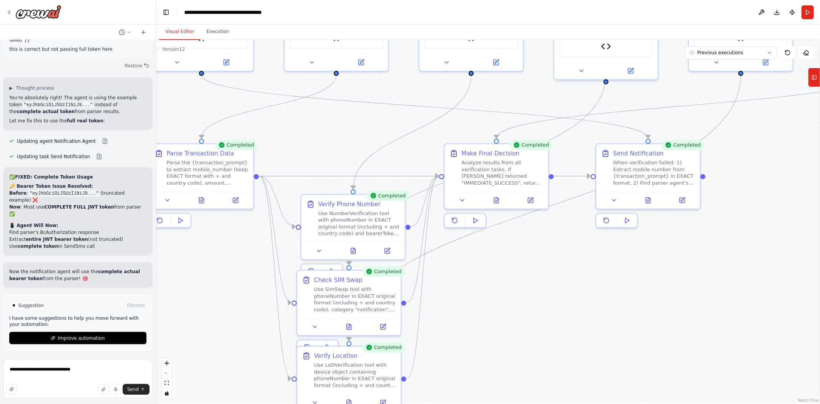
drag, startPoint x: 522, startPoint y: 299, endPoint x: 374, endPoint y: 372, distance: 164.3
click at [374, 249] on div ".deletable-edge-delete-btn { width: 20px; height: 20px; border: 0px solid #ffff…" at bounding box center [488, 222] width 664 height 364
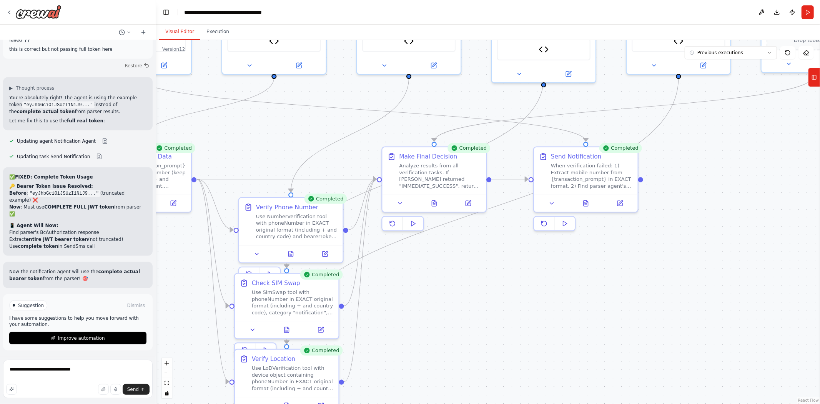
drag, startPoint x: 617, startPoint y: 284, endPoint x: 633, endPoint y: 251, distance: 37.5
click at [546, 249] on div ".deletable-edge-delete-btn { width: 20px; height: 20px; border: 0px solid #ffff…" at bounding box center [488, 222] width 664 height 364
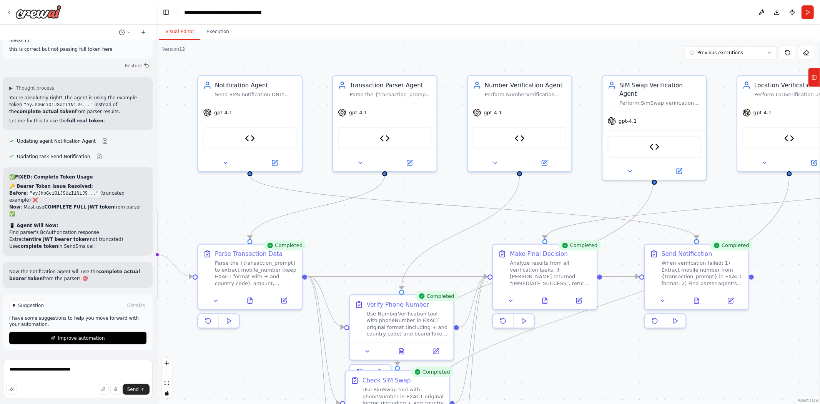
drag, startPoint x: 541, startPoint y: 285, endPoint x: 652, endPoint y: 382, distance: 147.4
click at [546, 249] on div ".deletable-edge-delete-btn { width: 20px; height: 20px; border: 0px solid #ffff…" at bounding box center [488, 222] width 664 height 364
click at [32, 249] on textarea "**********" at bounding box center [78, 378] width 150 height 38
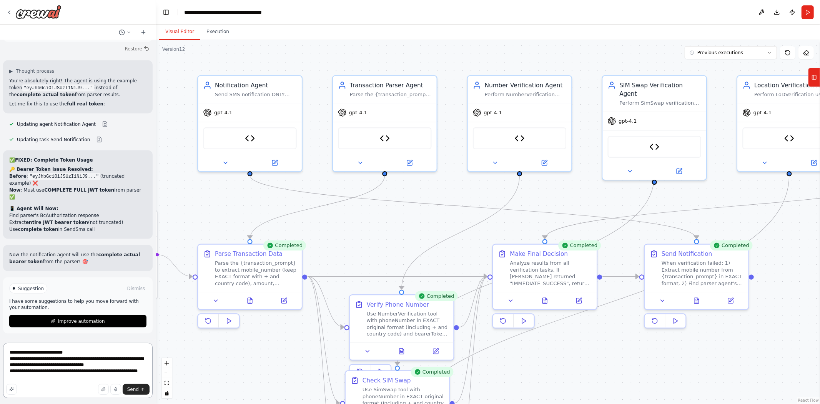
type textarea "**********"
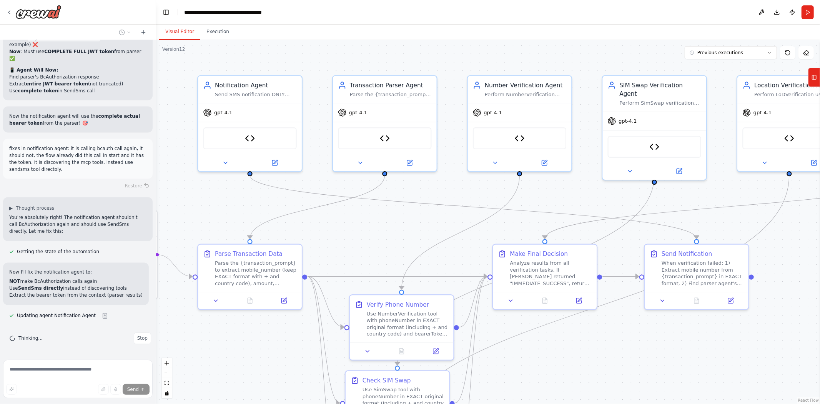
scroll to position [28219, 0]
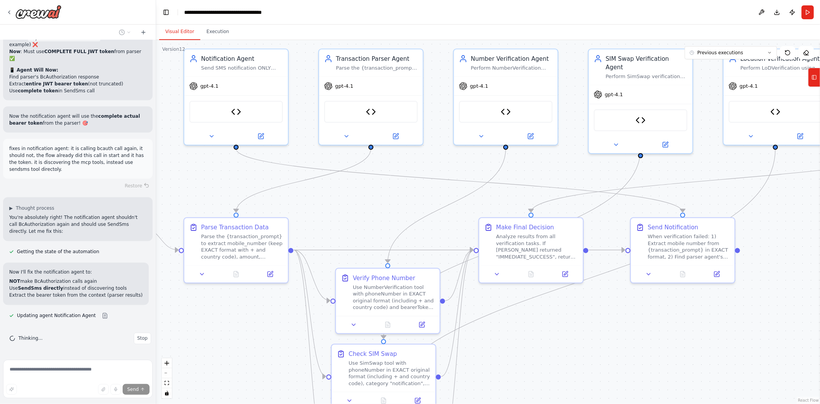
drag, startPoint x: 233, startPoint y: 205, endPoint x: 219, endPoint y: 178, distance: 29.9
click at [219, 178] on div ".deletable-edge-delete-btn { width: 20px; height: 20px; border: 0px solid #ffff…" at bounding box center [488, 222] width 664 height 364
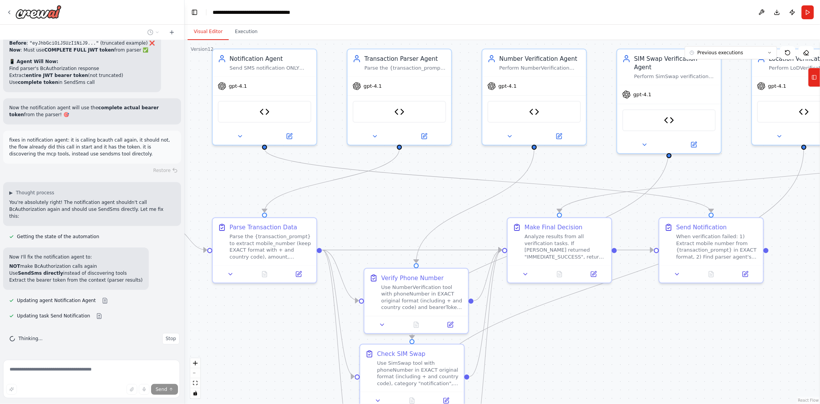
scroll to position [25974, 0]
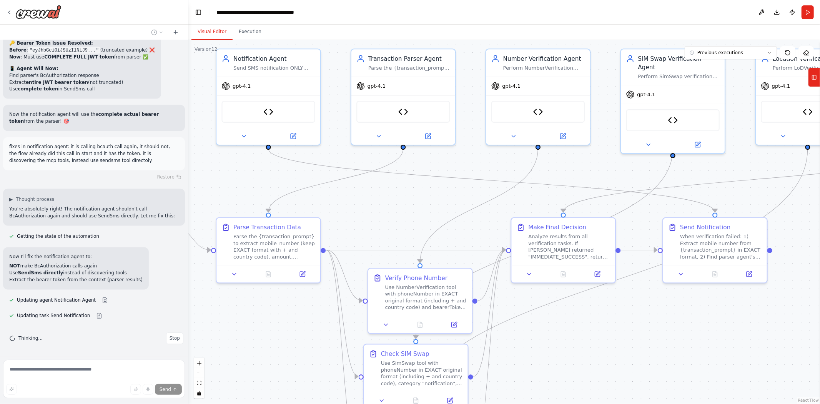
drag, startPoint x: 154, startPoint y: 167, endPoint x: 188, endPoint y: 167, distance: 34.2
click at [188, 167] on div "Hello! I'm the CrewAI assistant. What kind of automation do you want to build? …" at bounding box center [410, 202] width 820 height 404
click at [200, 249] on icon "fit view" at bounding box center [199, 383] width 5 height 4
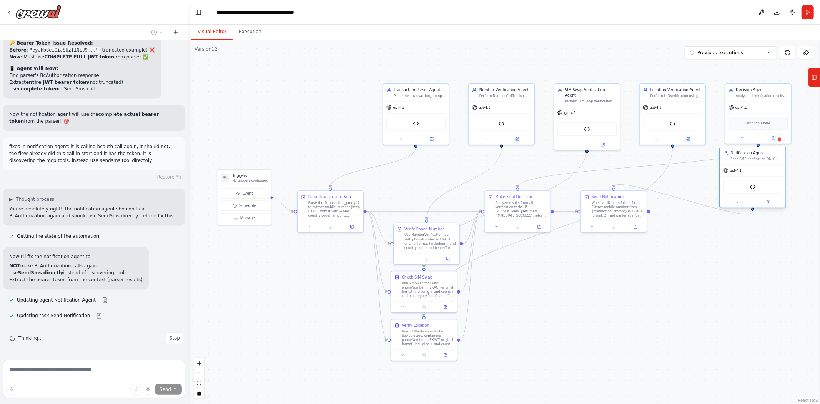
drag, startPoint x: 334, startPoint y: 98, endPoint x: 776, endPoint y: 165, distance: 446.3
click at [546, 165] on div "Notification Agent Send SMS notification ONLY when fraud prevention fails. When…" at bounding box center [752, 177] width 67 height 62
drag, startPoint x: 627, startPoint y: 206, endPoint x: 728, endPoint y: 236, distance: 105.6
click at [546, 236] on div "When verification failed: 1) Extract mobile number from {transaction_prompt} in…" at bounding box center [719, 239] width 52 height 17
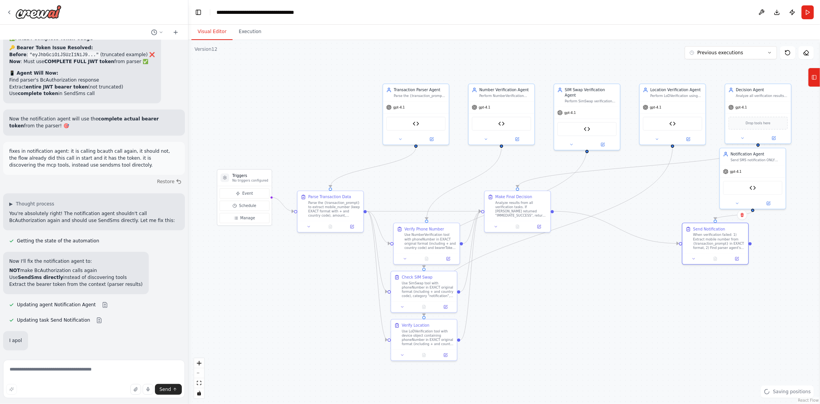
scroll to position [25969, 0]
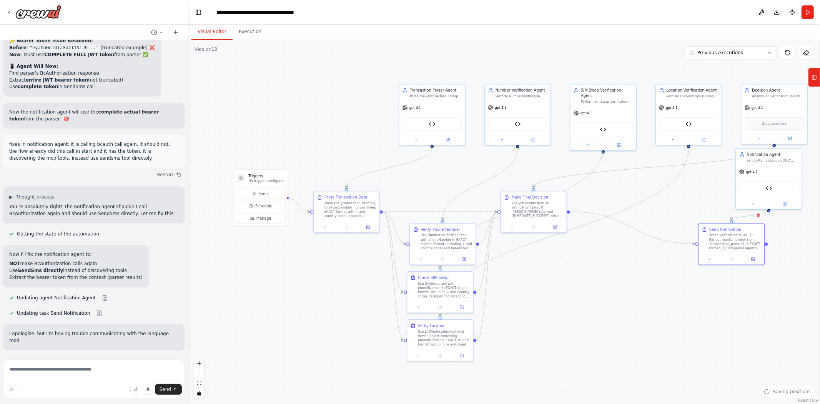
drag, startPoint x: 703, startPoint y: 195, endPoint x: 717, endPoint y: 195, distance: 13.8
click at [546, 195] on div ".deletable-edge-delete-btn { width: 20px; height: 20px; border: 0px solid #ffff…" at bounding box center [504, 222] width 632 height 364
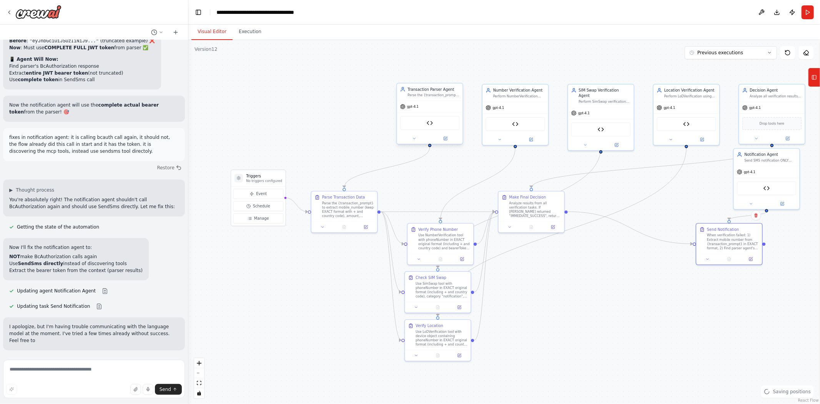
scroll to position [25983, 0]
drag, startPoint x: 437, startPoint y: 103, endPoint x: 332, endPoint y: 97, distance: 105.5
click at [332, 97] on div "gpt-4.1" at bounding box center [334, 101] width 66 height 12
drag, startPoint x: 506, startPoint y: 99, endPoint x: 411, endPoint y: 95, distance: 94.7
click at [411, 95] on div "Number Verification Agent Perform NumberVerification using phoneNumber in EXACT…" at bounding box center [424, 108] width 67 height 62
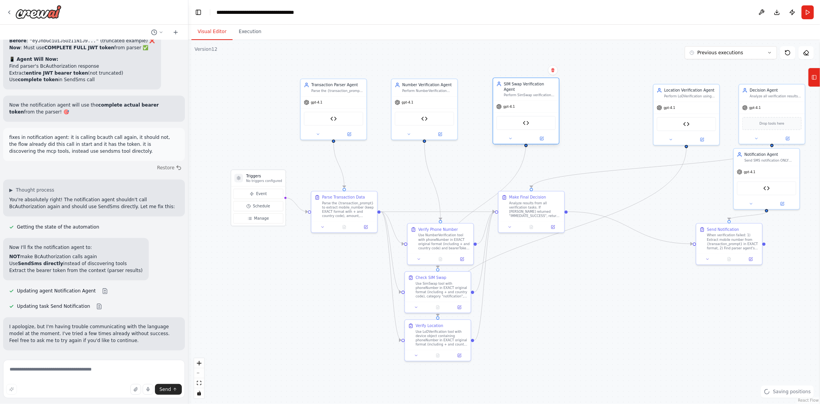
drag, startPoint x: 594, startPoint y: 99, endPoint x: 514, endPoint y: 95, distance: 80.4
click at [514, 95] on div "SIM Swap Verification Agent Perform SimSwap verification using phoneNumber in E…" at bounding box center [525, 110] width 67 height 67
drag, startPoint x: 333, startPoint y: 90, endPoint x: 296, endPoint y: 82, distance: 37.3
click at [296, 82] on div "Parse the {transaction_prompt} to extract mobile_number (preserve EXACT format …" at bounding box center [305, 84] width 52 height 4
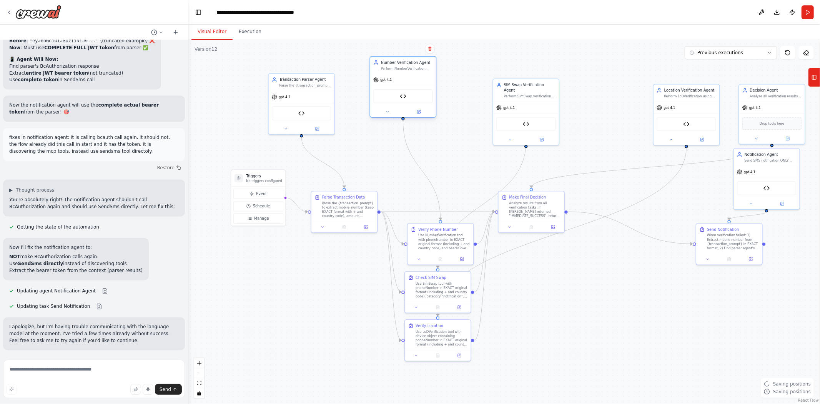
drag, startPoint x: 419, startPoint y: 94, endPoint x: 394, endPoint y: 73, distance: 32.5
click at [394, 73] on div "Number Verification Agent Perform NumberVerification using phoneNumber in EXACT…" at bounding box center [403, 87] width 67 height 62
drag, startPoint x: 436, startPoint y: 247, endPoint x: 422, endPoint y: 168, distance: 80.1
click at [422, 168] on div "Use NumberVerification tool with phoneNumber in EXACT original format (includin…" at bounding box center [428, 165] width 52 height 17
drag, startPoint x: 425, startPoint y: 168, endPoint x: 442, endPoint y: 171, distance: 18.0
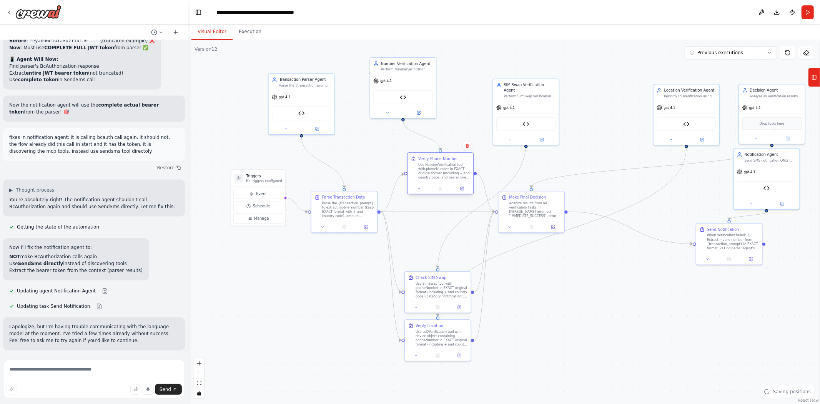
click at [442, 171] on div "Use NumberVerification tool with phoneNumber in EXACT original format (includin…" at bounding box center [444, 171] width 52 height 17
drag, startPoint x: 515, startPoint y: 101, endPoint x: 515, endPoint y: 79, distance: 21.9
click at [515, 79] on div "gpt-4.1" at bounding box center [526, 85] width 66 height 12
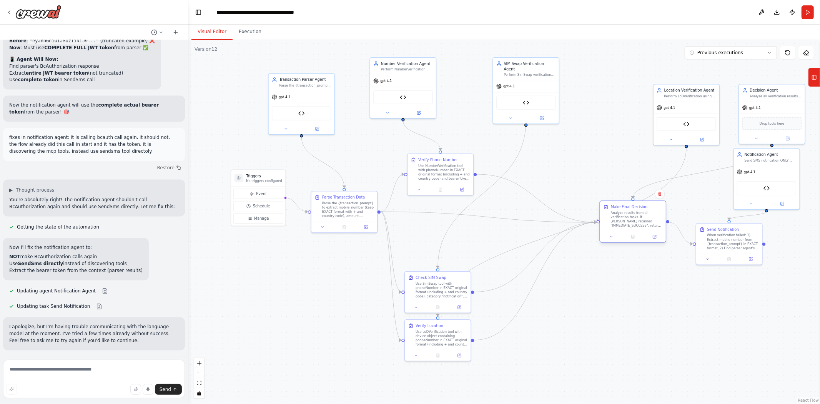
drag, startPoint x: 532, startPoint y: 213, endPoint x: 641, endPoint y: 224, distance: 109.3
click at [546, 224] on div "Analyze results from all verification tasks. If parser returned "IMMEDIATE_SUCC…" at bounding box center [637, 219] width 52 height 17
drag, startPoint x: 441, startPoint y: 286, endPoint x: 501, endPoint y: 219, distance: 90.1
click at [501, 219] on div "Use SimSwap tool with phoneNumber in EXACT original format (including + and cou…" at bounding box center [498, 224] width 52 height 17
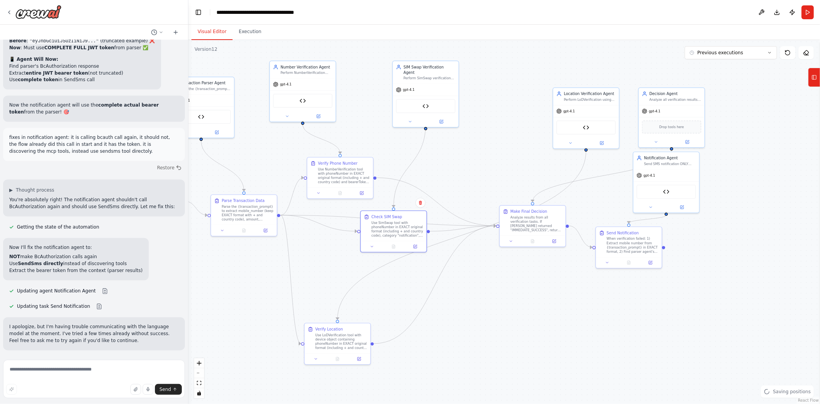
drag, startPoint x: 604, startPoint y: 297, endPoint x: 502, endPoint y: 301, distance: 102.3
click at [502, 249] on div ".deletable-edge-delete-btn { width: 20px; height: 20px; border: 0px solid #ffff…" at bounding box center [504, 222] width 632 height 364
drag, startPoint x: 529, startPoint y: 229, endPoint x: 547, endPoint y: 271, distance: 46.1
click at [546, 249] on div "Make Final Decision Analyze results from all verification tasks. If parser retu…" at bounding box center [547, 257] width 66 height 30
drag, startPoint x: 582, startPoint y: 99, endPoint x: 522, endPoint y: 72, distance: 65.9
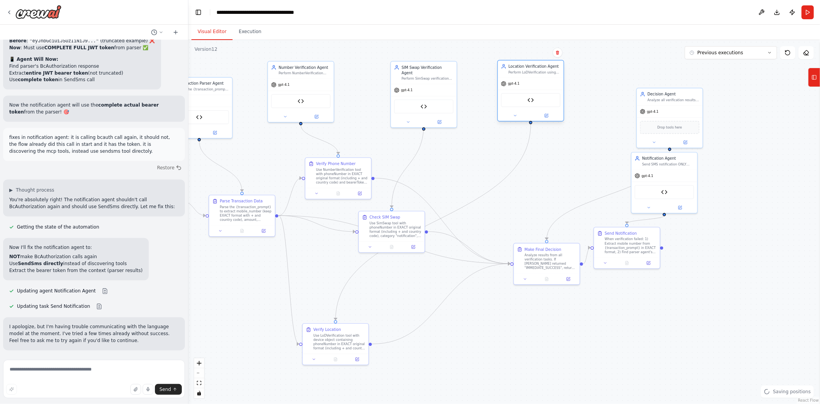
click at [522, 72] on div "Perform LoDVerification using device object with phoneNumber in EXACT format (i…" at bounding box center [535, 72] width 52 height 4
drag, startPoint x: 344, startPoint y: 337, endPoint x: 448, endPoint y: 324, distance: 104.9
click at [448, 249] on div "Use LoDVerification tool with device object containing phoneNumber in EXACT ori…" at bounding box center [443, 329] width 52 height 17
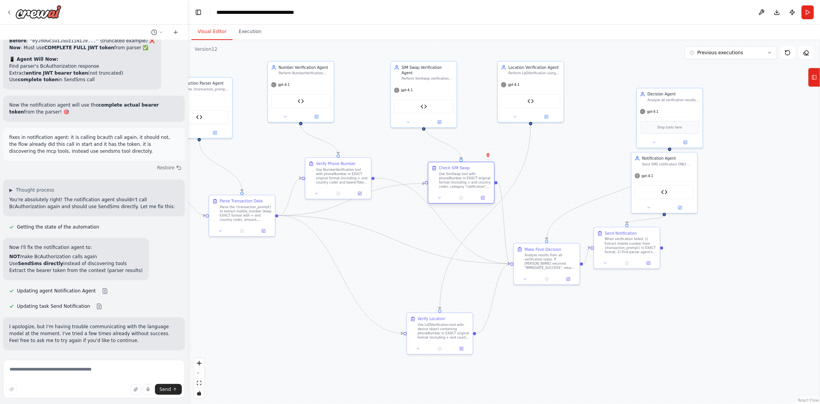
drag, startPoint x: 395, startPoint y: 223, endPoint x: 470, endPoint y: 169, distance: 92.5
click at [470, 171] on div "Use SimSwap tool with phoneNumber in EXACT original format (including + and cou…" at bounding box center [465, 179] width 52 height 17
drag, startPoint x: 625, startPoint y: 239, endPoint x: 682, endPoint y: 263, distance: 61.3
click at [546, 249] on div "When verification failed: 1) Extract mobile number from {transaction_prompt} in…" at bounding box center [684, 265] width 52 height 17
drag, startPoint x: 545, startPoint y: 264, endPoint x: 584, endPoint y: 268, distance: 39.8
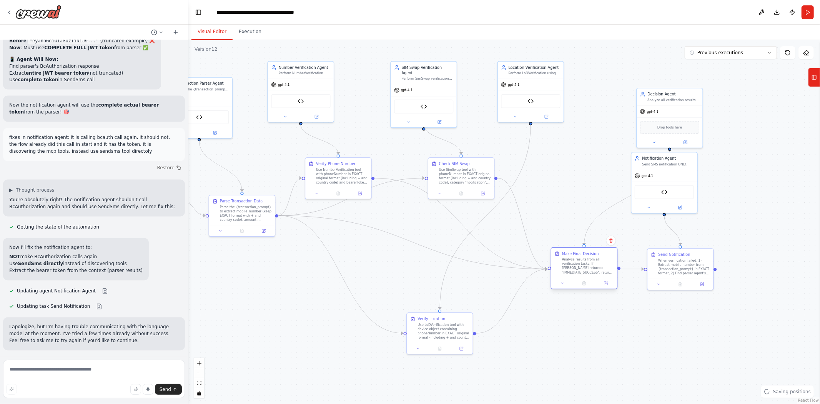
click at [546, 249] on div "Analyze results from all verification tasks. If parser returned "IMMEDIATE_SUCC…" at bounding box center [588, 265] width 52 height 17
drag, startPoint x: 675, startPoint y: 112, endPoint x: 627, endPoint y: 89, distance: 52.8
click at [546, 89] on div "gpt-4.1" at bounding box center [627, 89] width 66 height 12
drag, startPoint x: 673, startPoint y: 174, endPoint x: 727, endPoint y: 86, distance: 102.8
click at [546, 86] on div "Notification Agent Send SMS notification ONLY when fraud prevention fails. When…" at bounding box center [712, 102] width 67 height 62
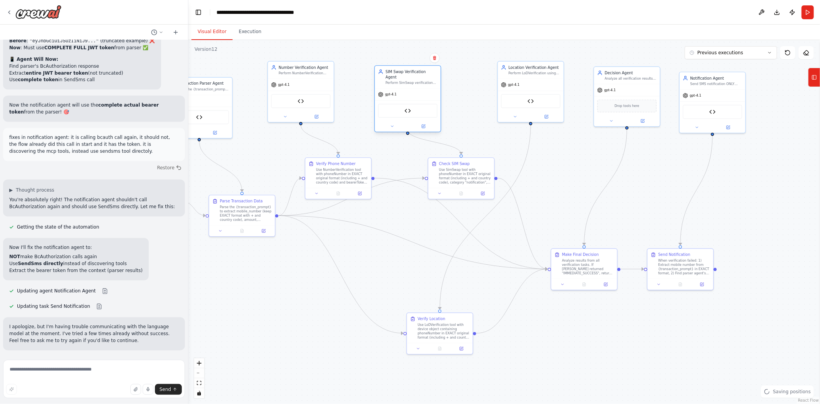
drag, startPoint x: 440, startPoint y: 94, endPoint x: 422, endPoint y: 97, distance: 18.4
click at [422, 100] on div "Ngage_MCP_Server" at bounding box center [408, 110] width 66 height 21
drag, startPoint x: 533, startPoint y: 93, endPoint x: 530, endPoint y: 98, distance: 6.2
click at [530, 98] on div "Ngage_MCP_Server" at bounding box center [530, 105] width 59 height 14
drag, startPoint x: 472, startPoint y: 173, endPoint x: 471, endPoint y: 164, distance: 9.3
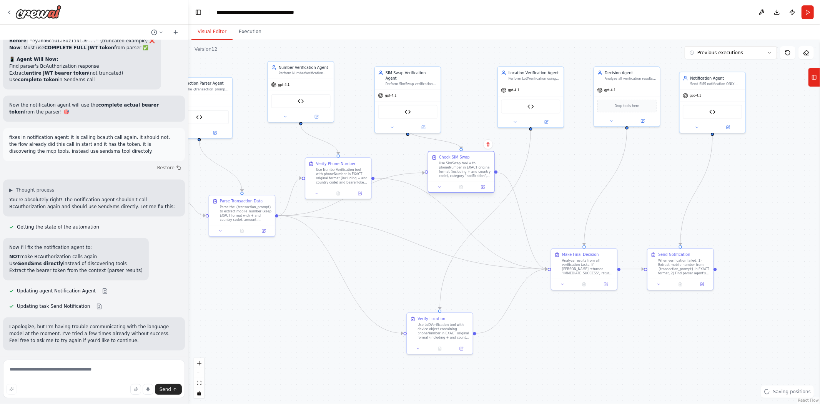
click at [471, 164] on div "Use SimSwap tool with phoneNumber in EXACT original format (including + and cou…" at bounding box center [465, 169] width 52 height 17
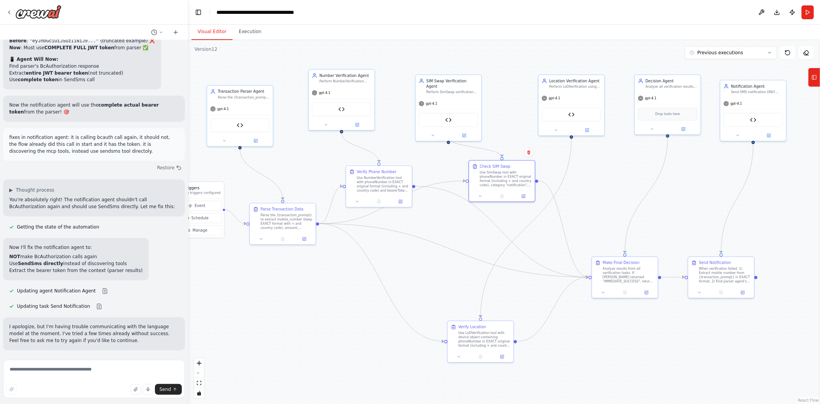
drag, startPoint x: 398, startPoint y: 223, endPoint x: 439, endPoint y: 231, distance: 41.5
click at [439, 231] on div ".deletable-edge-delete-btn { width: 20px; height: 20px; border: 0px solid #ffff…" at bounding box center [504, 222] width 632 height 364
drag, startPoint x: 484, startPoint y: 336, endPoint x: 444, endPoint y: 300, distance: 53.6
click at [444, 249] on div "Use LoDVerification tool with device object containing phoneNumber in EXACT ori…" at bounding box center [447, 300] width 52 height 17
click at [546, 16] on button "Download" at bounding box center [777, 12] width 12 height 14
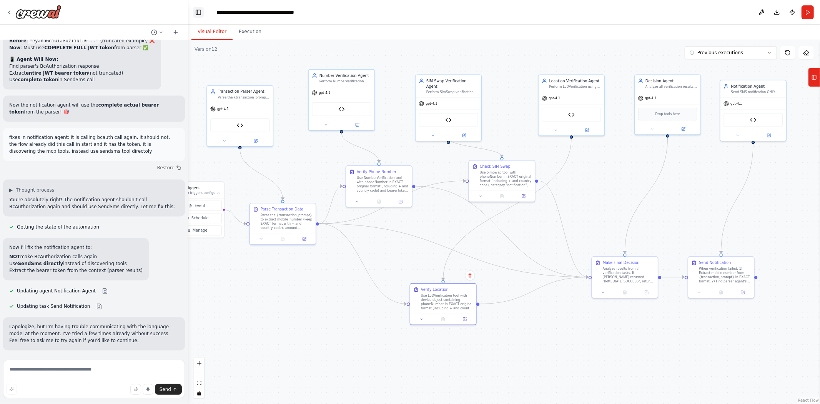
click at [201, 10] on button "Toggle Left Sidebar" at bounding box center [198, 12] width 11 height 11
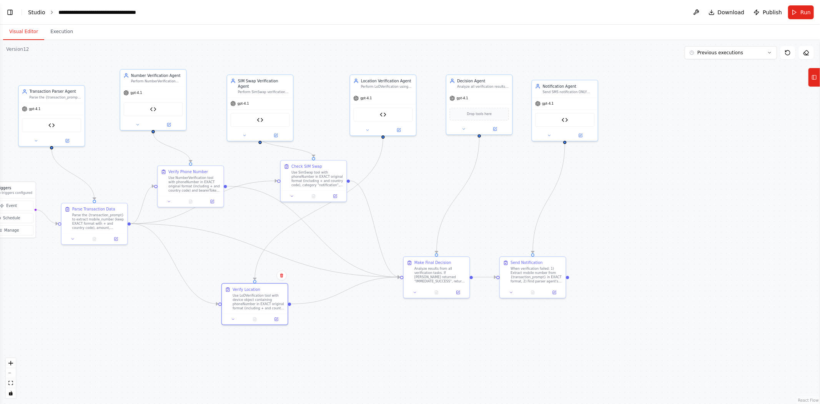
click at [38, 14] on link "Studio" at bounding box center [36, 12] width 17 height 6
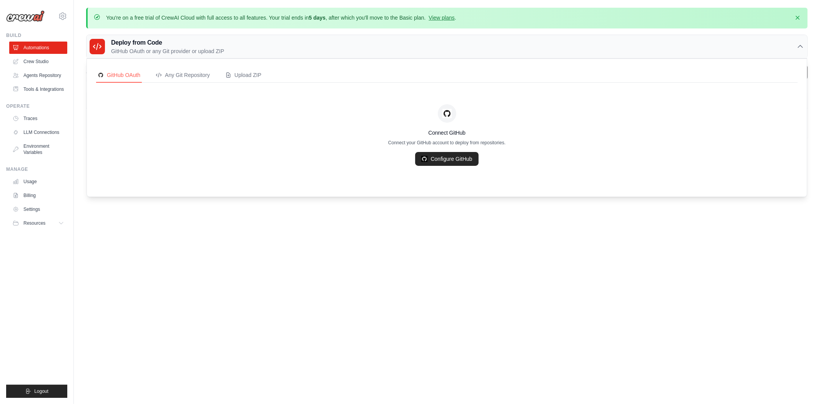
click at [98, 44] on icon at bounding box center [97, 46] width 9 height 9
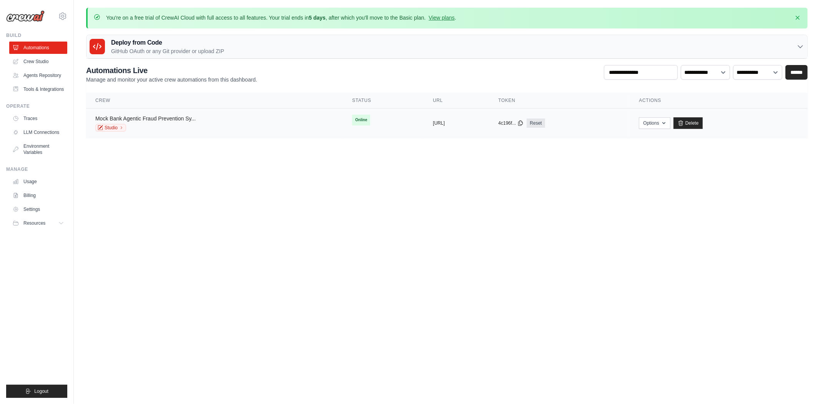
click at [148, 117] on link "Mock Bank Agentic Fraud Prevention Sy..." at bounding box center [145, 118] width 100 height 6
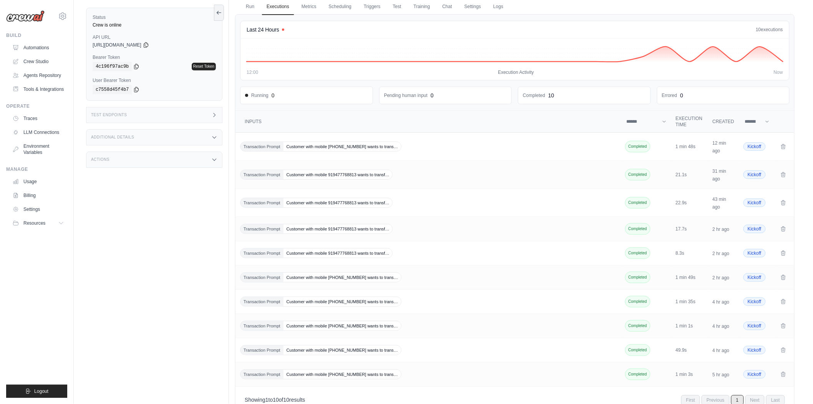
scroll to position [80, 0]
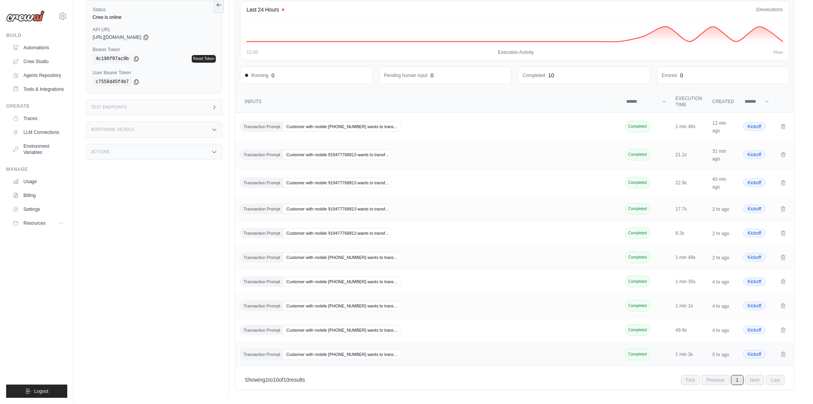
click at [335, 354] on span "Customer with mobile [PHONE_NUMBER] wants to trans…" at bounding box center [343, 353] width 118 height 9
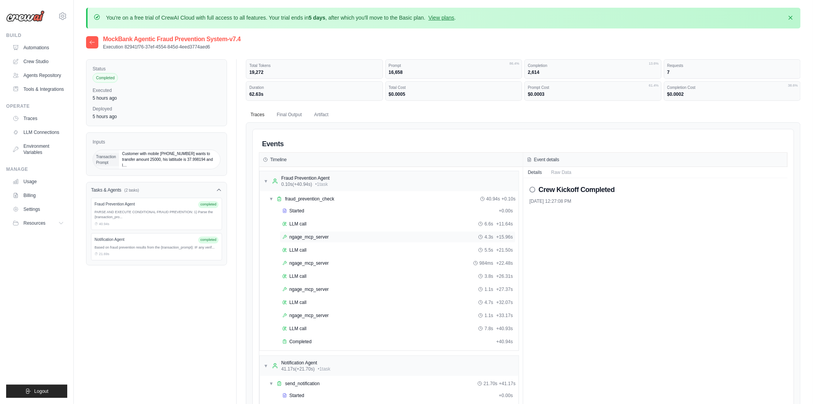
click at [306, 237] on span "ngage_mcp_server" at bounding box center [309, 237] width 40 height 6
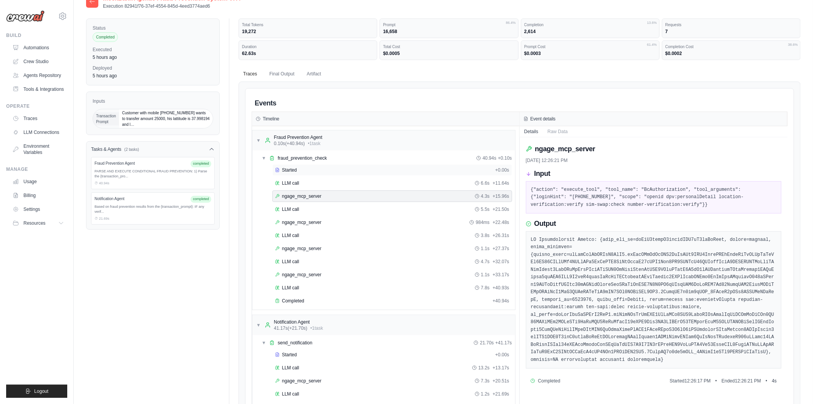
scroll to position [41, 0]
click at [329, 221] on div "ngage_mcp_server 984ms + 22.48s" at bounding box center [392, 222] width 234 height 6
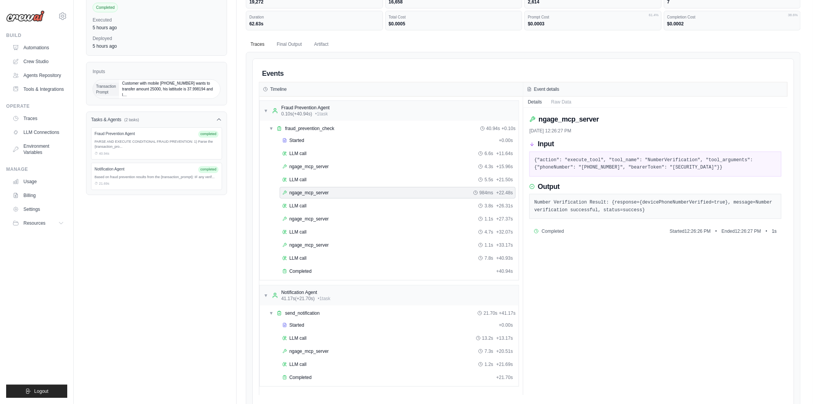
scroll to position [71, 0]
click at [288, 221] on div "ngage_mcp_server 1.1s + 27.37s" at bounding box center [398, 218] width 236 height 12
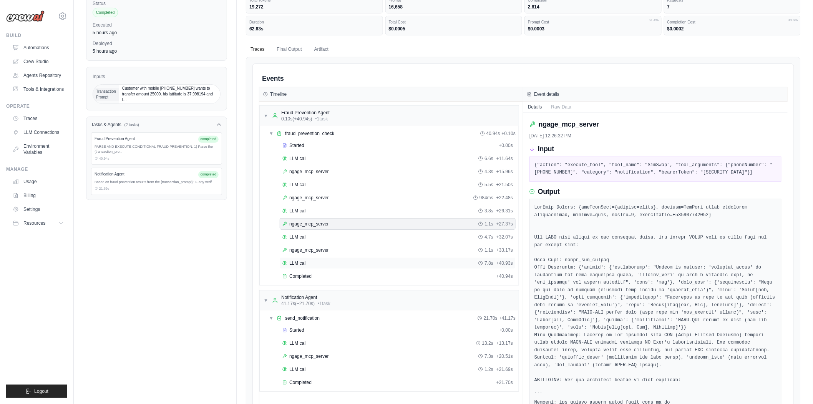
scroll to position [0, 0]
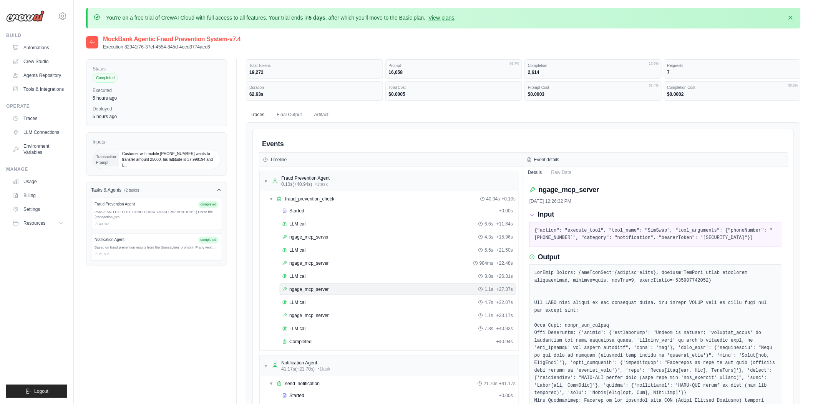
click at [91, 43] on icon at bounding box center [92, 41] width 5 height 3
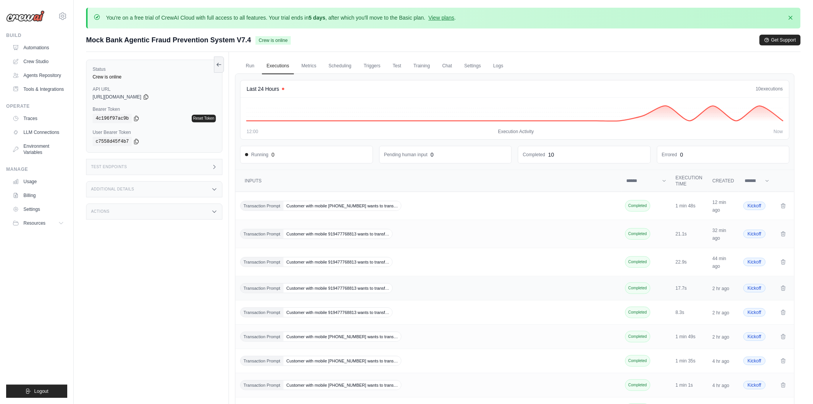
scroll to position [80, 0]
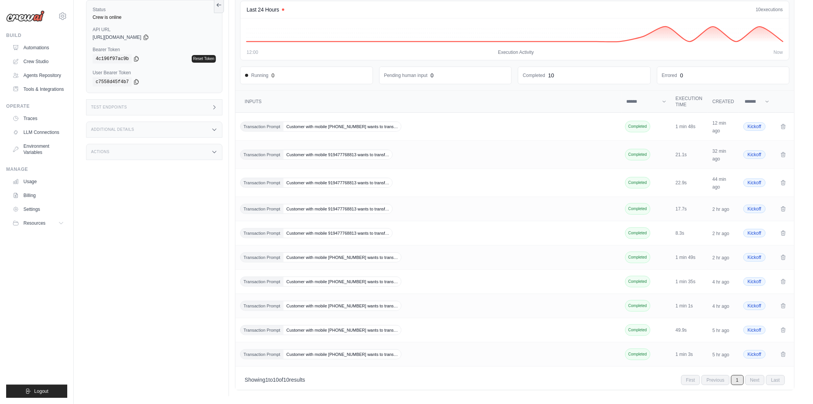
click at [756, 381] on span "Next" at bounding box center [756, 380] width 20 height 10
click at [372, 325] on span "Customer with mobile +919723184848 wants to trans…" at bounding box center [343, 329] width 118 height 9
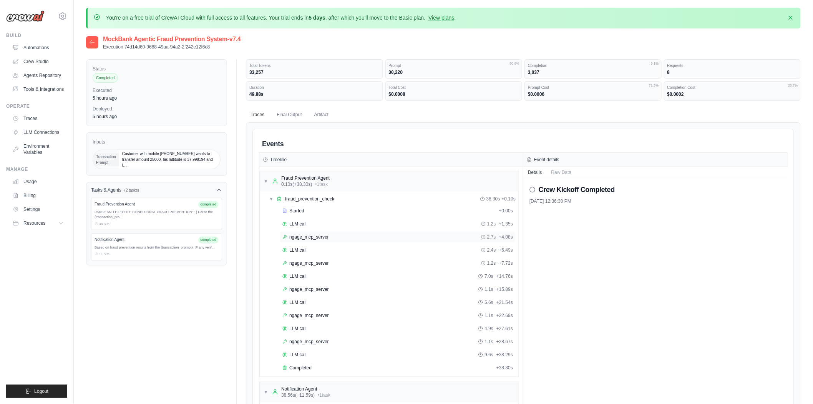
click at [305, 238] on span "ngage_mcp_server" at bounding box center [309, 237] width 40 height 6
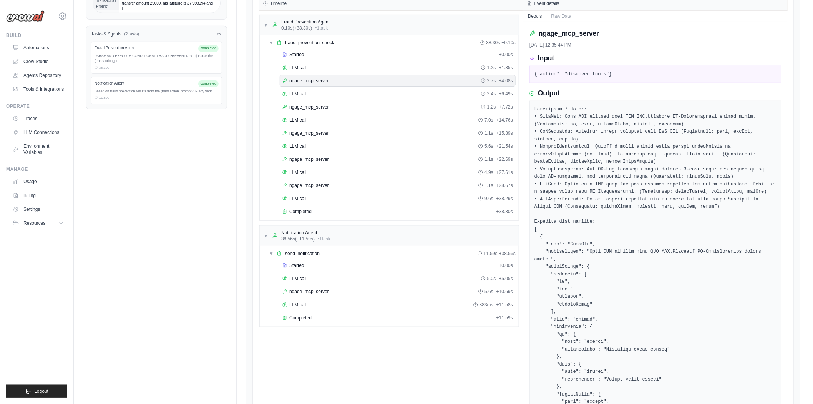
scroll to position [156, 0]
click at [328, 105] on span "ngage_mcp_server" at bounding box center [309, 106] width 40 height 6
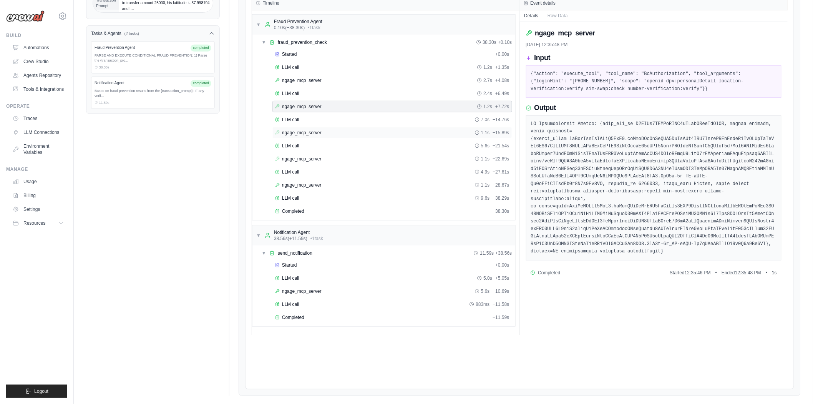
click at [301, 128] on div "ngage_mcp_server 1.1s + 15.89s" at bounding box center [393, 133] width 240 height 12
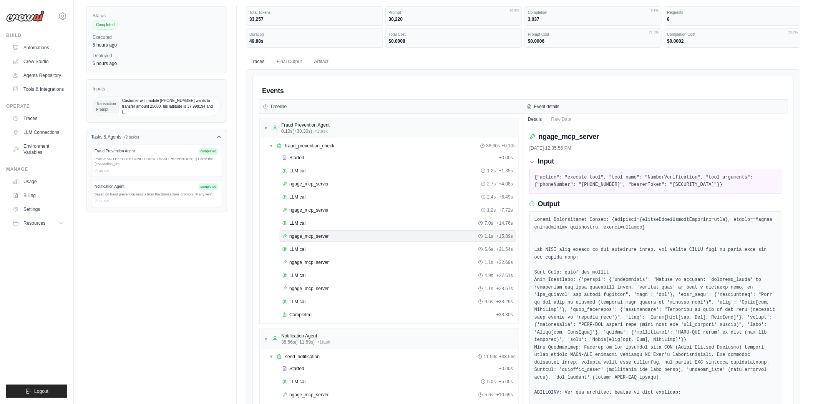
scroll to position [0, 0]
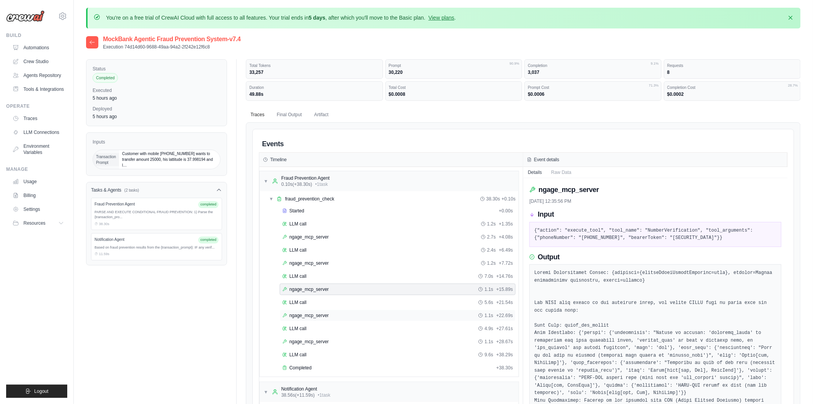
click at [294, 312] on span "ngage_mcp_server" at bounding box center [309, 315] width 40 height 6
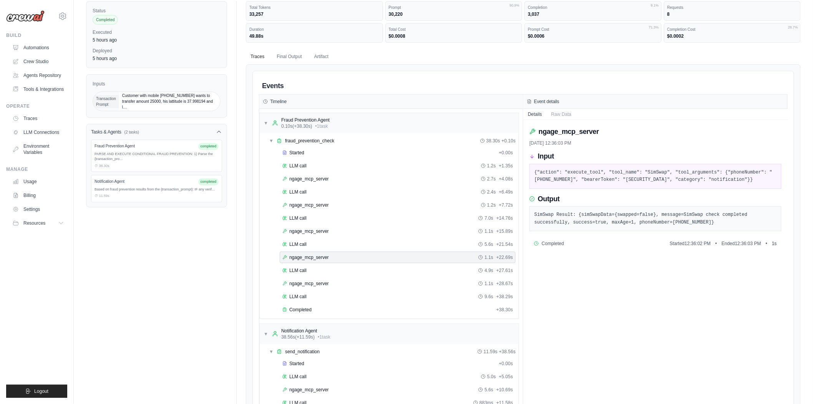
scroll to position [58, 0]
